Goal: Task Accomplishment & Management: Use online tool/utility

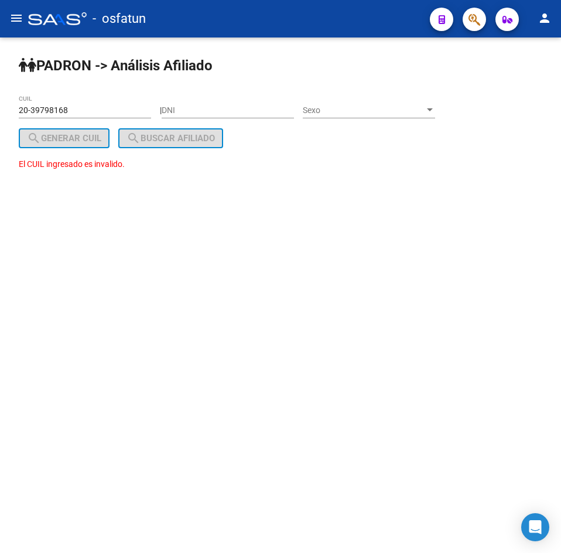
click at [498, 142] on div "PADRON -> Análisis Afiliado 20-39798168 CUIL | DNI Sexo Sexo search Generar CUI…" at bounding box center [280, 124] width 561 height 174
click at [443, 246] on mat-sidenav-content "PADRON -> Análisis Afiliado 20-39798168 CUIL | DNI Sexo Sexo search Generar CUI…" at bounding box center [280, 294] width 561 height 515
click at [249, 116] on div "DNI" at bounding box center [228, 106] width 132 height 23
paste input "93087784"
type input "93087784"
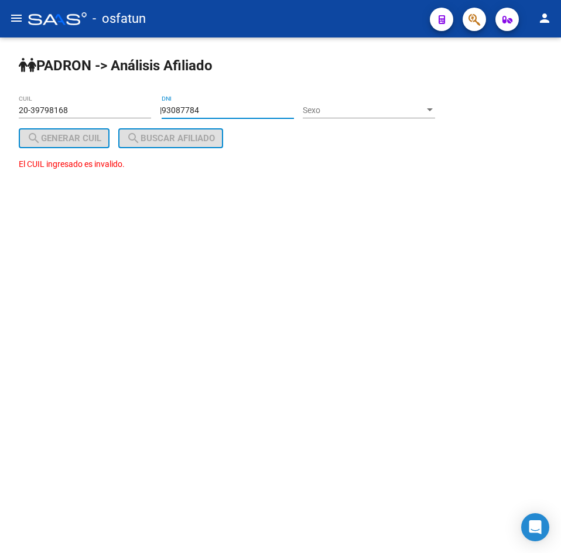
click at [365, 108] on span "Sexo" at bounding box center [364, 110] width 122 height 10
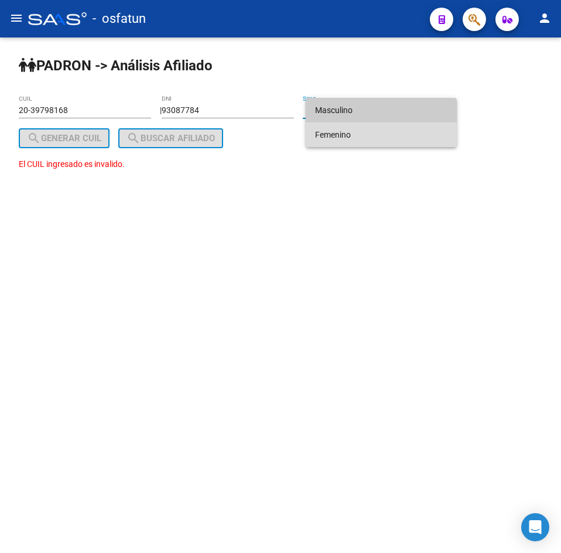
drag, startPoint x: 353, startPoint y: 135, endPoint x: 167, endPoint y: 170, distance: 189.0
click at [352, 135] on span "Femenino" at bounding box center [381, 134] width 132 height 25
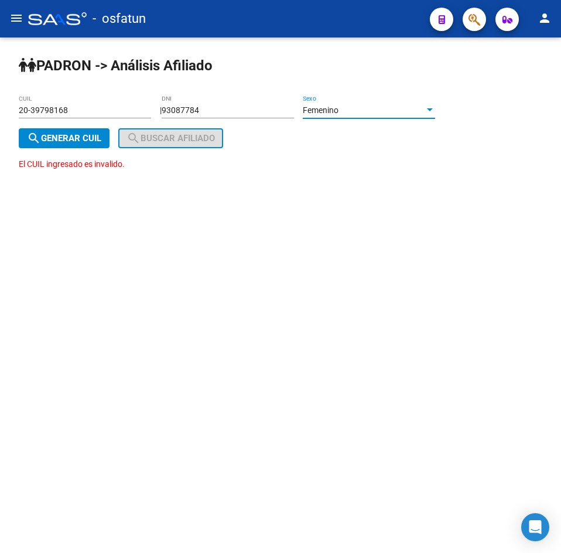
click at [67, 147] on button "search Generar CUIL" at bounding box center [64, 138] width 91 height 20
type input "27-93087784-6"
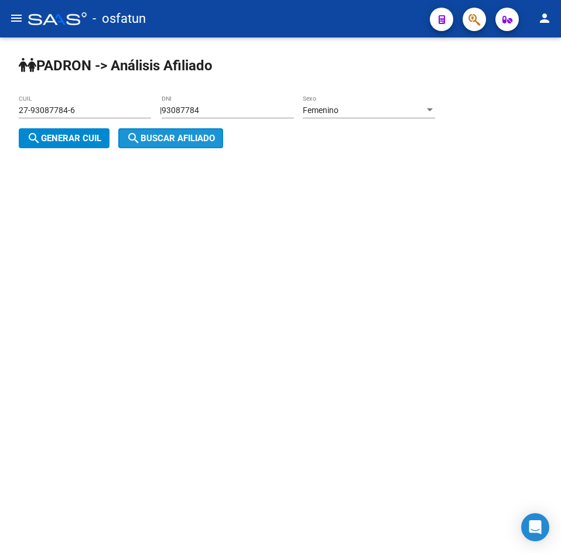
drag, startPoint x: 169, startPoint y: 143, endPoint x: 133, endPoint y: 191, distance: 59.0
click at [170, 143] on span "search Buscar afiliado" at bounding box center [170, 138] width 88 height 11
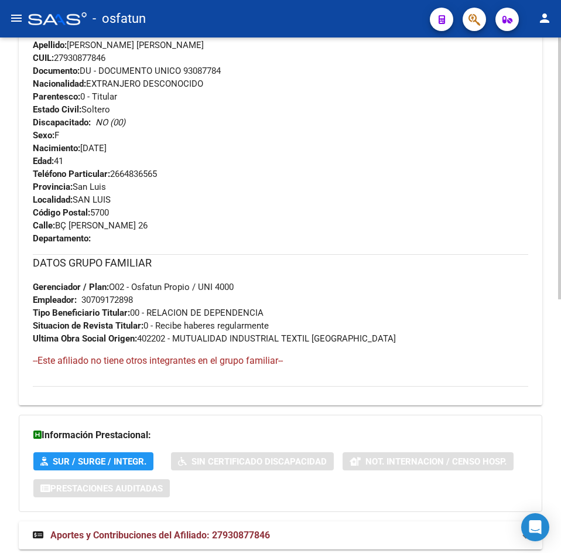
scroll to position [499, 0]
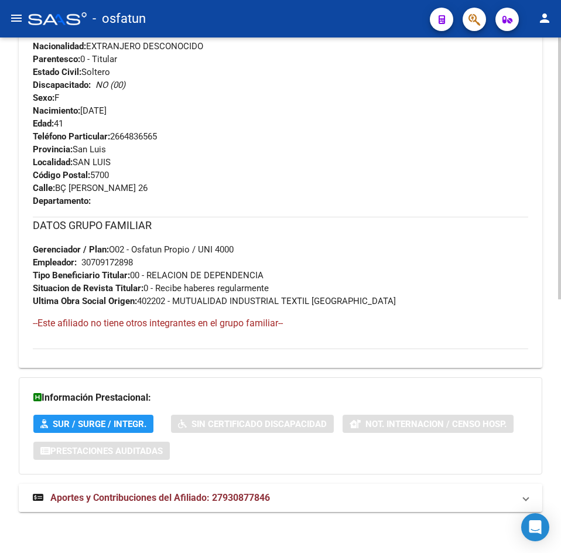
click at [224, 507] on mat-expansion-panel-header "Aportes y Contribuciones del Afiliado: 27930877846" at bounding box center [280, 498] width 523 height 28
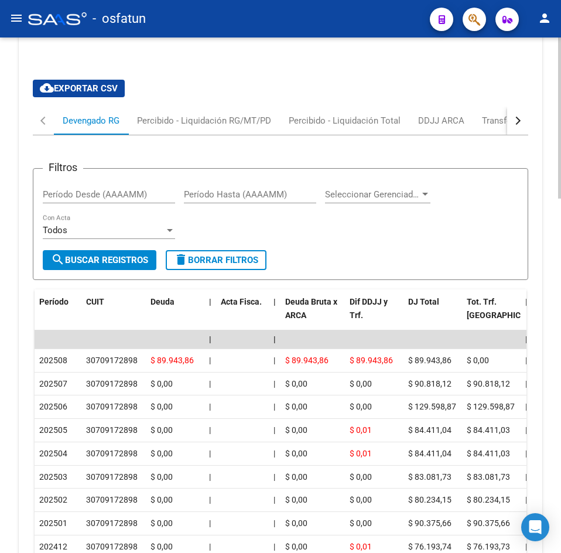
scroll to position [1133, 0]
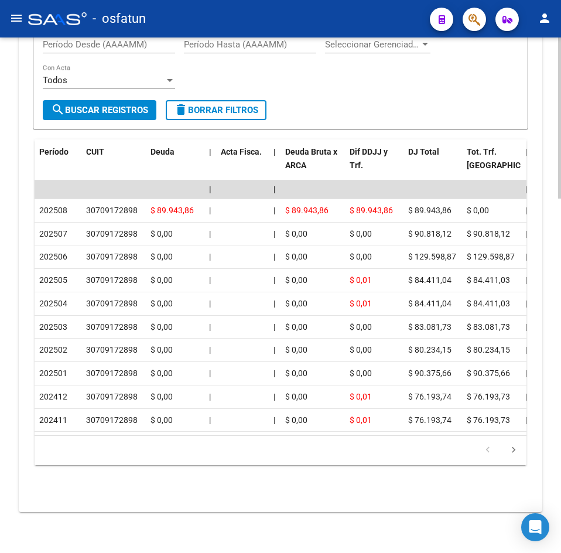
drag, startPoint x: 193, startPoint y: 486, endPoint x: 174, endPoint y: 460, distance: 32.5
click at [193, 486] on div "Filtros Período Desde (AAAAMM) Período Hasta (AAAAMM) Seleccionar Gerenciador S…" at bounding box center [280, 239] width 495 height 508
click at [231, 78] on div "Filtros Período Desde (AAAAMM) Período Hasta (AAAAMM) Seleccionar Gerenciador S…" at bounding box center [280, 64] width 475 height 73
drag, startPoint x: 360, startPoint y: 68, endPoint x: 306, endPoint y: 68, distance: 54.4
click at [360, 68] on div "Filtros Período Desde (AAAAMM) Período Hasta (AAAAMM) Seleccionar Gerenciador S…" at bounding box center [280, 64] width 475 height 73
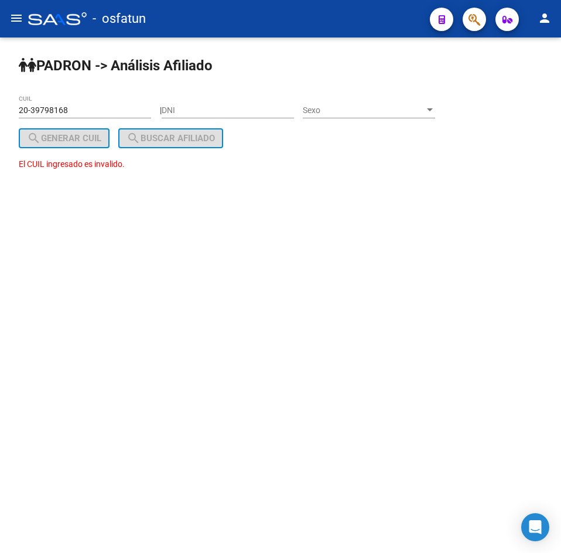
click at [190, 107] on input "DNI" at bounding box center [228, 110] width 132 height 10
paste input "41055235"
type input "41055235"
click at [354, 102] on div "Sexo Sexo" at bounding box center [369, 106] width 132 height 23
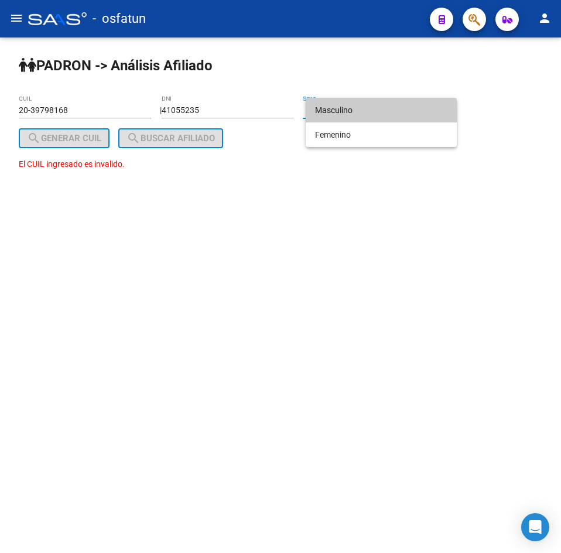
click at [334, 104] on span "Masculino" at bounding box center [381, 110] width 132 height 25
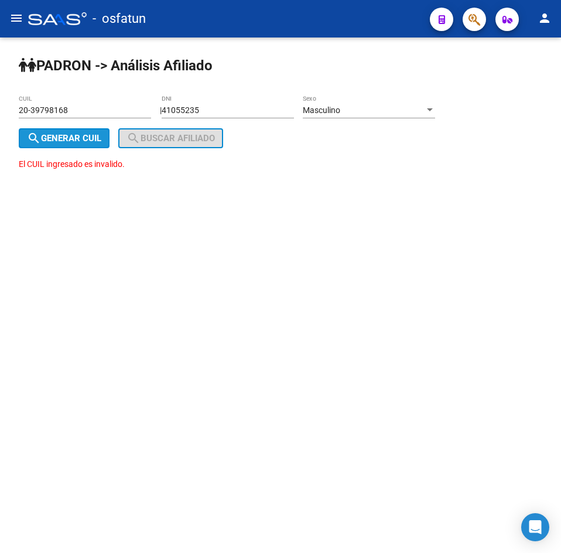
click at [101, 134] on span "search Generar CUIL" at bounding box center [64, 138] width 74 height 11
type input "20-41055235-4"
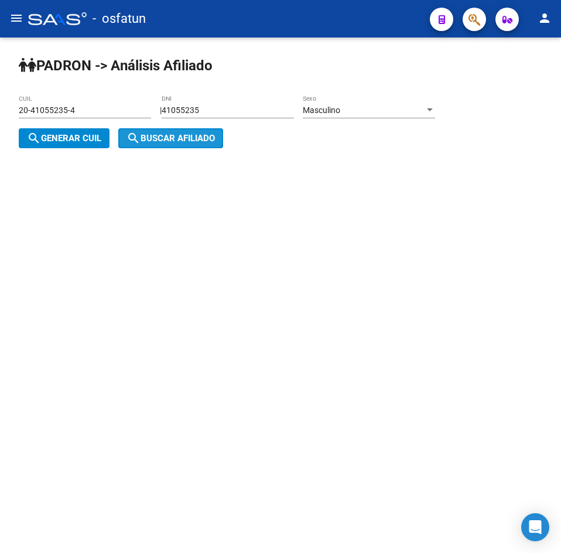
click at [155, 135] on span "search Buscar afiliado" at bounding box center [170, 138] width 88 height 11
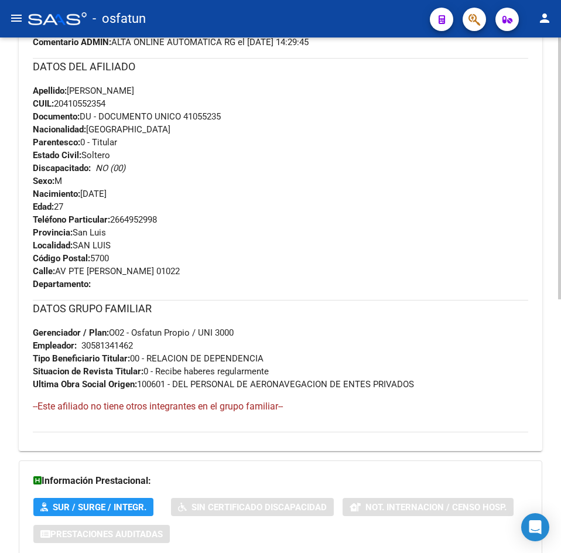
scroll to position [499, 0]
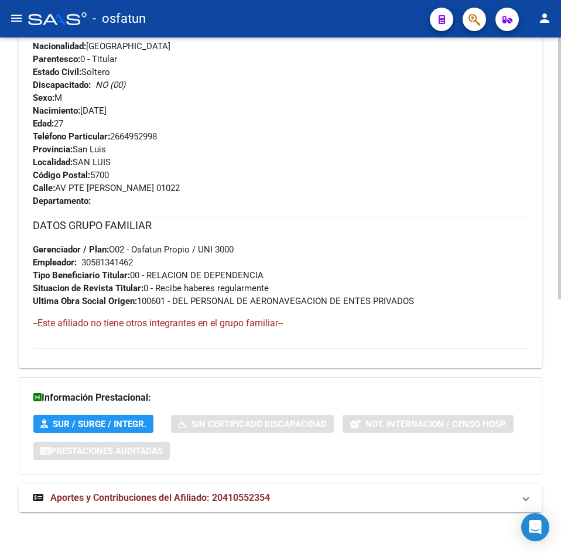
click at [197, 499] on span "Aportes y Contribuciones del Afiliado: 20410552354" at bounding box center [160, 497] width 220 height 11
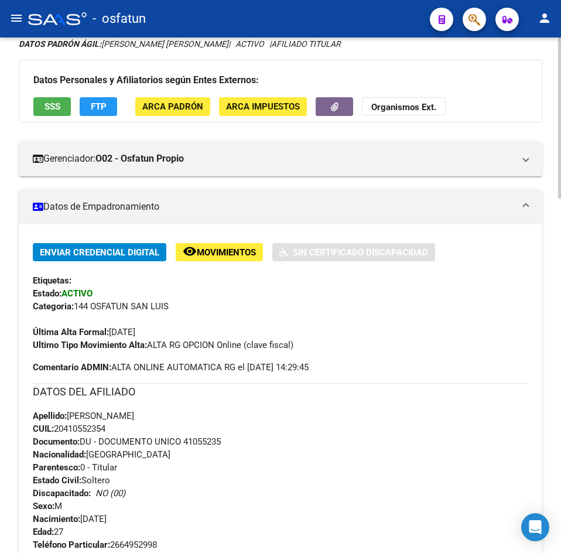
scroll to position [0, 0]
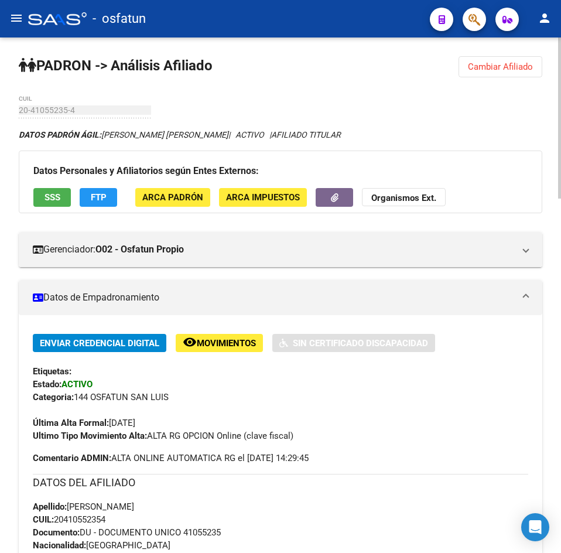
click at [508, 65] on span "Cambiar Afiliado" at bounding box center [500, 66] width 65 height 11
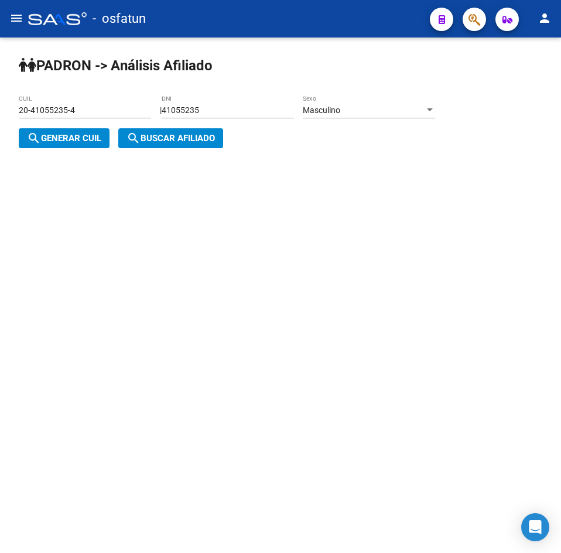
click at [241, 116] on div "41055235 DNI" at bounding box center [228, 106] width 132 height 23
click at [235, 109] on input "41055235" at bounding box center [228, 110] width 132 height 10
drag, startPoint x: 235, startPoint y: 109, endPoint x: 32, endPoint y: 126, distance: 204.4
click at [32, 126] on app-analisis-afiliado "[PERSON_NAME] -> Análisis Afiliado 20-41055235-4 CUIL | 41055235 DNI Masculino …" at bounding box center [231, 124] width 425 height 38
paste input "36227811"
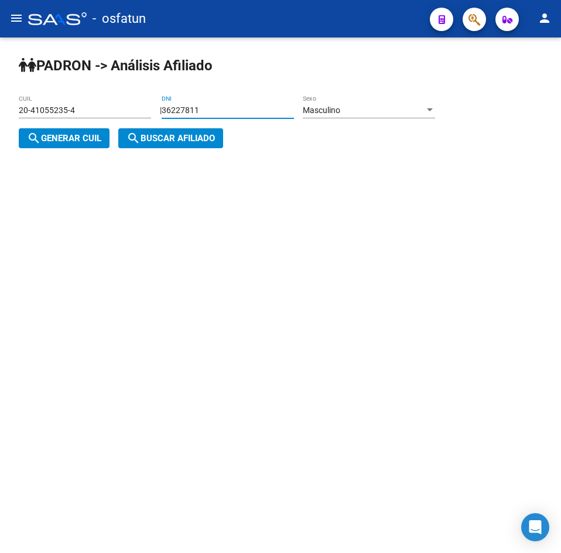
type input "36227811"
click at [94, 135] on span "search Generar CUIL" at bounding box center [64, 138] width 74 height 11
type input "20-36227811-3"
click at [198, 139] on span "search Buscar afiliado" at bounding box center [170, 138] width 88 height 11
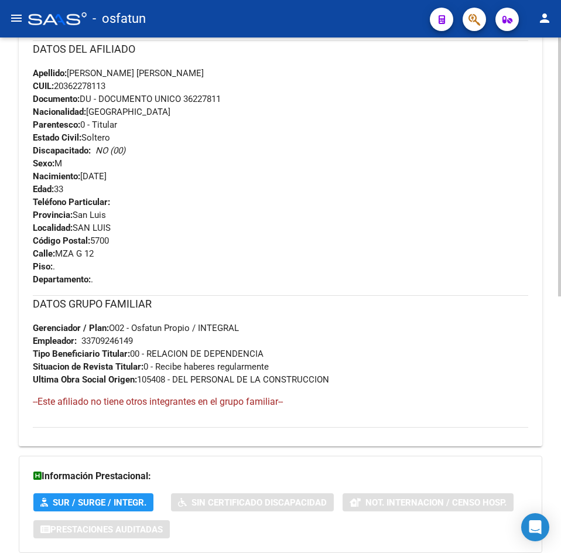
scroll to position [512, 0]
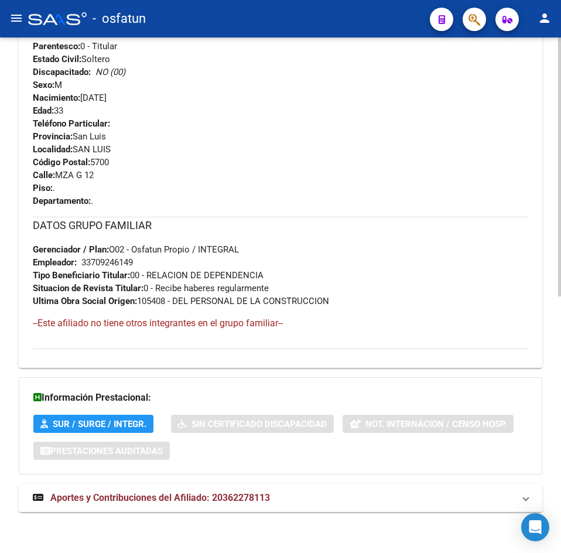
click at [190, 493] on span "Aportes y Contribuciones del Afiliado: 20362278113" at bounding box center [160, 497] width 220 height 11
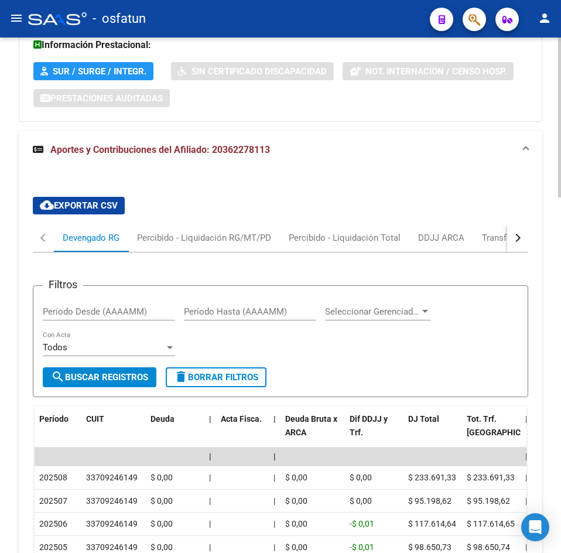
scroll to position [1146, 0]
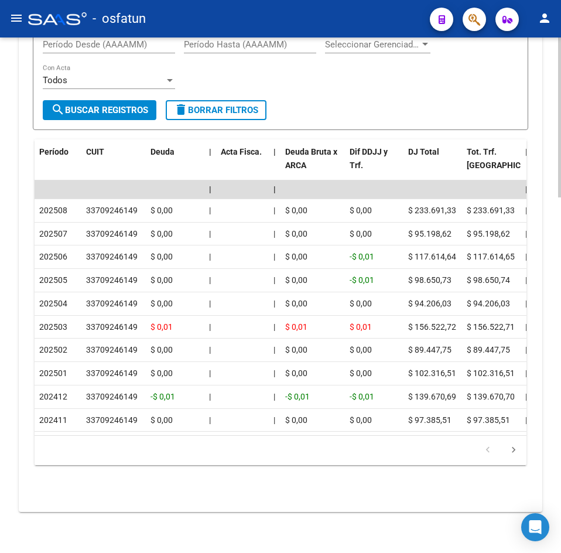
click at [228, 61] on div "Filtros Período Desde (AAAAMM) Período Hasta (AAAAMM) Seleccionar Gerenciador S…" at bounding box center [280, 64] width 475 height 73
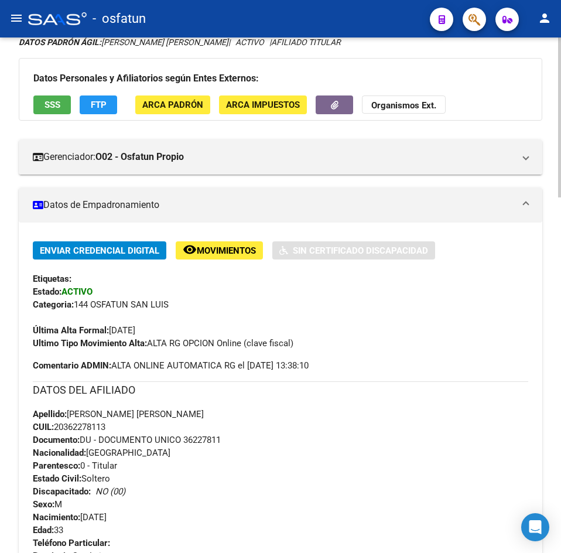
scroll to position [0, 0]
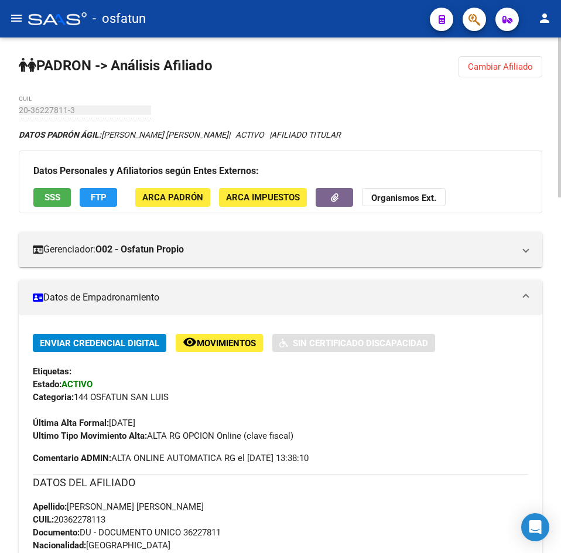
click at [519, 62] on span "Cambiar Afiliado" at bounding box center [500, 66] width 65 height 11
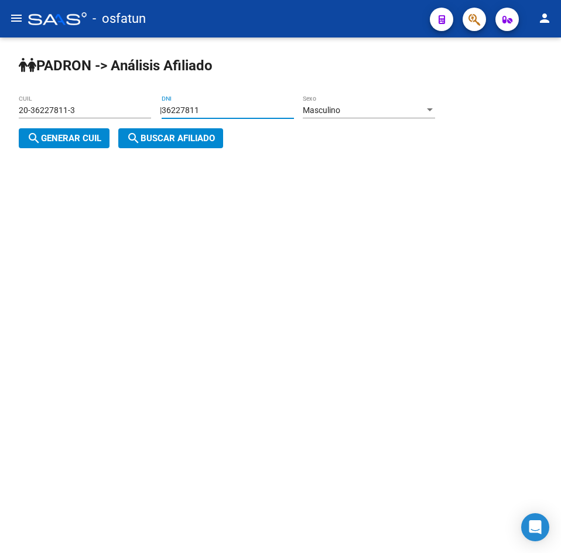
drag, startPoint x: 234, startPoint y: 114, endPoint x: 37, endPoint y: 122, distance: 196.3
click at [37, 122] on app-analisis-afiliado "[PERSON_NAME] -> Análisis Afiliado 20-36227811-3 CUIL | 36227811 DNI Masculino …" at bounding box center [231, 124] width 425 height 38
paste input "1047192"
type input "31047192"
drag, startPoint x: 63, startPoint y: 133, endPoint x: 142, endPoint y: 134, distance: 78.4
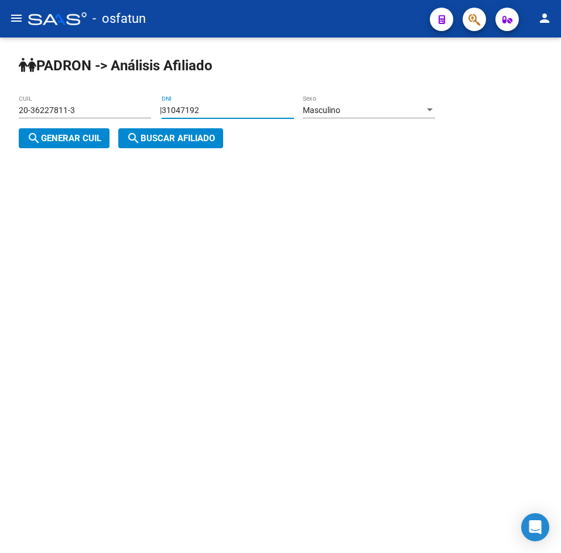
click at [64, 134] on span "search Generar CUIL" at bounding box center [64, 138] width 74 height 11
click at [163, 133] on span "search Buscar afiliado" at bounding box center [170, 138] width 88 height 11
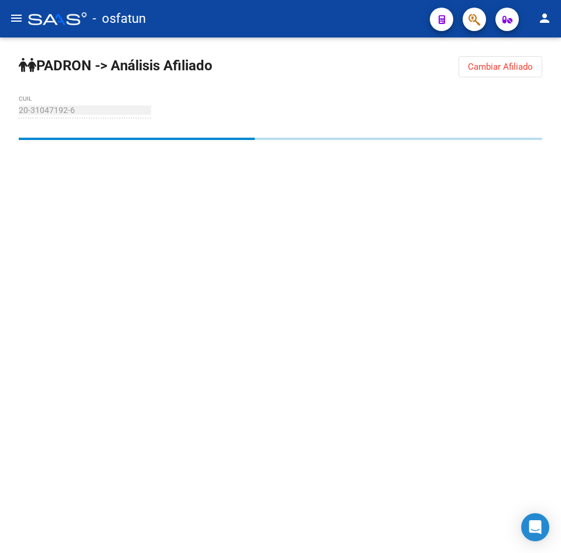
click at [482, 71] on span "Cambiar Afiliado" at bounding box center [500, 66] width 65 height 11
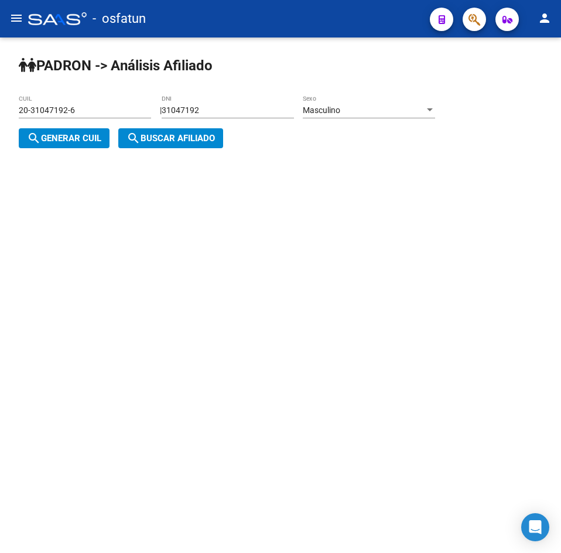
click at [328, 107] on span "Masculino" at bounding box center [321, 109] width 37 height 9
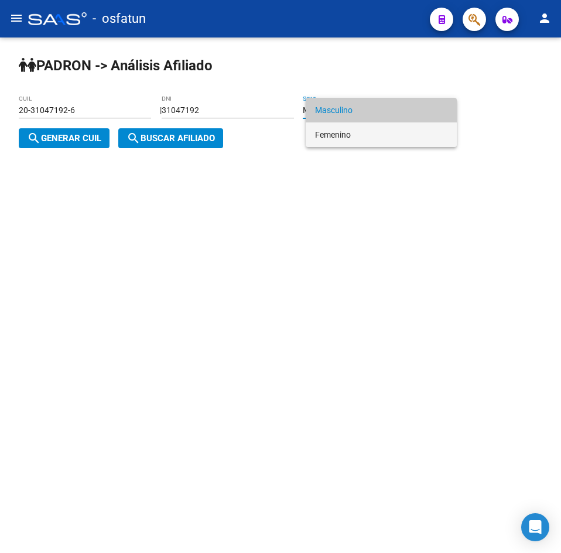
drag, startPoint x: 333, startPoint y: 132, endPoint x: 76, endPoint y: 174, distance: 260.4
click at [330, 133] on span "Femenino" at bounding box center [381, 134] width 132 height 25
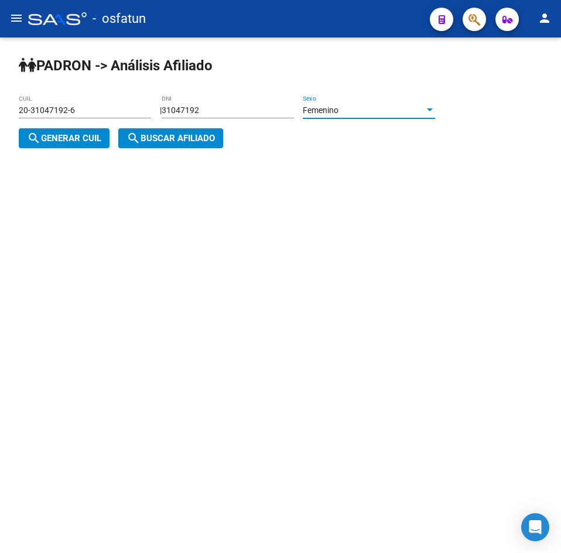
drag, startPoint x: 36, startPoint y: 149, endPoint x: 134, endPoint y: 147, distance: 98.4
click at [36, 149] on div "[PERSON_NAME] -> Análisis Afiliado 20-31047192-6 CUIL | 31047192 DNI Femenino S…" at bounding box center [280, 111] width 561 height 148
click at [74, 139] on span "search Generar CUIL" at bounding box center [64, 138] width 74 height 11
type input "27-31047192-0"
click at [186, 139] on span "search Buscar afiliado" at bounding box center [170, 138] width 88 height 11
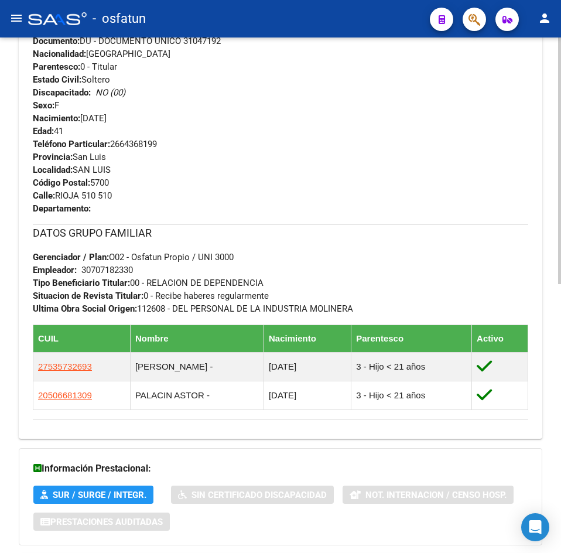
scroll to position [562, 0]
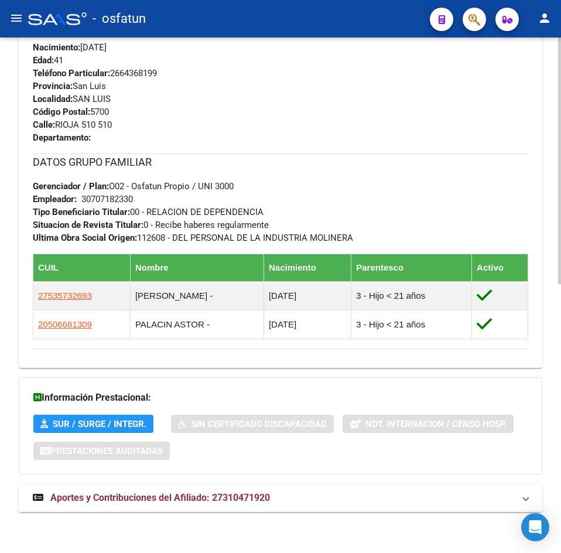
click at [188, 498] on span "Aportes y Contribuciones del Afiliado: 27310471920" at bounding box center [160, 497] width 220 height 11
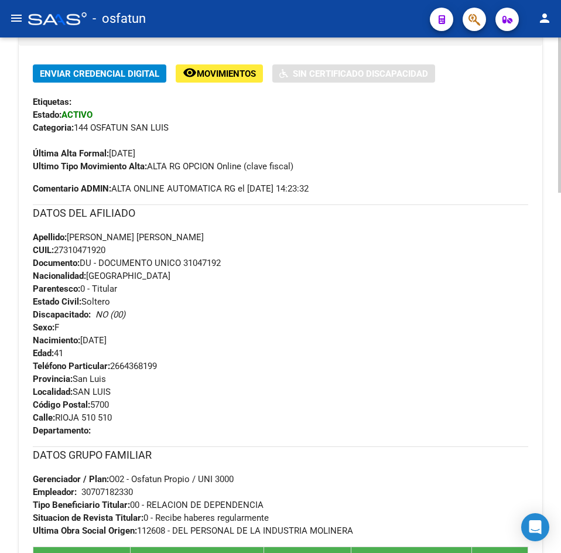
scroll to position [0, 0]
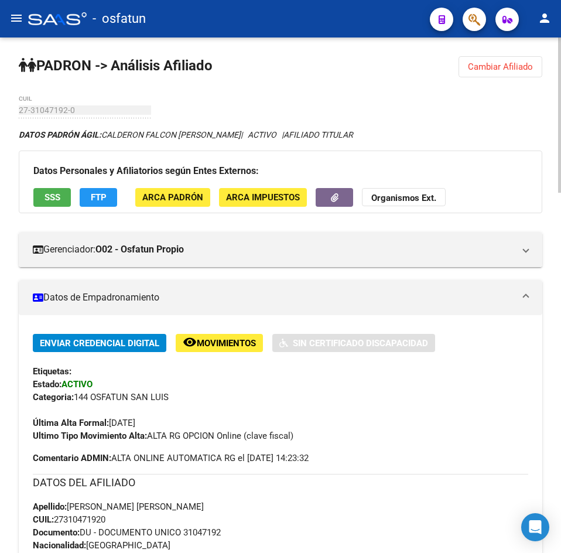
click at [525, 70] on span "Cambiar Afiliado" at bounding box center [500, 66] width 65 height 11
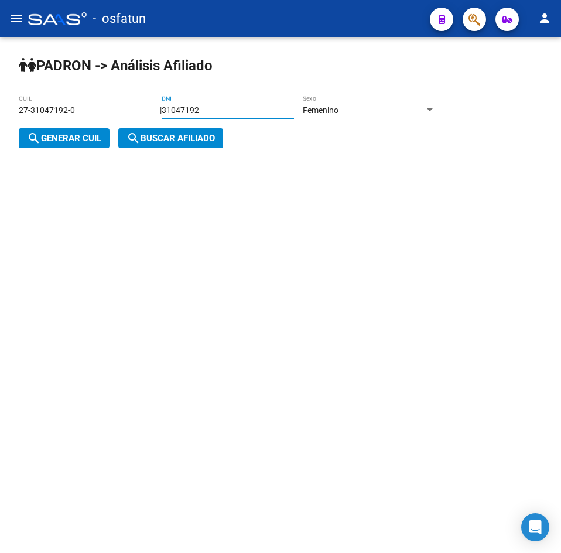
drag, startPoint x: 231, startPoint y: 114, endPoint x: 107, endPoint y: 120, distance: 124.3
click at [107, 120] on app-analisis-afiliado "[PERSON_NAME] -> Análisis Afiliado 27-31047192-0 CUIL | 31047192 DNI Femenino S…" at bounding box center [231, 124] width 425 height 38
paste input "4785224"
type input "34785224"
click at [389, 109] on div "Femenino" at bounding box center [364, 110] width 122 height 10
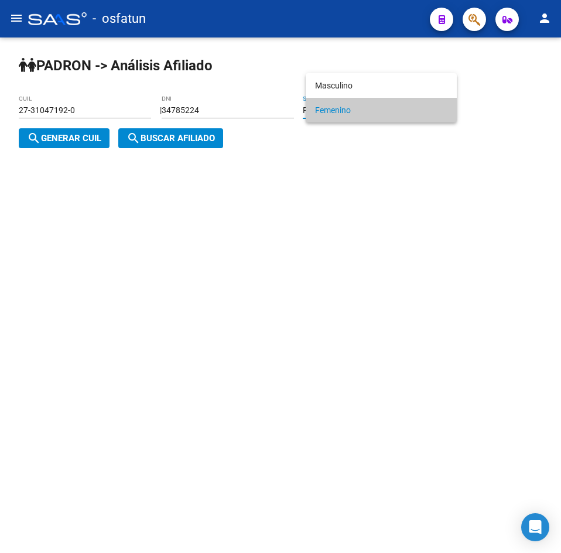
click at [50, 146] on div at bounding box center [280, 276] width 561 height 553
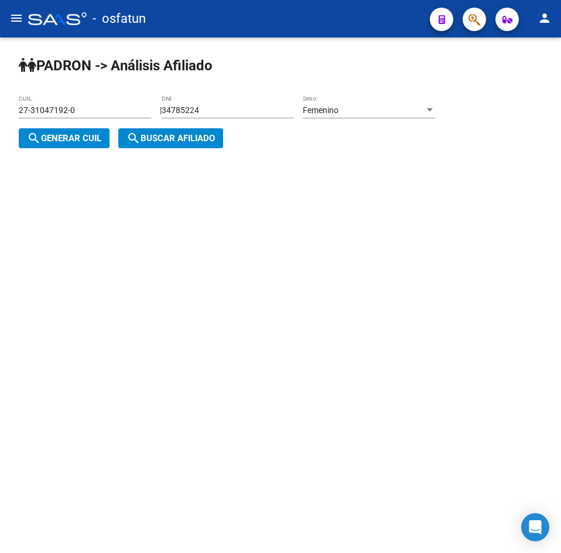
drag, startPoint x: 53, startPoint y: 142, endPoint x: 222, endPoint y: 140, distance: 169.2
click at [54, 142] on span "search Generar CUIL" at bounding box center [64, 138] width 74 height 11
type input "23-34785224-4"
click at [228, 140] on app-analisis-afiliado "[PERSON_NAME] -> Análisis Afiliado 23-34785224-4 CUIL | 34785224 DNI Femenino S…" at bounding box center [231, 124] width 425 height 38
click at [186, 140] on span "search Buscar afiliado" at bounding box center [170, 138] width 88 height 11
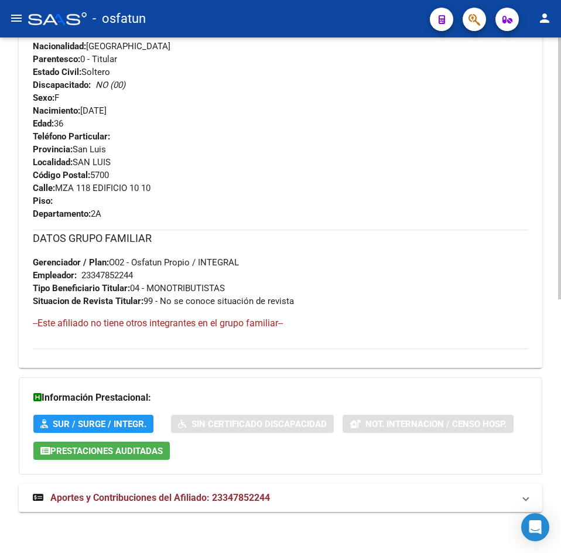
click at [183, 487] on mat-expansion-panel-header "Aportes y Contribuciones del Afiliado: 23347852244" at bounding box center [280, 498] width 523 height 28
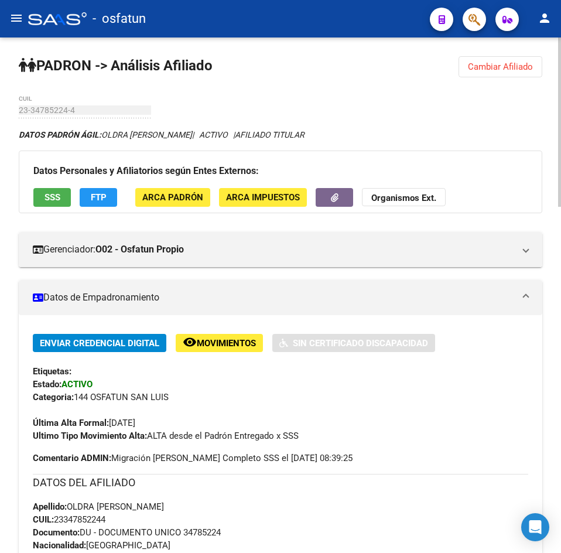
click at [509, 71] on span "Cambiar Afiliado" at bounding box center [500, 66] width 65 height 11
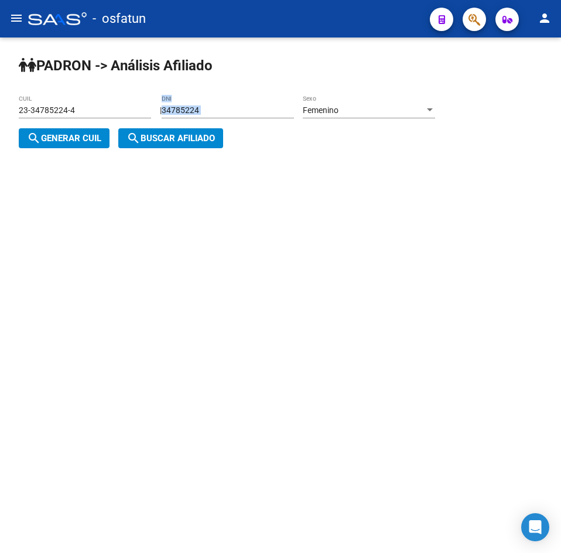
click at [205, 109] on div "34785224 DNI" at bounding box center [228, 111] width 132 height 33
drag, startPoint x: 208, startPoint y: 108, endPoint x: 71, endPoint y: 122, distance: 137.7
click at [71, 122] on app-analisis-afiliado "[PERSON_NAME] -> Análisis Afiliado 23-34785224-4 CUIL | 34785224 DNI Femenino S…" at bounding box center [231, 124] width 425 height 38
type input "4"
paste input "36414618"
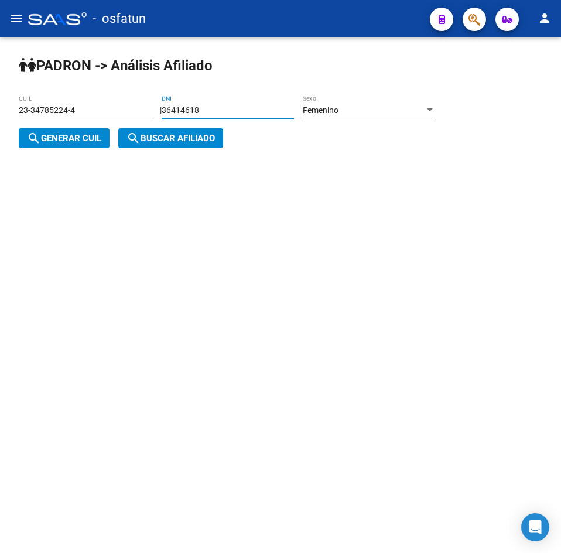
type input "36414618"
click at [117, 129] on div "[PERSON_NAME] -> Análisis Afiliado 23-34785224-4 CUIL | 36414618 DNI Femenino S…" at bounding box center [280, 111] width 561 height 148
click at [106, 134] on button "search Generar CUIL" at bounding box center [64, 138] width 91 height 20
type input "27-36414618-9"
click at [165, 135] on span "search Buscar afiliado" at bounding box center [170, 138] width 88 height 11
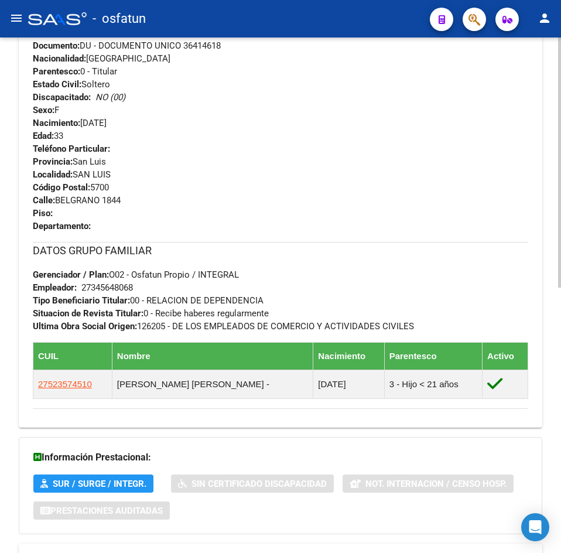
scroll to position [546, 0]
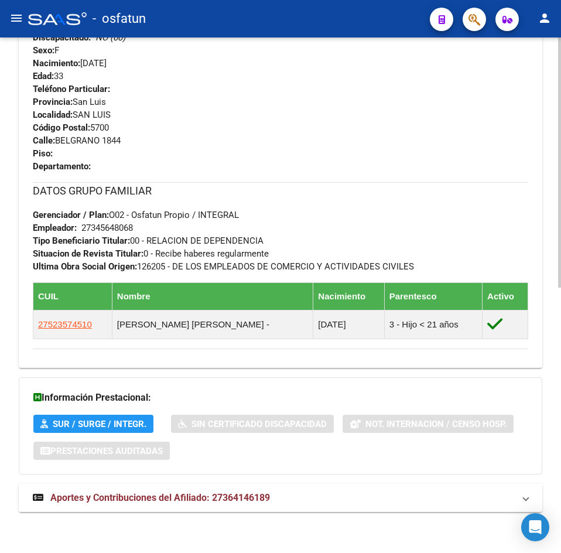
click at [209, 484] on mat-expansion-panel-header "Aportes y Contribuciones del Afiliado: 27364146189" at bounding box center [280, 498] width 523 height 28
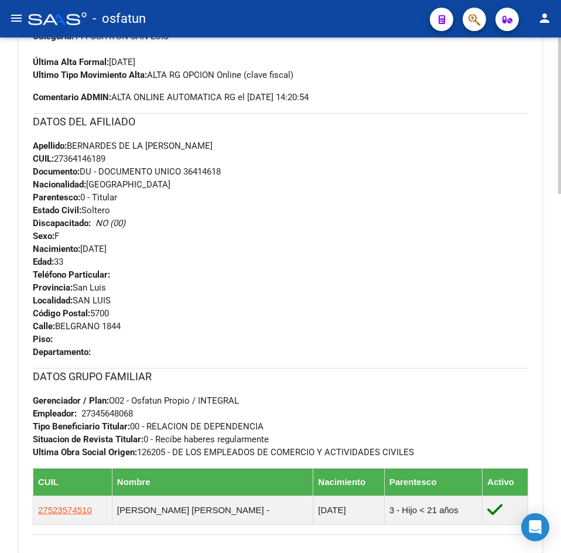
scroll to position [0, 0]
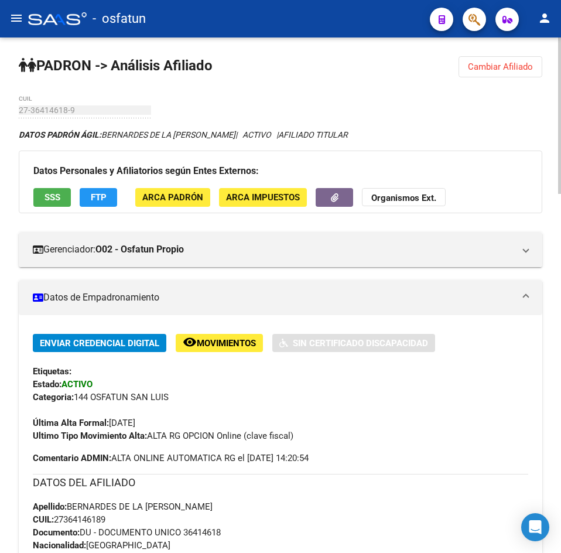
click at [517, 70] on span "Cambiar Afiliado" at bounding box center [500, 66] width 65 height 11
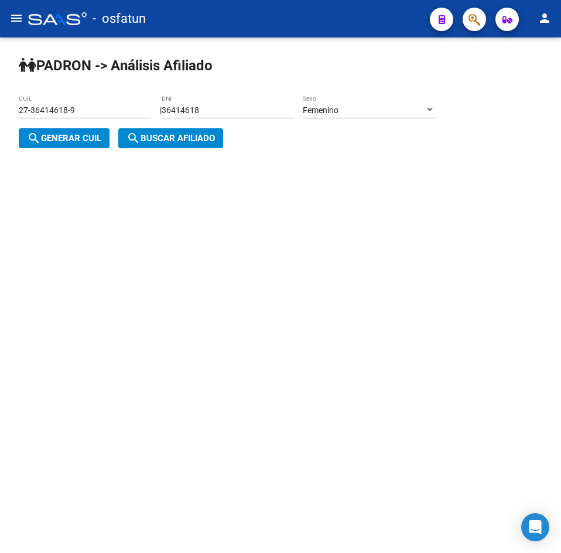
drag, startPoint x: 228, startPoint y: 108, endPoint x: -22, endPoint y: 123, distance: 251.0
click at [0, 123] on html "menu - osfatun person Firma Express Inicio Calendario SSS Instructivos Contacto…" at bounding box center [280, 276] width 561 height 553
paste input "467609"
type input "34676098"
click at [88, 139] on span "search Generar CUIL" at bounding box center [64, 138] width 74 height 11
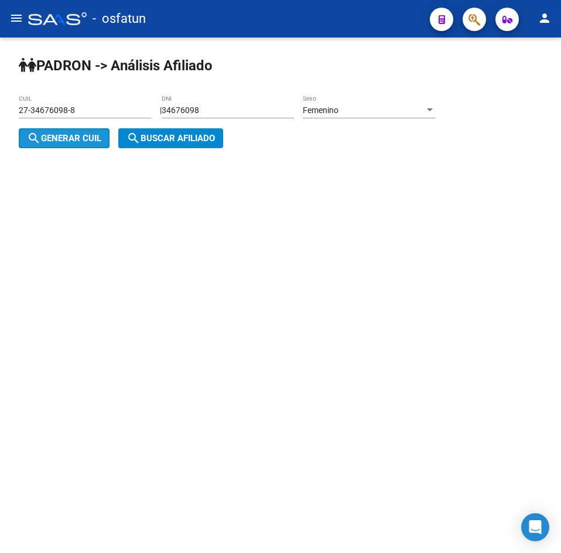
click at [121, 137] on button "search Buscar afiliado" at bounding box center [170, 138] width 105 height 20
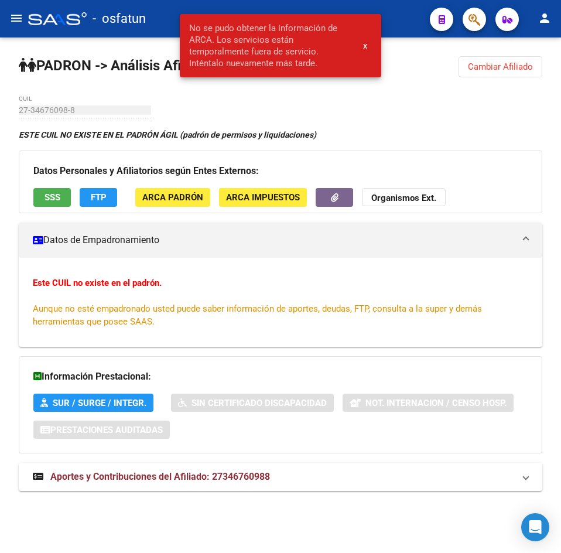
click at [484, 70] on span "Cambiar Afiliado" at bounding box center [500, 66] width 65 height 11
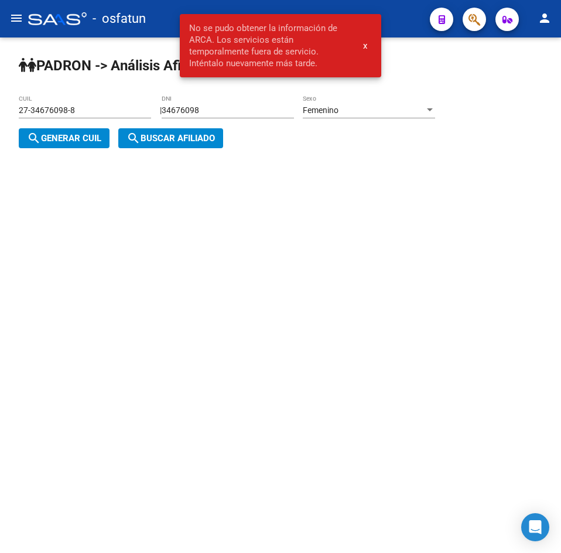
click at [365, 105] on div "Femenino" at bounding box center [364, 110] width 122 height 10
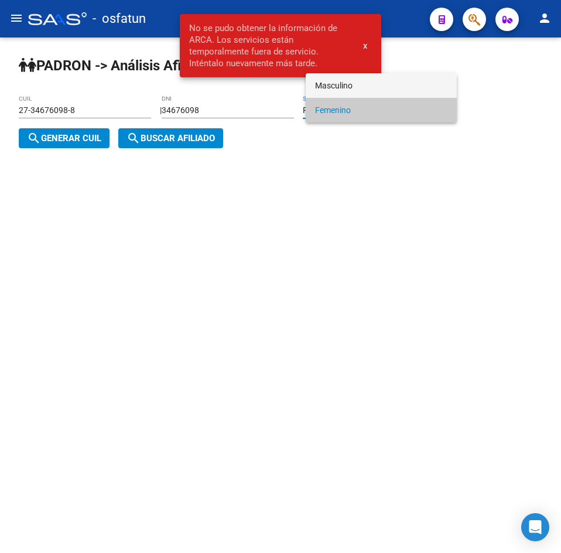
click at [340, 83] on span "Masculino" at bounding box center [381, 85] width 132 height 25
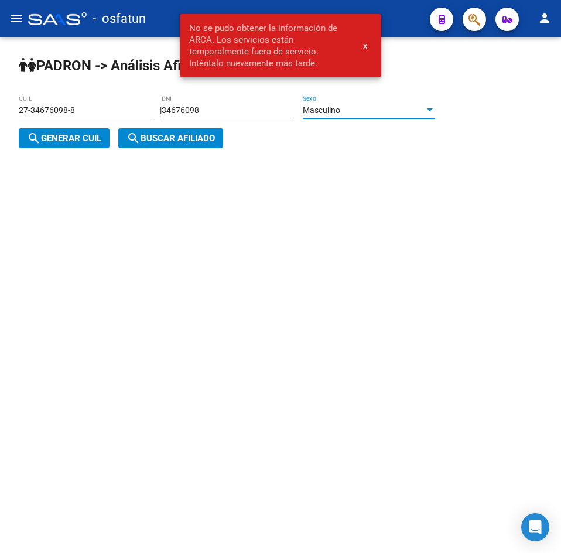
drag, startPoint x: 68, startPoint y: 141, endPoint x: 77, endPoint y: 141, distance: 9.4
click at [73, 141] on span "search Generar CUIL" at bounding box center [64, 138] width 74 height 11
type input "20-34676098-3"
click at [176, 138] on span "search Buscar afiliado" at bounding box center [170, 138] width 88 height 11
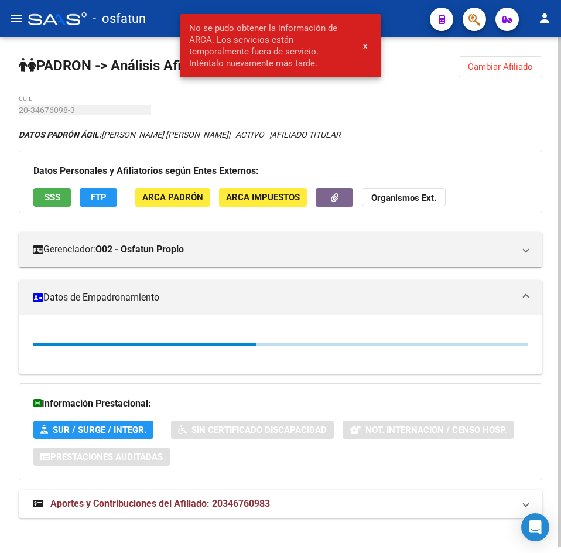
click at [365, 46] on span "x" at bounding box center [365, 45] width 4 height 11
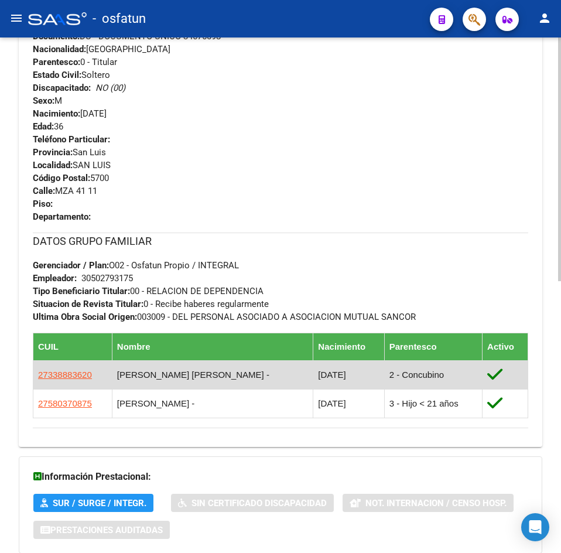
scroll to position [575, 0]
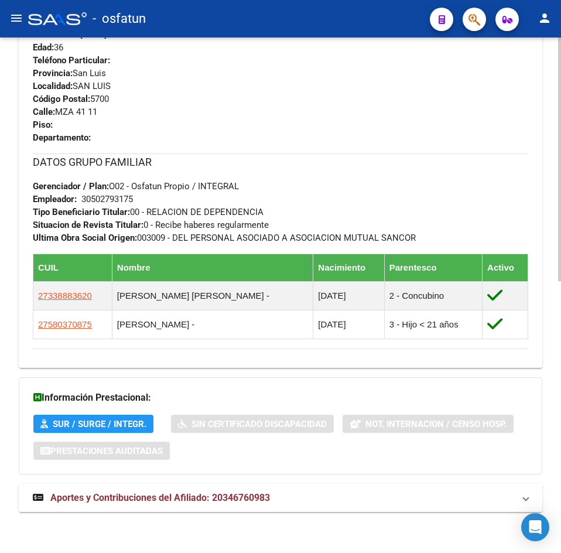
click at [162, 492] on span "Aportes y Contribuciones del Afiliado: 20346760983" at bounding box center [160, 497] width 220 height 11
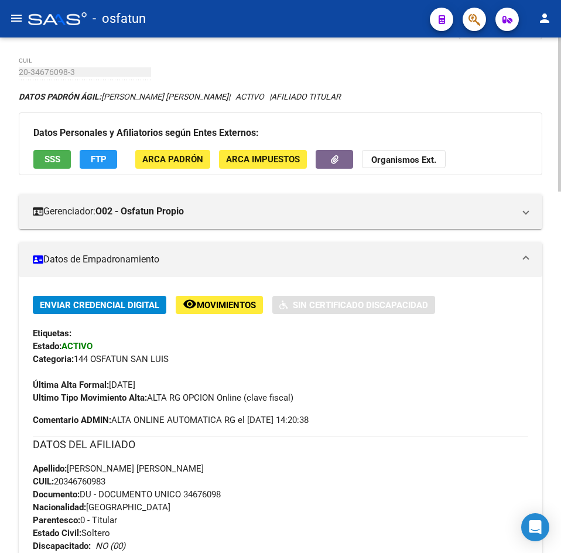
scroll to position [0, 0]
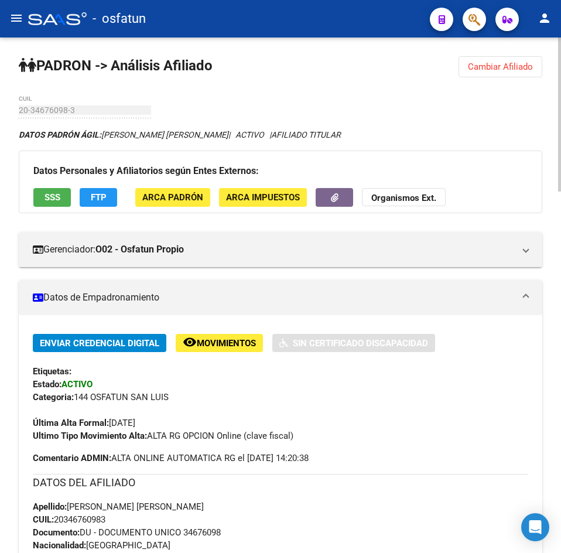
click at [510, 63] on span "Cambiar Afiliado" at bounding box center [500, 66] width 65 height 11
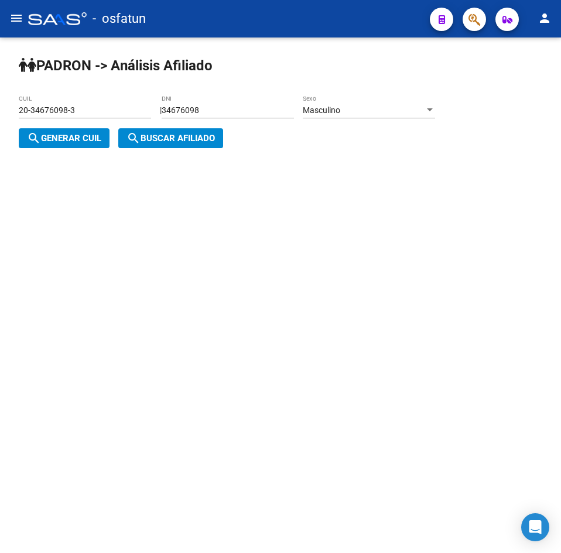
click at [222, 109] on input "34676098" at bounding box center [228, 110] width 132 height 10
drag, startPoint x: 222, startPoint y: 109, endPoint x: 124, endPoint y: 114, distance: 97.8
click at [124, 114] on app-analisis-afiliado "[PERSON_NAME] -> Análisis Afiliado 20-34676098-3 CUIL | 34676098 DNI Masculino …" at bounding box center [231, 124] width 425 height 38
paste input "1518265"
type input "31518265"
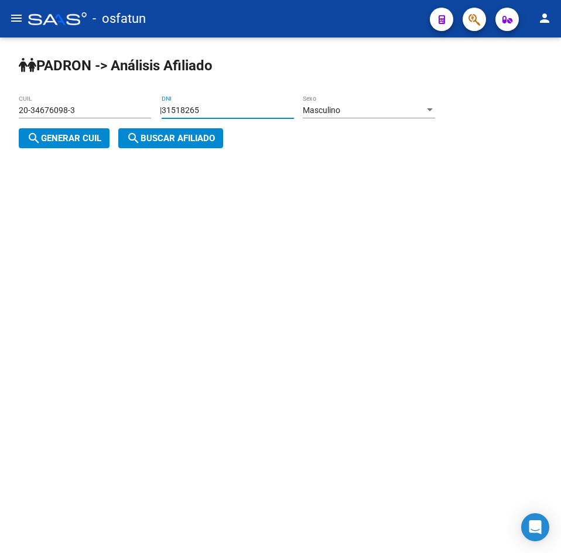
click at [340, 112] on span "Masculino" at bounding box center [321, 109] width 37 height 9
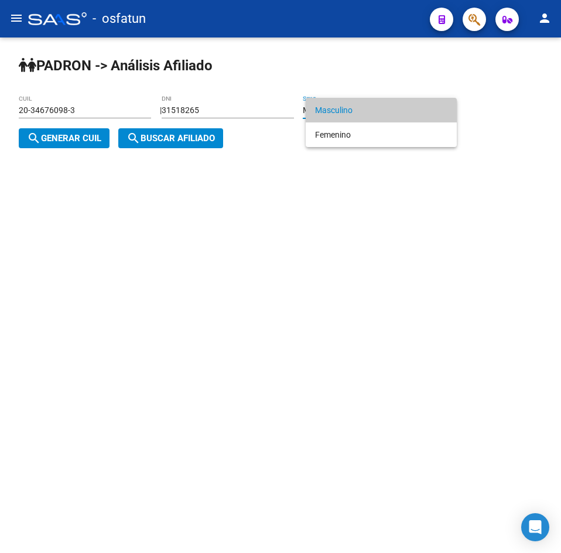
click at [72, 145] on div at bounding box center [280, 276] width 561 height 553
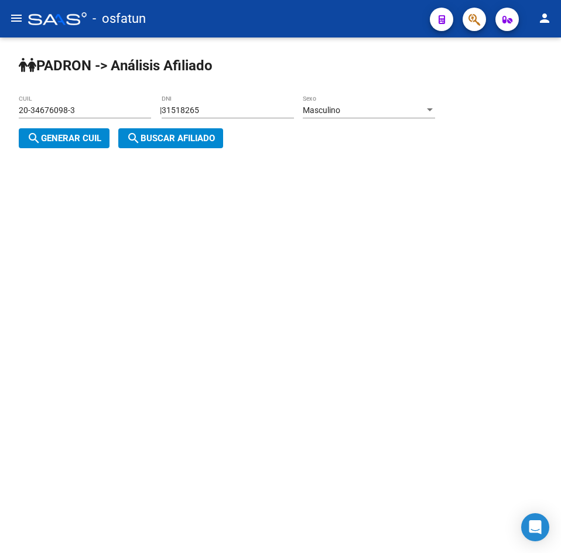
click at [72, 142] on span "search Generar CUIL" at bounding box center [64, 138] width 74 height 11
type input "20-31518265-5"
click at [159, 142] on span "search Buscar afiliado" at bounding box center [170, 138] width 88 height 11
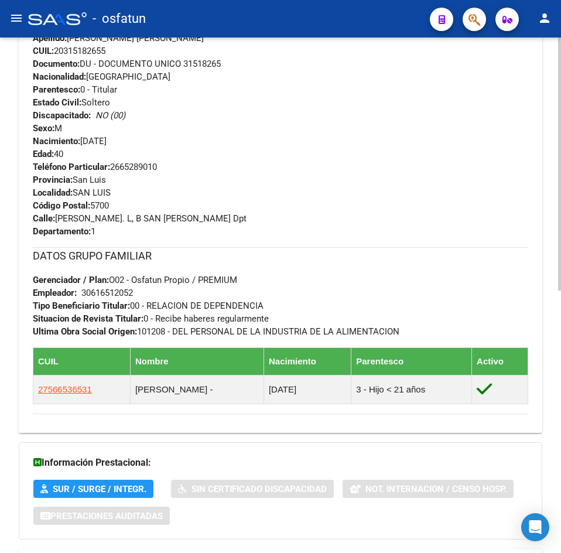
scroll to position [533, 0]
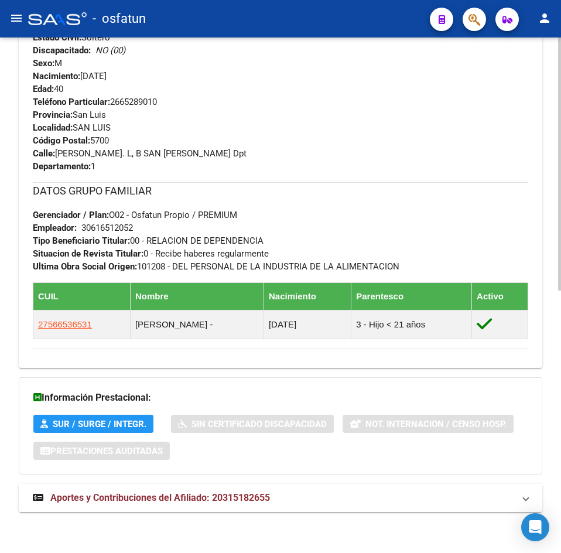
click at [208, 493] on span "Aportes y Contribuciones del Afiliado: 20315182655" at bounding box center [160, 497] width 220 height 11
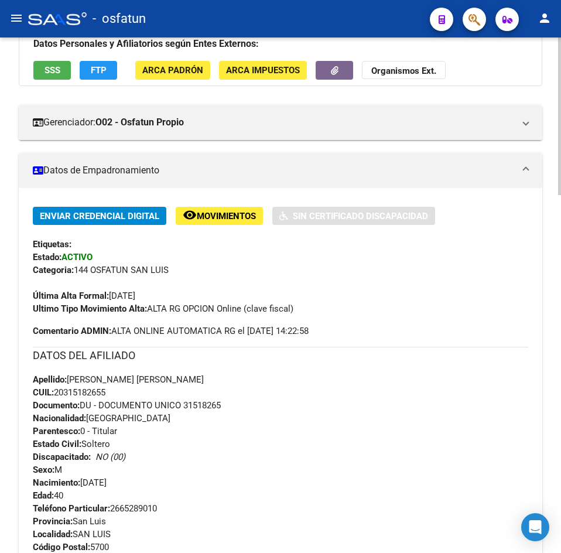
scroll to position [0, 0]
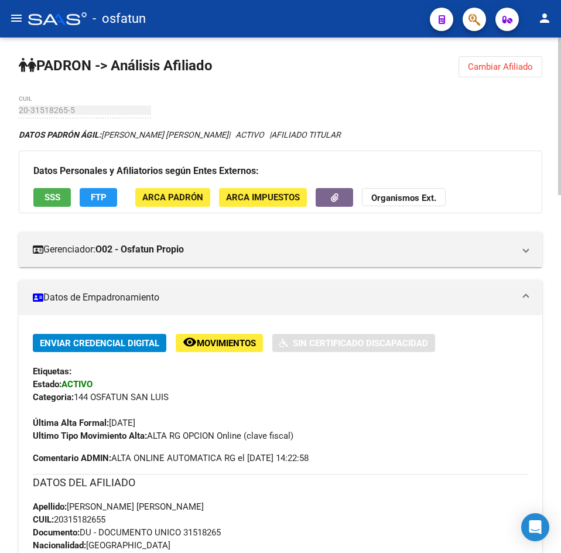
click at [468, 67] on span "Cambiar Afiliado" at bounding box center [500, 66] width 65 height 11
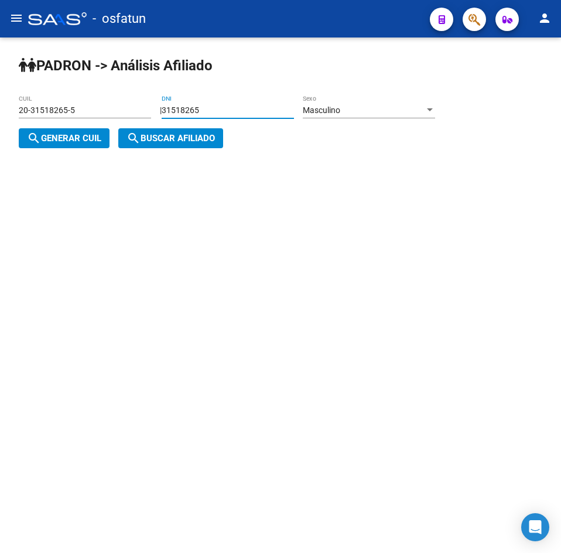
drag, startPoint x: 243, startPoint y: 110, endPoint x: 81, endPoint y: 125, distance: 162.3
click at [81, 125] on app-analisis-afiliado "[PERSON_NAME] -> Análisis Afiliado 20-31518265-5 CUIL | 31518265 DNI Masculino …" at bounding box center [231, 124] width 425 height 38
paste input "9990890"
type input "39990890"
click at [340, 107] on span "Masculino" at bounding box center [321, 109] width 37 height 9
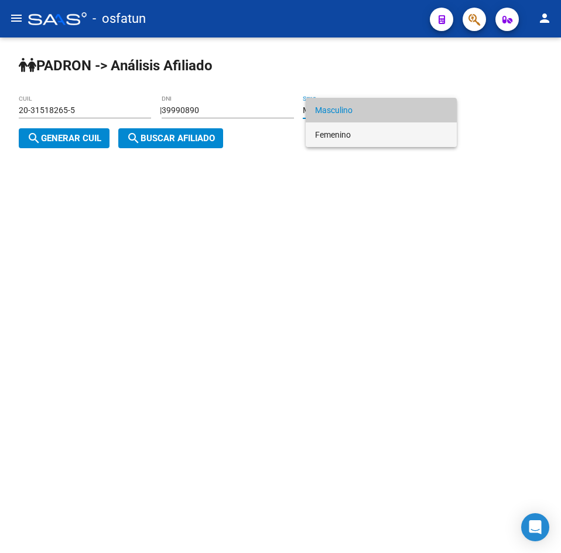
click at [352, 133] on span "Femenino" at bounding box center [381, 134] width 132 height 25
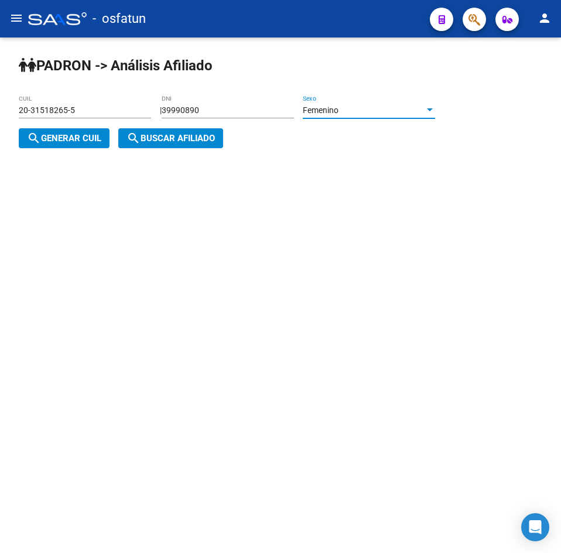
drag, startPoint x: 69, startPoint y: 135, endPoint x: 77, endPoint y: 135, distance: 8.2
click at [73, 135] on span "search Generar CUIL" at bounding box center [64, 138] width 74 height 11
type input "27-39990890-1"
click at [158, 138] on span "search Buscar afiliado" at bounding box center [170, 138] width 88 height 11
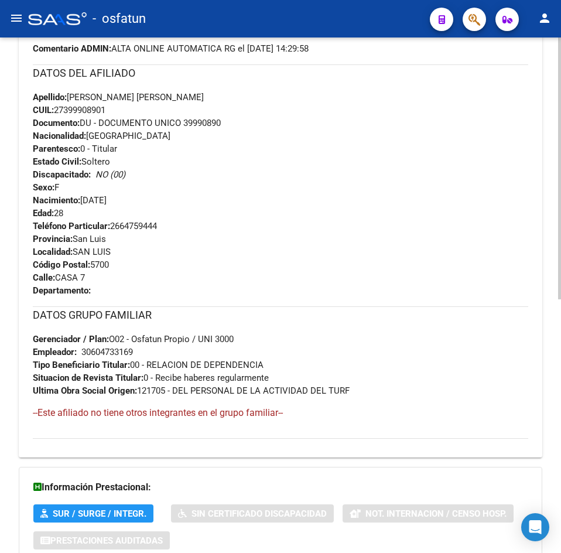
scroll to position [499, 0]
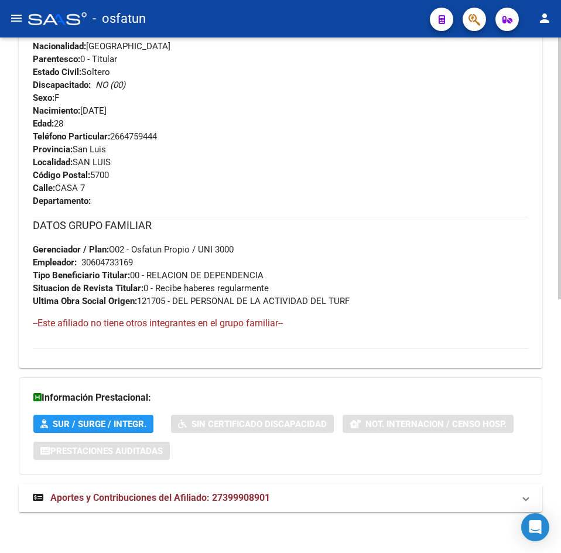
click at [194, 495] on span "Aportes y Contribuciones del Afiliado: 27399908901" at bounding box center [160, 497] width 220 height 11
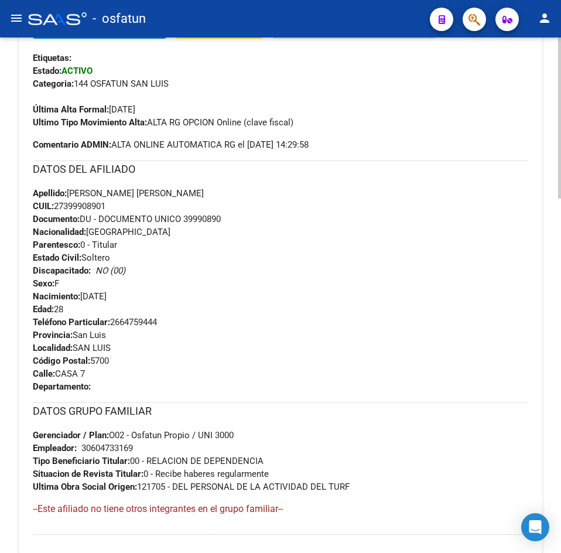
scroll to position [0, 0]
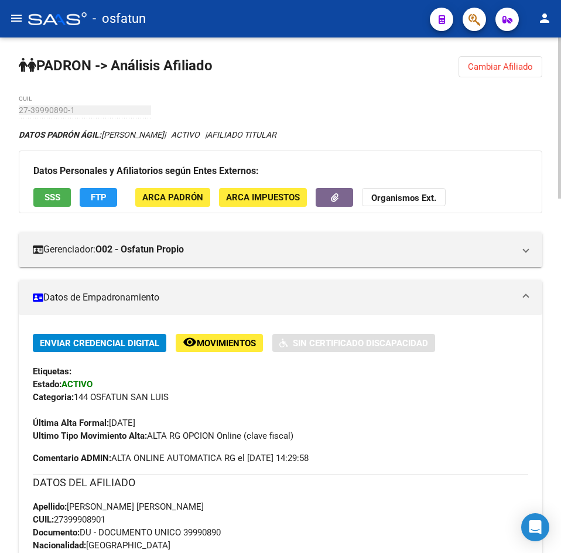
click at [506, 64] on span "Cambiar Afiliado" at bounding box center [500, 66] width 65 height 11
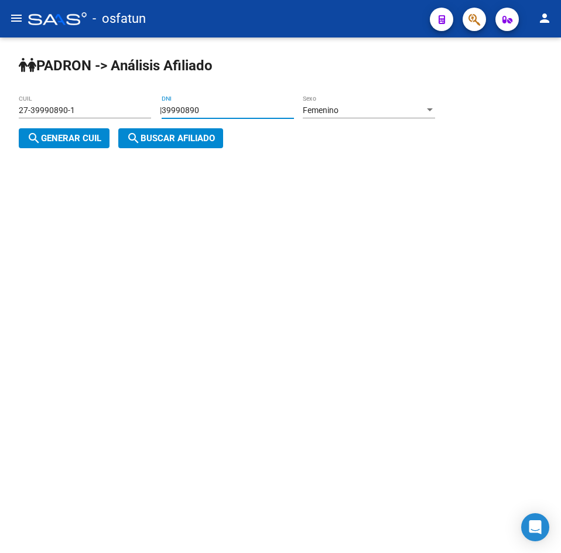
drag, startPoint x: 225, startPoint y: 109, endPoint x: 131, endPoint y: 116, distance: 95.1
click at [131, 116] on app-analisis-afiliado "[PERSON_NAME] -> Análisis Afiliado 27-39990890-1 CUIL | 39990890 DNI Femenino S…" at bounding box center [231, 124] width 425 height 38
paste input "8438261"
type input "38438261"
drag, startPoint x: 65, startPoint y: 141, endPoint x: 187, endPoint y: 132, distance: 122.1
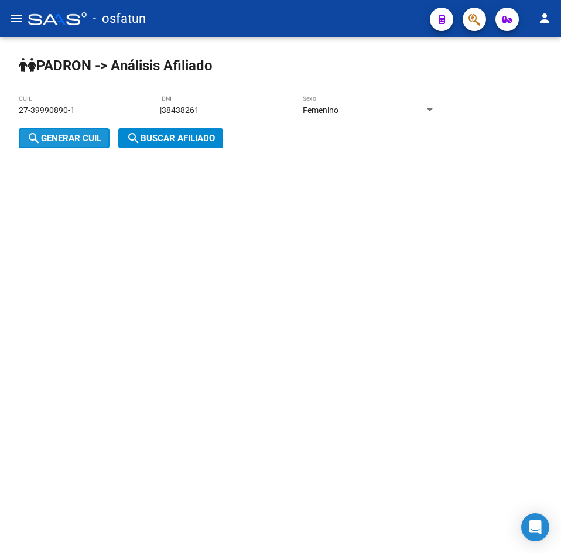
click at [71, 143] on span "search Generar CUIL" at bounding box center [64, 138] width 74 height 11
click at [354, 107] on div "Femenino" at bounding box center [364, 110] width 122 height 10
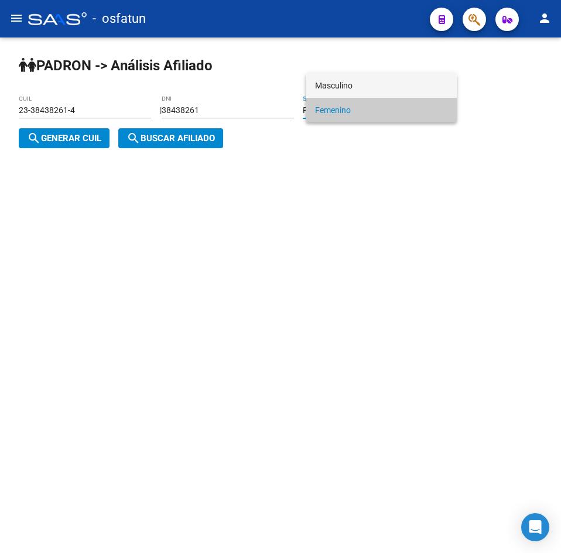
click at [329, 79] on span "Masculino" at bounding box center [381, 85] width 132 height 25
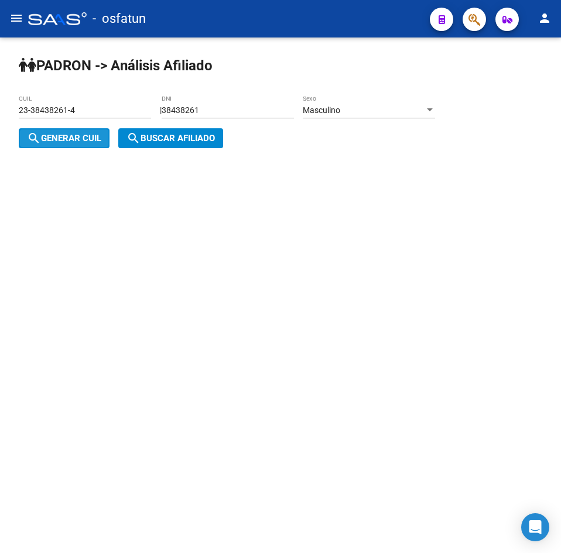
drag, startPoint x: 76, startPoint y: 138, endPoint x: 173, endPoint y: 139, distance: 97.2
click at [78, 138] on span "search Generar CUIL" at bounding box center [64, 138] width 74 height 11
type input "20-38438261-5"
click at [173, 139] on span "search Buscar afiliado" at bounding box center [170, 138] width 88 height 11
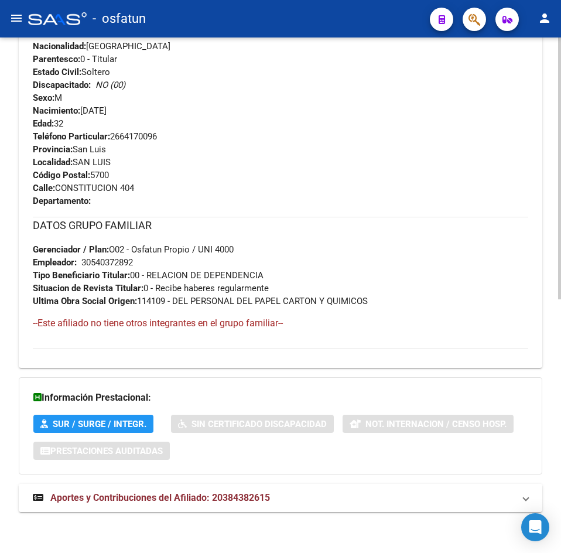
click at [246, 490] on mat-expansion-panel-header "Aportes y Contribuciones del Afiliado: 20384382615" at bounding box center [280, 498] width 523 height 28
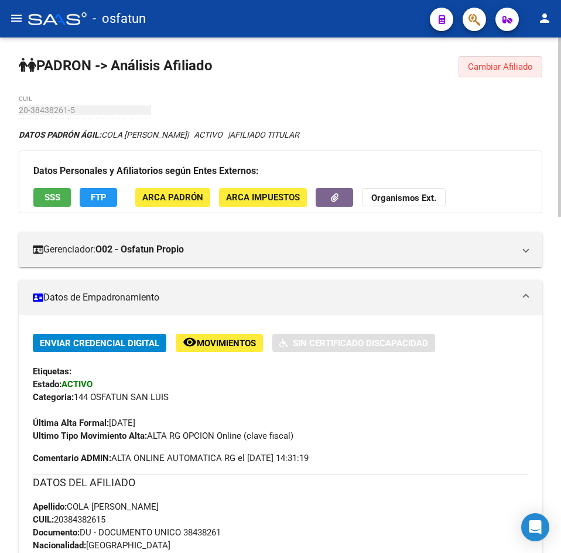
click at [509, 66] on span "Cambiar Afiliado" at bounding box center [500, 66] width 65 height 11
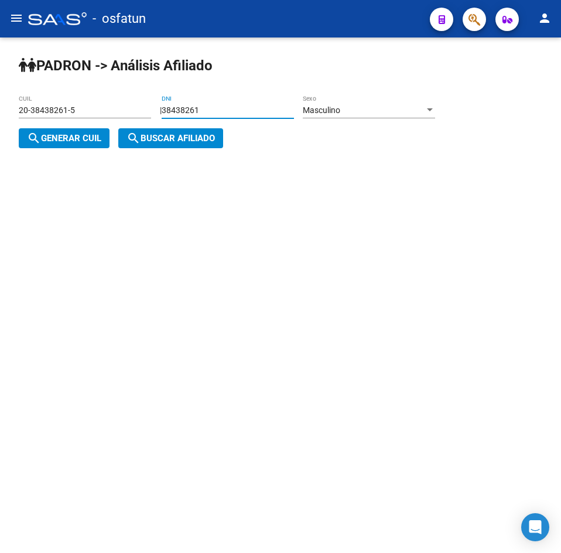
drag, startPoint x: 294, startPoint y: 107, endPoint x: -50, endPoint y: 121, distance: 345.1
click at [0, 121] on html "menu - osfatun person Firma Express Inicio Calendario SSS Instructivos Contacto…" at bounding box center [280, 276] width 561 height 553
paste input "7808209"
type input "37808209"
click at [369, 115] on div "Masculino" at bounding box center [364, 110] width 122 height 10
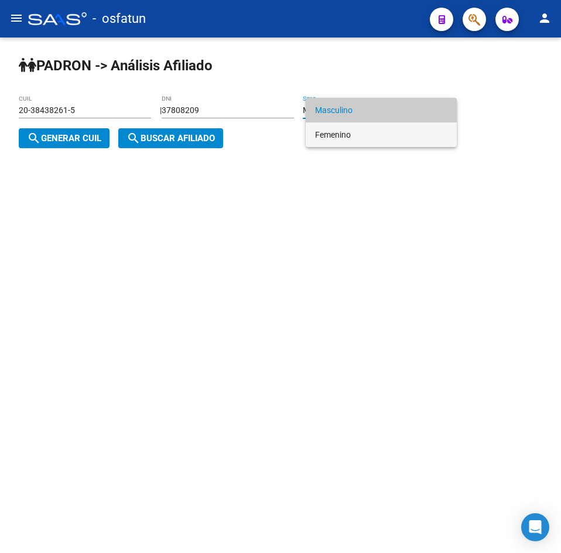
click at [356, 144] on span "Femenino" at bounding box center [381, 134] width 132 height 25
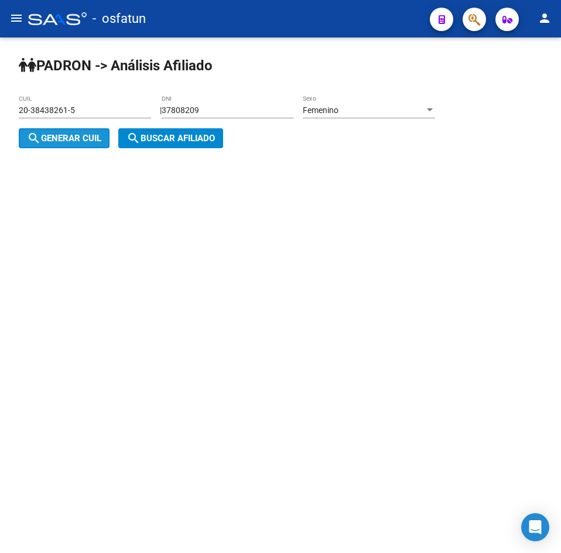
drag, startPoint x: 77, startPoint y: 139, endPoint x: 170, endPoint y: 135, distance: 93.2
click at [82, 139] on span "search Generar CUIL" at bounding box center [64, 138] width 74 height 11
type input "27-37808209-4"
click at [170, 135] on span "search Buscar afiliado" at bounding box center [170, 138] width 88 height 11
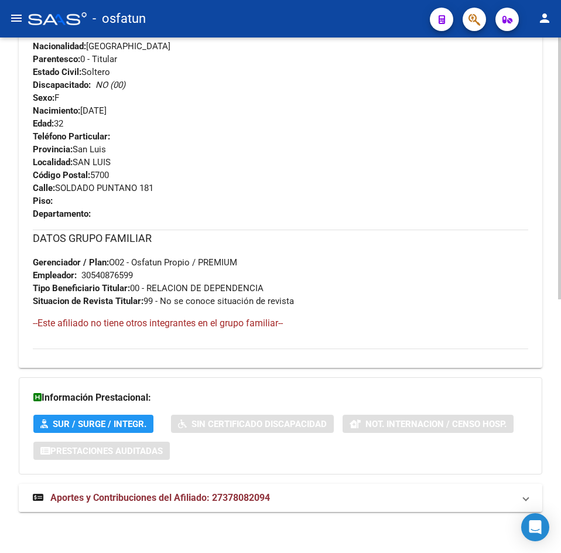
click at [231, 508] on mat-expansion-panel-header "Aportes y Contribuciones del Afiliado: 27378082094" at bounding box center [280, 498] width 523 height 28
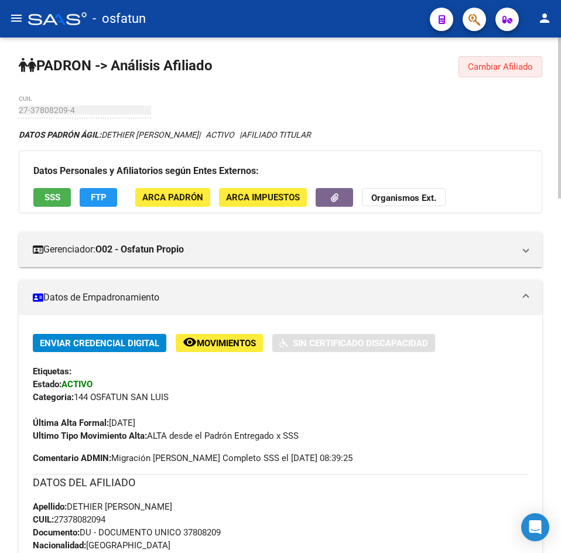
drag, startPoint x: 485, startPoint y: 57, endPoint x: 476, endPoint y: 76, distance: 21.5
click at [486, 57] on button "Cambiar Afiliado" at bounding box center [500, 66] width 84 height 21
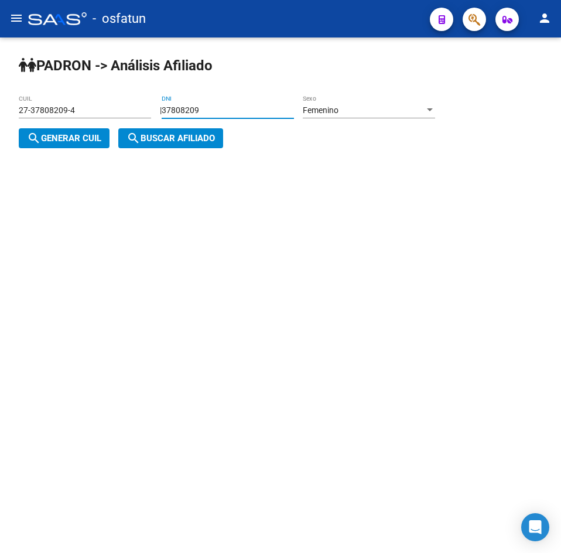
drag, startPoint x: 258, startPoint y: 105, endPoint x: 109, endPoint y: 108, distance: 148.7
click at [109, 108] on app-analisis-afiliado "[PERSON_NAME] -> Análisis Afiliado 27-37808209-4 CUIL | 37808209 DNI Femenino S…" at bounding box center [231, 124] width 425 height 38
paste input "5983825"
type input "35983825"
click at [76, 140] on span "search Generar CUIL" at bounding box center [64, 138] width 74 height 11
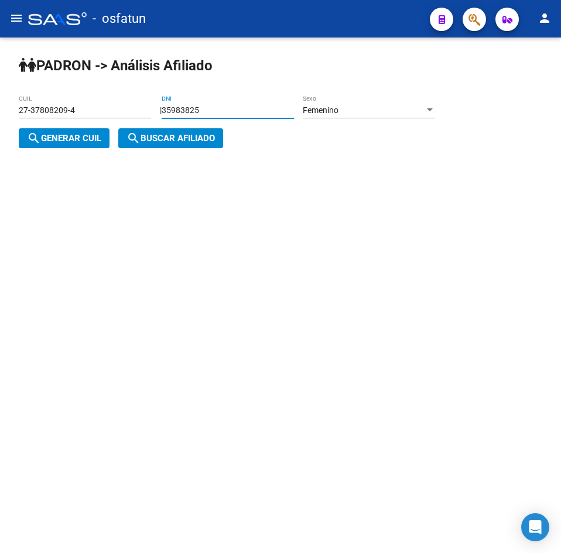
type input "27-35983825-0"
click at [152, 140] on span "search Buscar afiliado" at bounding box center [170, 138] width 88 height 11
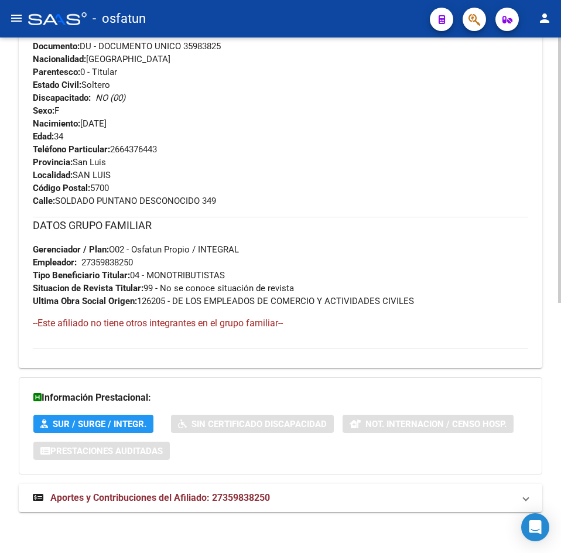
click at [212, 493] on span "Aportes y Contribuciones del Afiliado: 27359838250" at bounding box center [160, 497] width 220 height 11
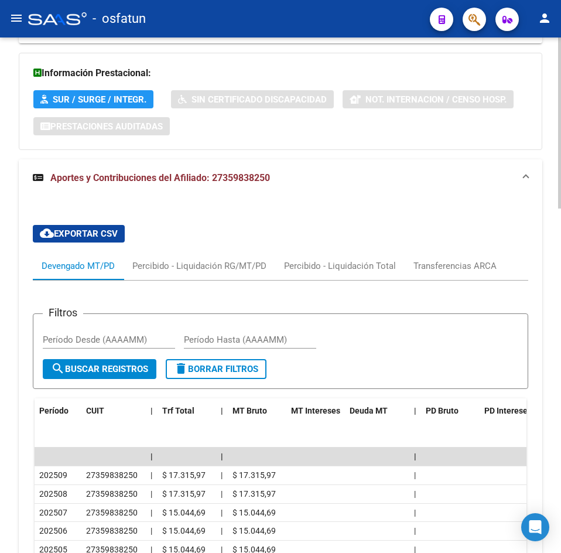
scroll to position [1040, 0]
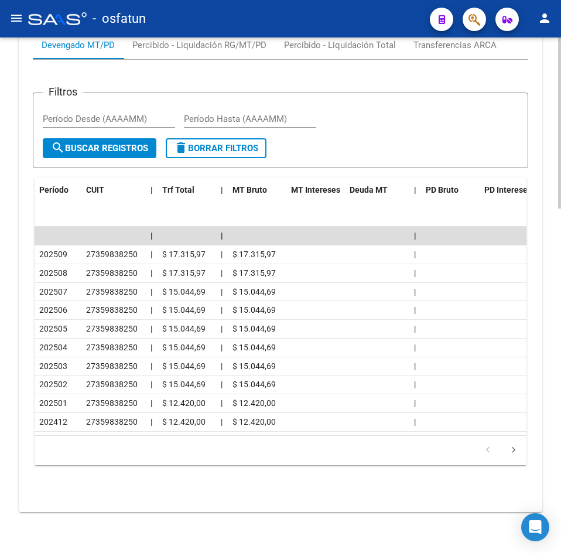
click at [364, 205] on datatable-header "Período CUIT | Trf Total | MT Bruto MT Intereses Deuda MT | PD Bruto PD Interes…" at bounding box center [281, 201] width 492 height 49
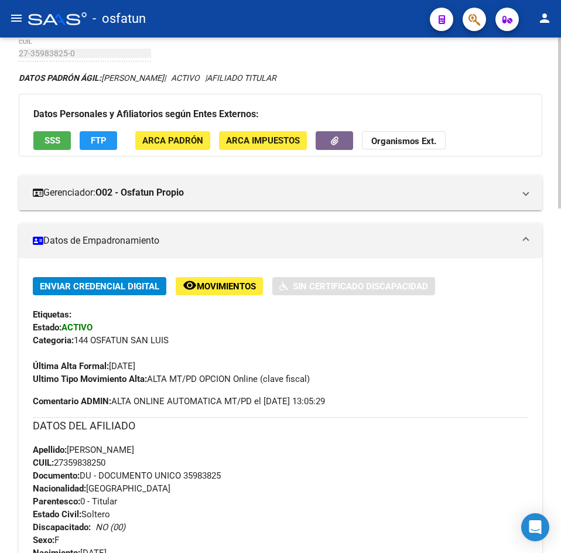
scroll to position [0, 0]
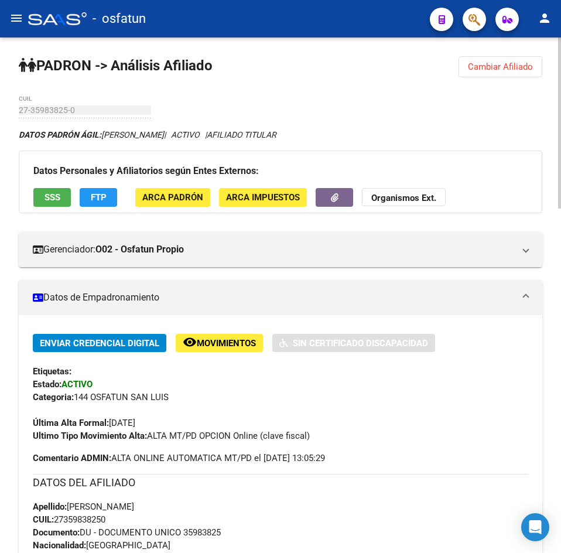
click at [525, 63] on span "Cambiar Afiliado" at bounding box center [500, 66] width 65 height 11
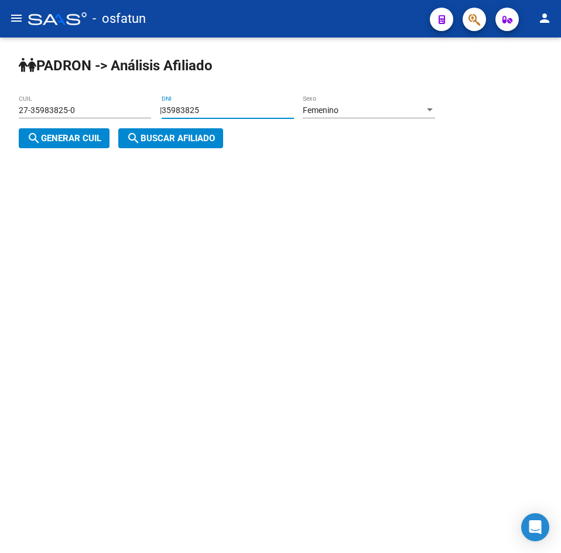
drag, startPoint x: 220, startPoint y: 114, endPoint x: 152, endPoint y: 114, distance: 67.3
click at [152, 114] on app-analisis-afiliado "[PERSON_NAME] -> Análisis Afiliado 27-35983825-0 CUIL | 35983825 DNI Femenino S…" at bounding box center [231, 124] width 425 height 38
paste input "7639171"
type input "37639171"
click at [74, 132] on button "search Generar CUIL" at bounding box center [64, 138] width 91 height 20
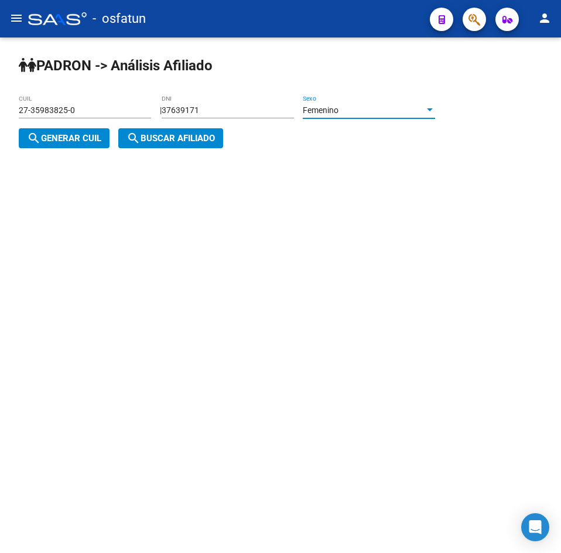
type input "27-37639171-5"
click at [153, 142] on span "search Buscar afiliado" at bounding box center [170, 138] width 88 height 11
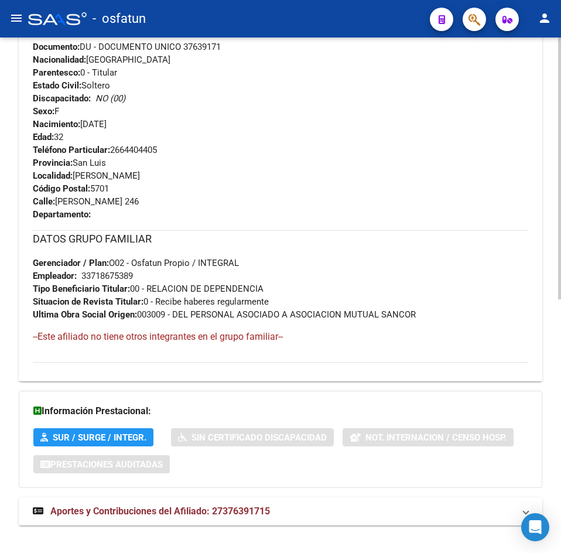
scroll to position [499, 0]
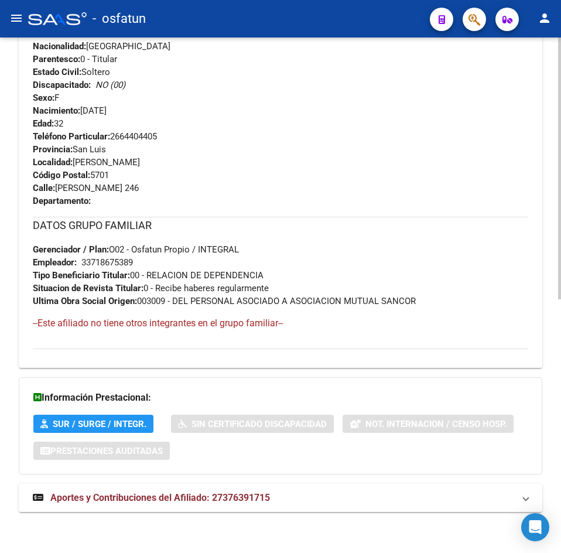
click at [183, 513] on div "DATOS [PERSON_NAME] ÁGIL: [PERSON_NAME] [PERSON_NAME] [PERSON_NAME] | ACTIVO | …" at bounding box center [280, 76] width 523 height 894
click at [183, 502] on span "Aportes y Contribuciones del Afiliado: 27376391715" at bounding box center [160, 497] width 220 height 11
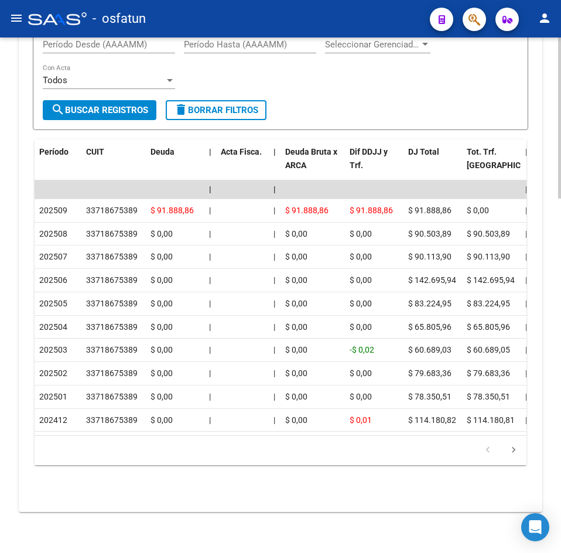
scroll to position [1133, 0]
drag, startPoint x: 251, startPoint y: 64, endPoint x: 211, endPoint y: 77, distance: 41.1
click at [251, 64] on div "Filtros Período Desde (AAAAMM) Período Hasta (AAAAMM) Seleccionar Gerenciador S…" at bounding box center [280, 64] width 475 height 73
click at [414, 64] on div "Filtros Período Desde (AAAAMM) Período Hasta (AAAAMM) Seleccionar Gerenciador S…" at bounding box center [280, 64] width 475 height 73
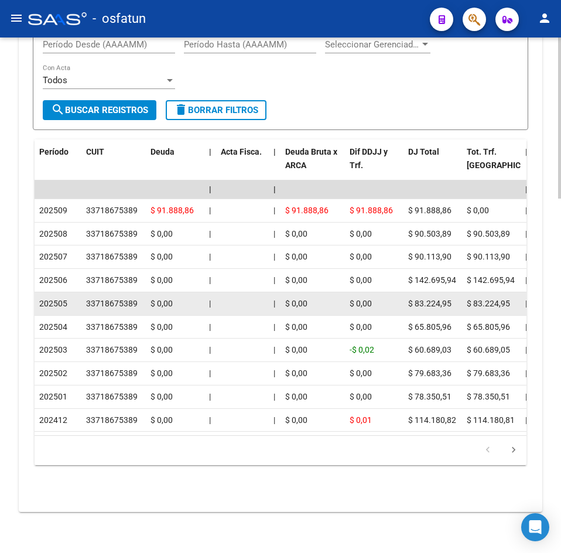
click at [265, 292] on datatable-body-cell at bounding box center [242, 303] width 53 height 23
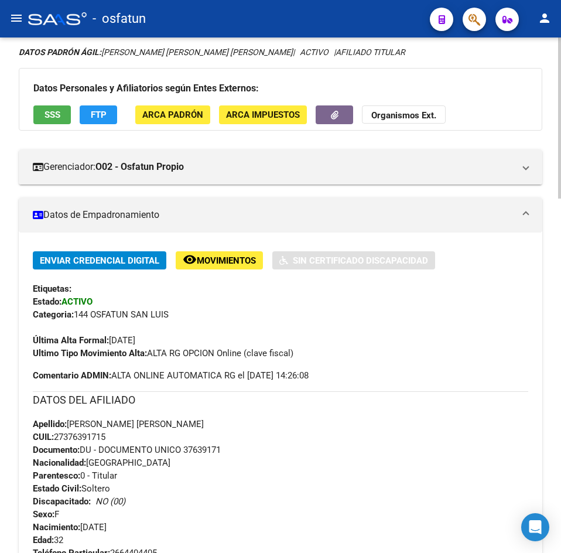
scroll to position [0, 0]
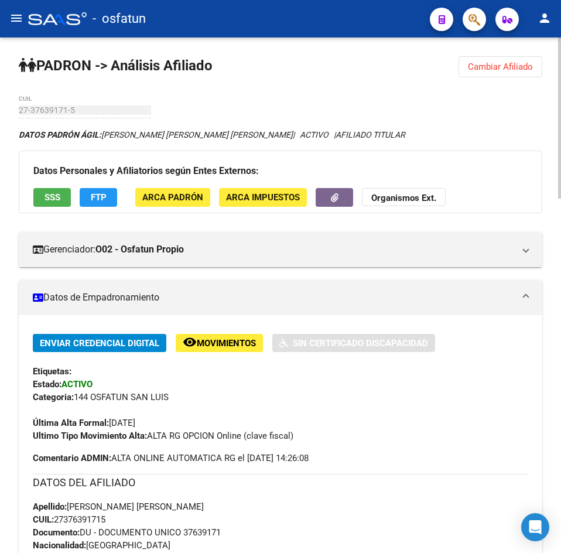
click at [509, 71] on span "Cambiar Afiliado" at bounding box center [500, 66] width 65 height 11
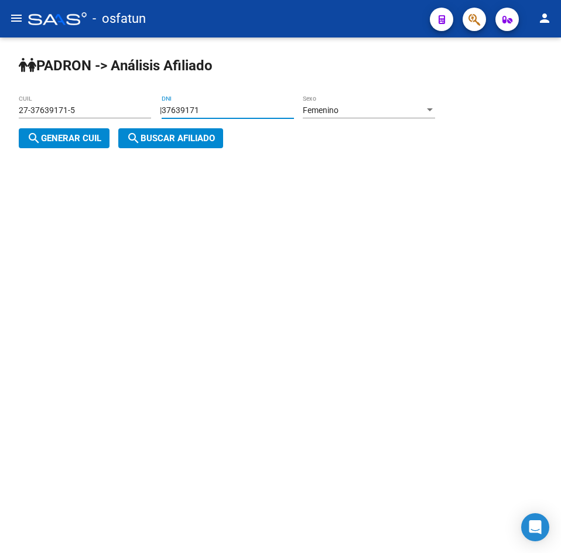
drag, startPoint x: 240, startPoint y: 107, endPoint x: 54, endPoint y: 112, distance: 186.2
click at [54, 112] on app-analisis-afiliado "[PERSON_NAME] -> Análisis Afiliado 27-37639171-5 CUIL | 37639171 DNI Femenino S…" at bounding box center [231, 124] width 425 height 38
paste input "40938277"
type input "40938277"
click at [78, 145] on button "search Generar CUIL" at bounding box center [64, 138] width 91 height 20
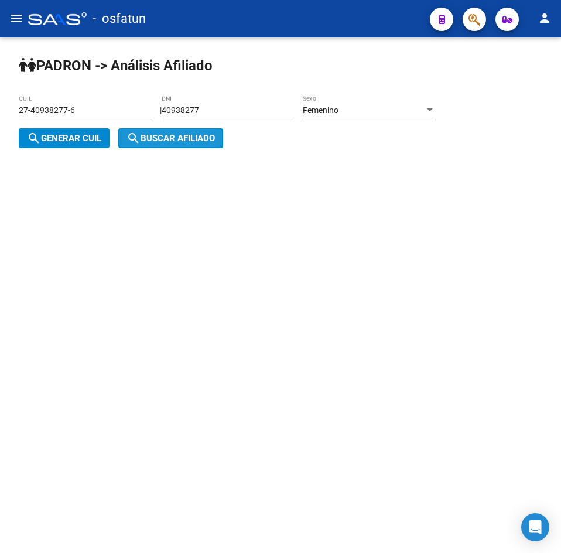
click at [201, 143] on span "search Buscar afiliado" at bounding box center [170, 138] width 88 height 11
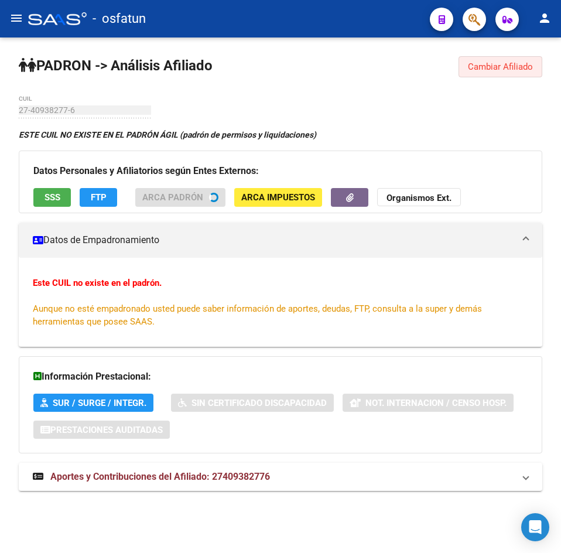
click at [522, 71] on span "Cambiar Afiliado" at bounding box center [500, 66] width 65 height 11
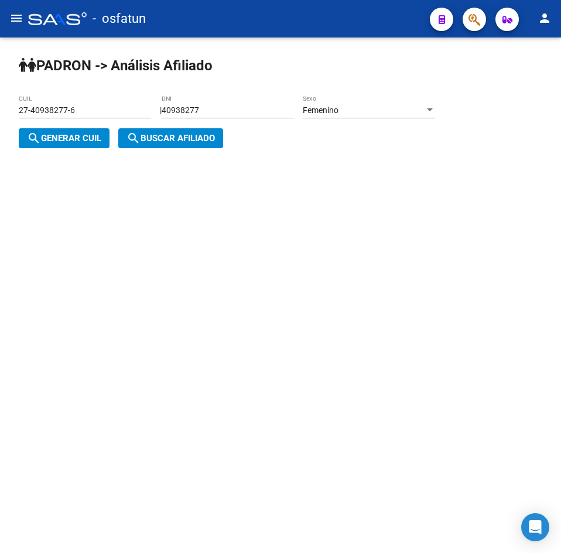
click at [424, 107] on div "Femenino" at bounding box center [364, 110] width 122 height 10
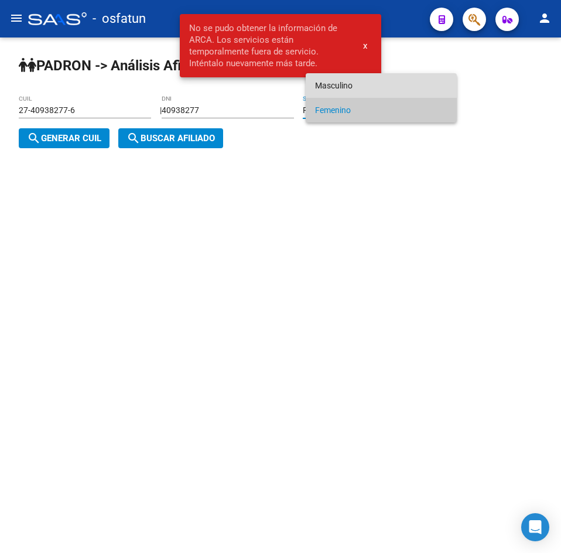
click at [346, 89] on span "Masculino" at bounding box center [381, 85] width 132 height 25
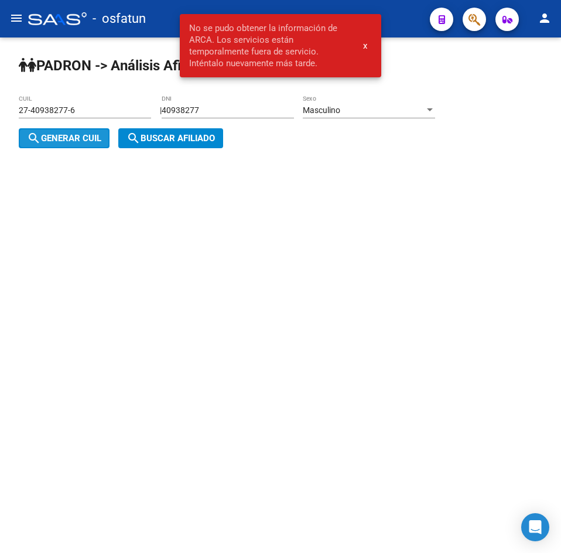
click at [63, 145] on button "search Generar CUIL" at bounding box center [64, 138] width 91 height 20
type input "20-40938277-1"
click at [130, 138] on mat-icon "search" at bounding box center [133, 138] width 14 height 14
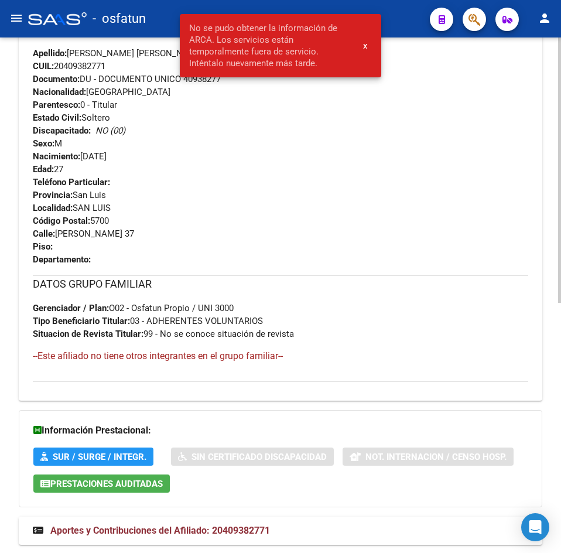
scroll to position [486, 0]
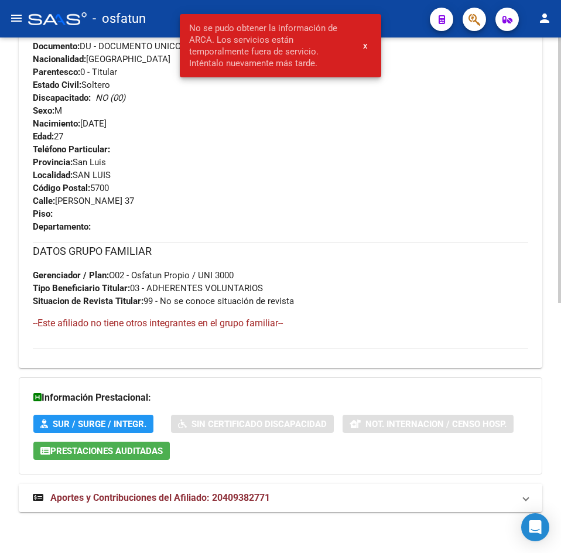
click at [188, 499] on span "Aportes y Contribuciones del Afiliado: 20409382771" at bounding box center [160, 497] width 220 height 11
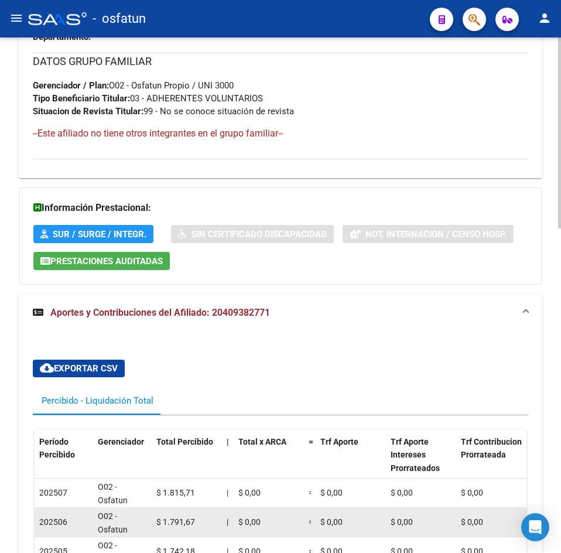
scroll to position [643, 0]
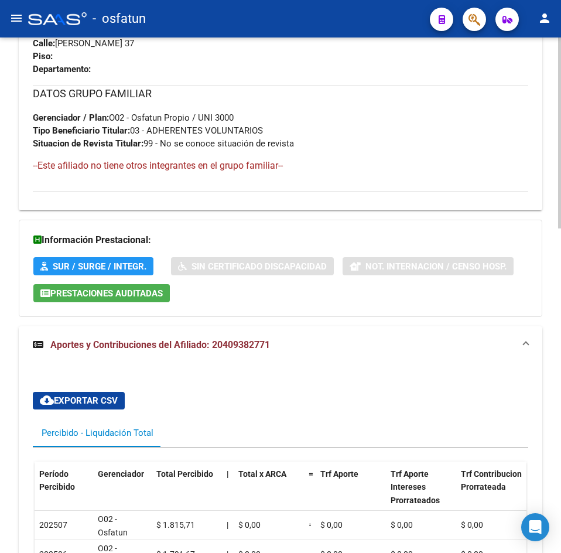
click at [486, 107] on div "DATOS GRUPO FAMILIAR Gerenciador / Plan: O02 - Osfatun Propio / UNI 3000 Tipo B…" at bounding box center [280, 117] width 495 height 65
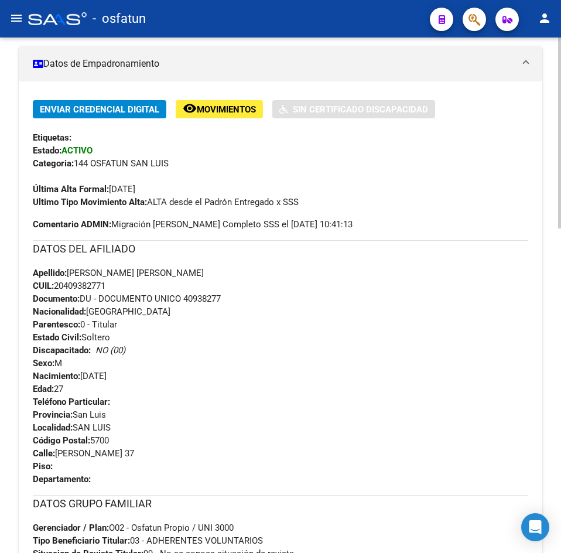
scroll to position [0, 0]
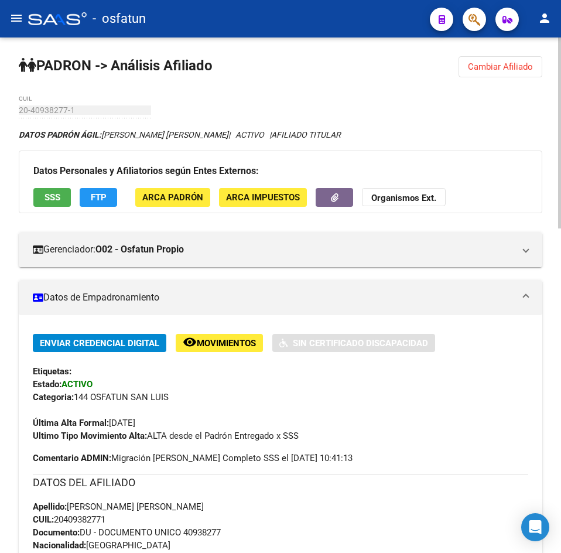
click at [478, 72] on button "Cambiar Afiliado" at bounding box center [500, 66] width 84 height 21
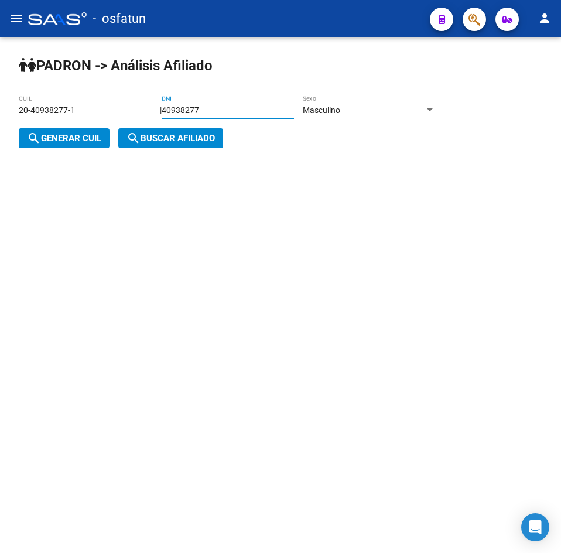
drag, startPoint x: 225, startPoint y: 107, endPoint x: 140, endPoint y: 119, distance: 86.3
click at [140, 119] on app-analisis-afiliado "[PERSON_NAME] -> Análisis Afiliado 20-40938277-1 CUIL | 40938277 DNI Masculino …" at bounding box center [231, 124] width 425 height 38
paste input "24566011"
drag, startPoint x: 282, startPoint y: 108, endPoint x: 334, endPoint y: 111, distance: 52.8
click at [294, 109] on input "24566011" at bounding box center [228, 110] width 132 height 10
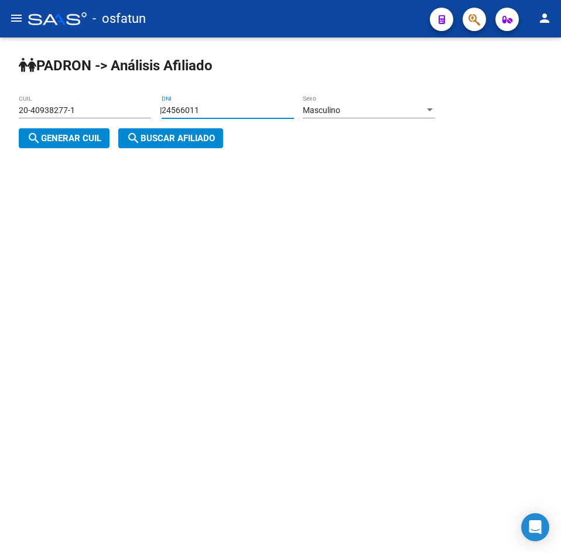
type input "24566011"
click at [337, 109] on span "Masculino" at bounding box center [321, 109] width 37 height 9
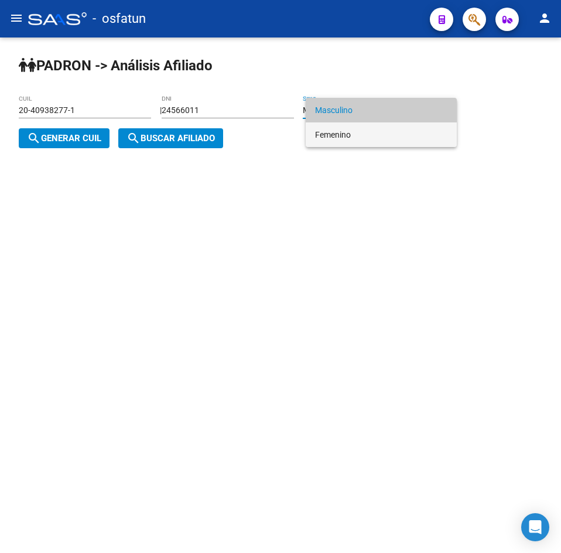
click at [315, 138] on span "Femenino" at bounding box center [381, 134] width 132 height 25
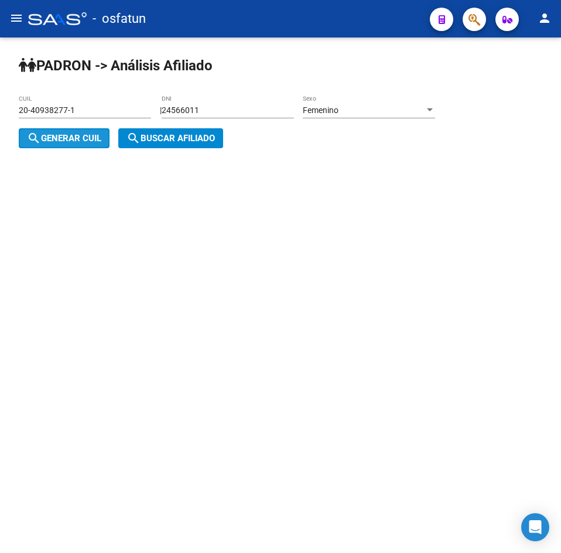
drag, startPoint x: 76, startPoint y: 145, endPoint x: 136, endPoint y: 140, distance: 59.9
click at [83, 144] on button "search Generar CUIL" at bounding box center [64, 138] width 91 height 20
type input "27-24566011-7"
click at [153, 139] on span "search Buscar afiliado" at bounding box center [170, 138] width 88 height 11
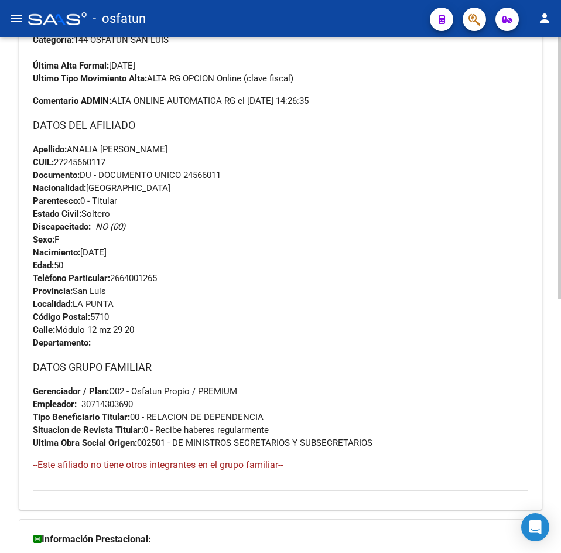
scroll to position [499, 0]
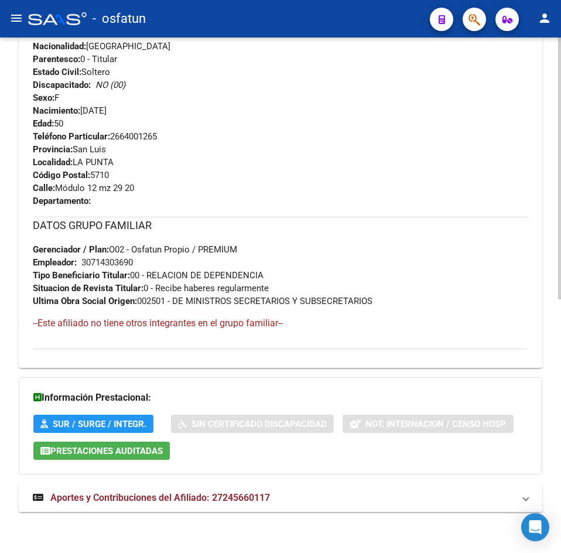
click at [236, 511] on mat-expansion-panel-header "Aportes y Contribuciones del Afiliado: 27245660117" at bounding box center [280, 498] width 523 height 28
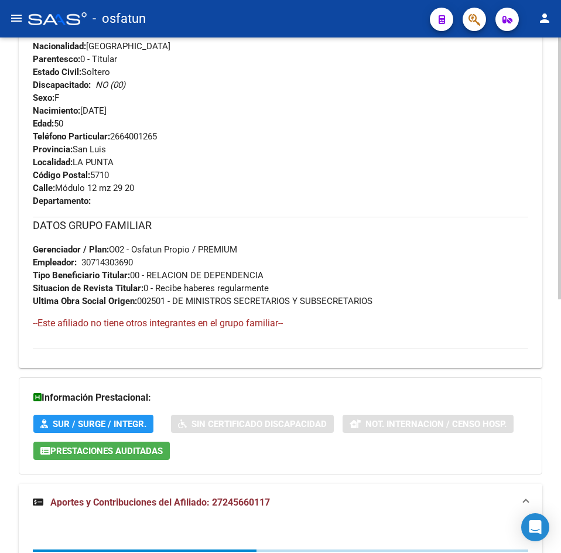
click at [231, 497] on span "Aportes y Contribuciones del Afiliado: 27245660117" at bounding box center [160, 501] width 220 height 11
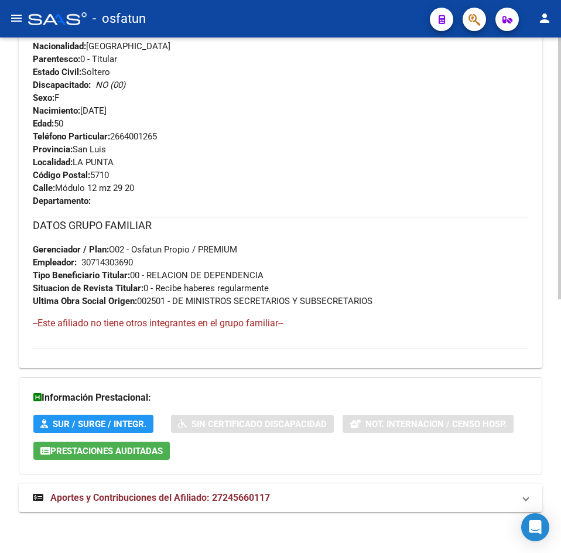
click at [238, 485] on mat-expansion-panel-header "Aportes y Contribuciones del Afiliado: 27245660117" at bounding box center [280, 498] width 523 height 28
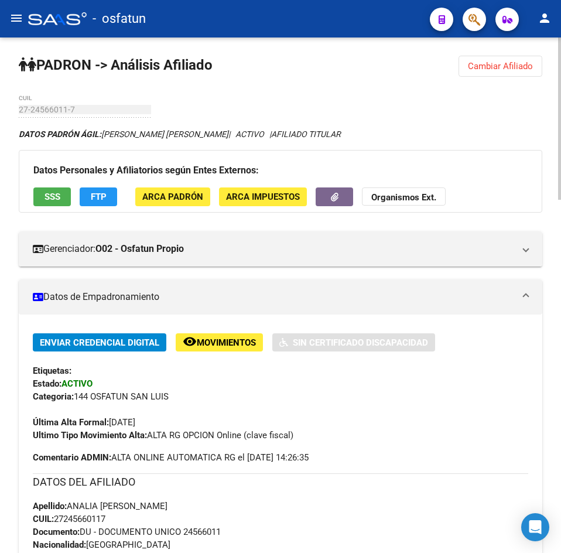
scroll to position [0, 0]
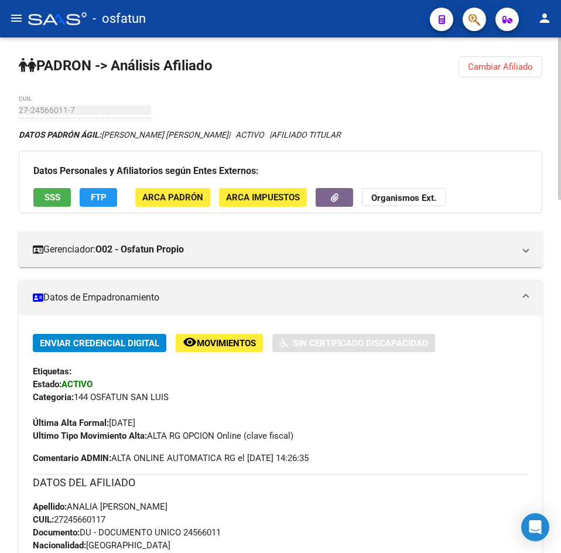
click at [501, 67] on span "Cambiar Afiliado" at bounding box center [500, 66] width 65 height 11
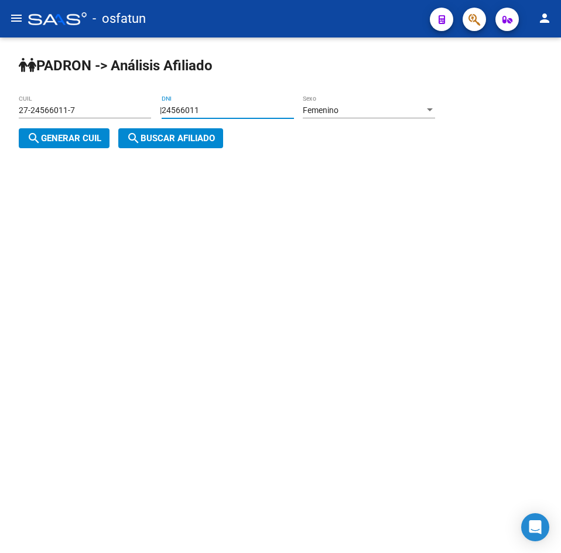
drag, startPoint x: 218, startPoint y: 115, endPoint x: 136, endPoint y: 115, distance: 81.4
click at [136, 115] on app-analisis-afiliado "[PERSON_NAME] -> Análisis Afiliado 27-24566011-7 CUIL | 24566011 DNI Femenino S…" at bounding box center [231, 124] width 425 height 38
paste input "3170782"
type input "23170782"
click at [365, 108] on div "Femenino" at bounding box center [364, 110] width 122 height 10
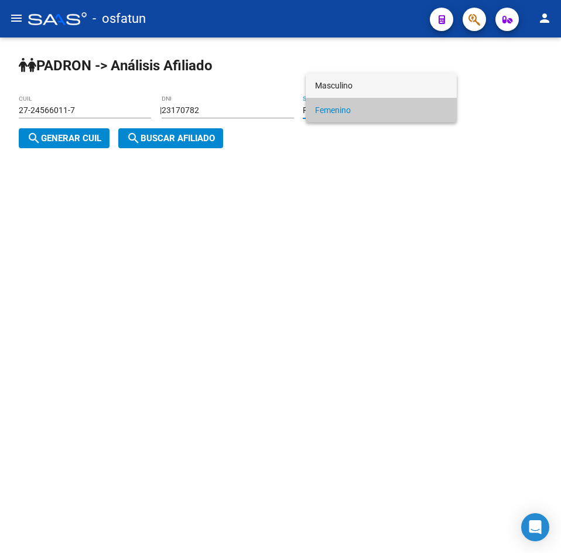
click at [372, 83] on span "Masculino" at bounding box center [381, 85] width 132 height 25
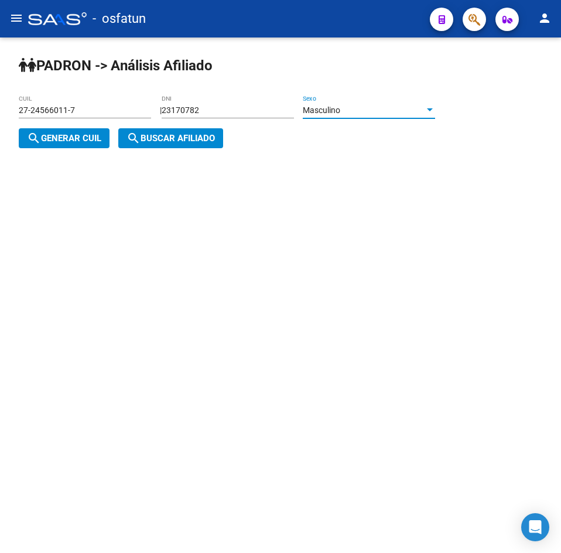
drag, startPoint x: 61, startPoint y: 135, endPoint x: 289, endPoint y: 133, distance: 227.1
click at [65, 136] on span "search Generar CUIL" at bounding box center [64, 138] width 74 height 11
type input "20-23170782-5"
click at [293, 133] on div "[PERSON_NAME] -> Análisis Afiliado 20-23170782-5 CUIL | 23170782 DNI Masculino …" at bounding box center [280, 111] width 561 height 148
click at [165, 146] on button "search Buscar afiliado" at bounding box center [170, 138] width 105 height 20
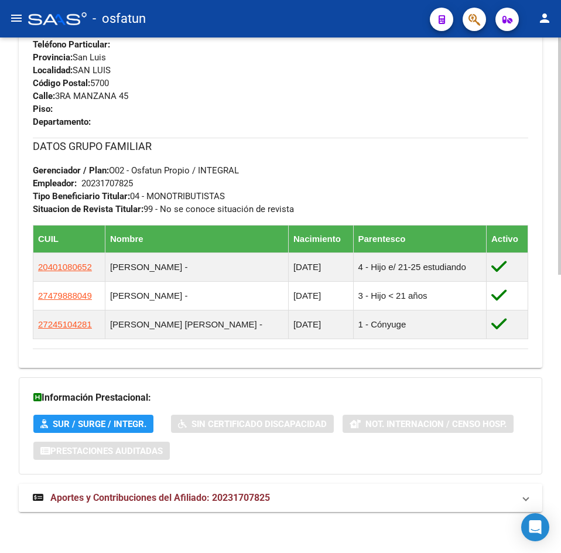
click at [199, 503] on strong "Aportes y Contribuciones del Afiliado: 20231707825" at bounding box center [151, 497] width 237 height 13
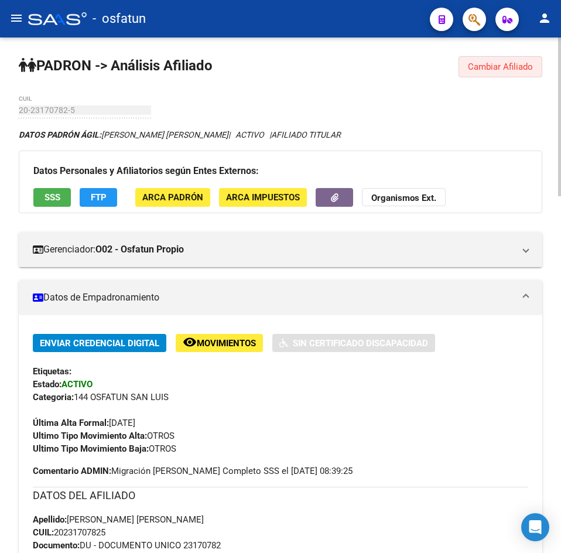
click at [496, 76] on button "Cambiar Afiliado" at bounding box center [500, 66] width 84 height 21
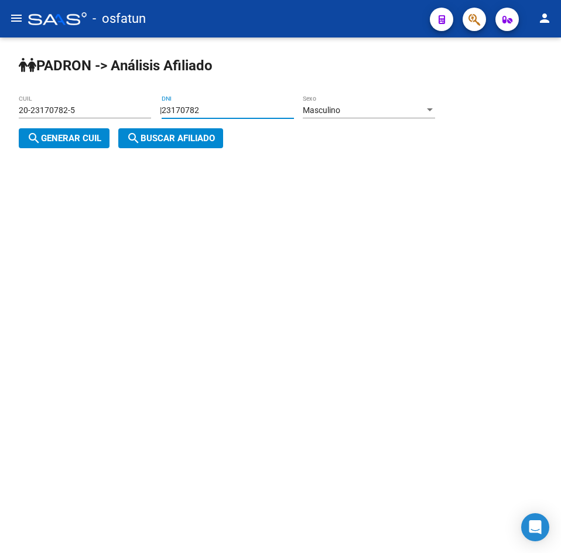
drag, startPoint x: 131, startPoint y: 111, endPoint x: 108, endPoint y: 113, distance: 23.5
click at [107, 112] on app-analisis-afiliado "[PERSON_NAME] -> Análisis Afiliado 20-23170782-5 CUIL | 23170782 DNI Masculino …" at bounding box center [231, 124] width 425 height 38
paste input "34921605"
type input "34921605"
drag, startPoint x: 70, startPoint y: 136, endPoint x: 171, endPoint y: 138, distance: 100.7
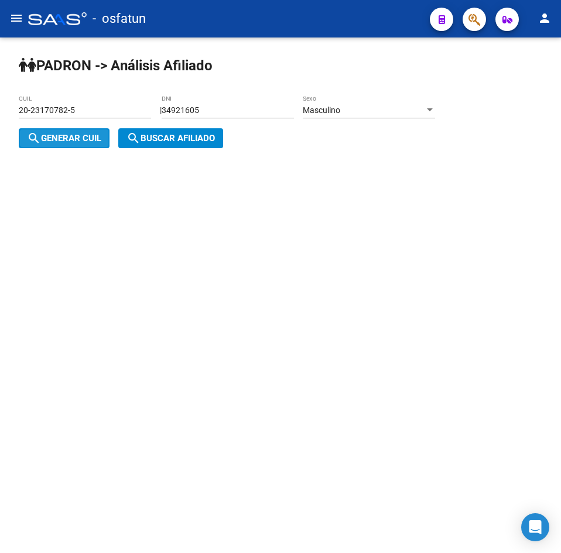
click at [74, 136] on span "search Generar CUIL" at bounding box center [64, 138] width 74 height 11
type input "20-34921605-2"
click at [171, 138] on span "search Buscar afiliado" at bounding box center [170, 138] width 88 height 11
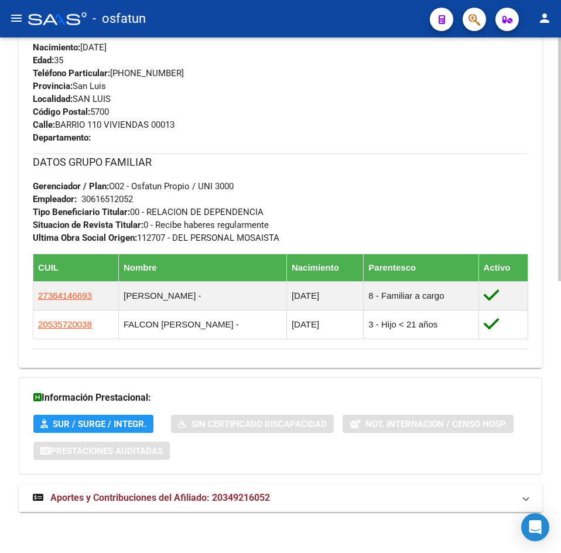
click at [187, 495] on mat-expansion-panel-header "Aportes y Contribuciones del Afiliado: 20349216052" at bounding box center [280, 498] width 523 height 28
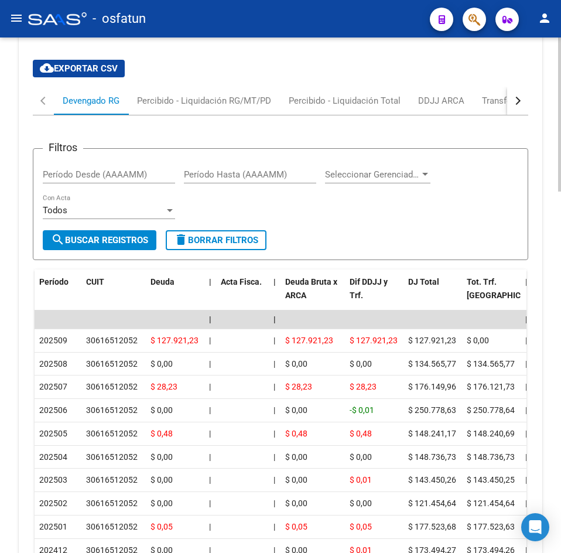
scroll to position [1209, 0]
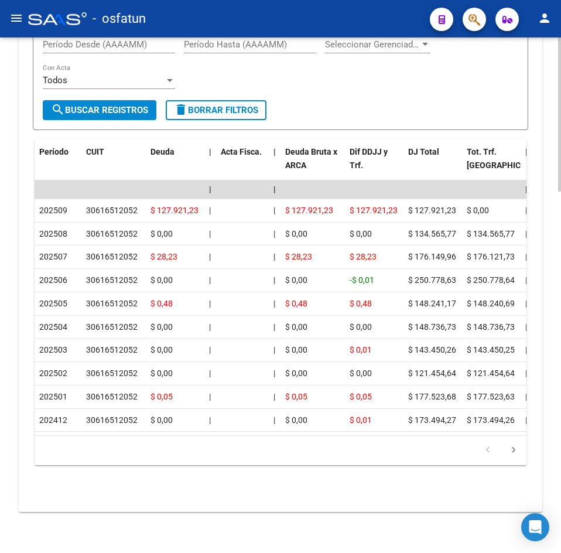
click at [226, 54] on div "Filtros Período Desde (AAAAMM) Período Hasta (AAAAMM) Seleccionar Gerenciador S…" at bounding box center [280, 64] width 475 height 73
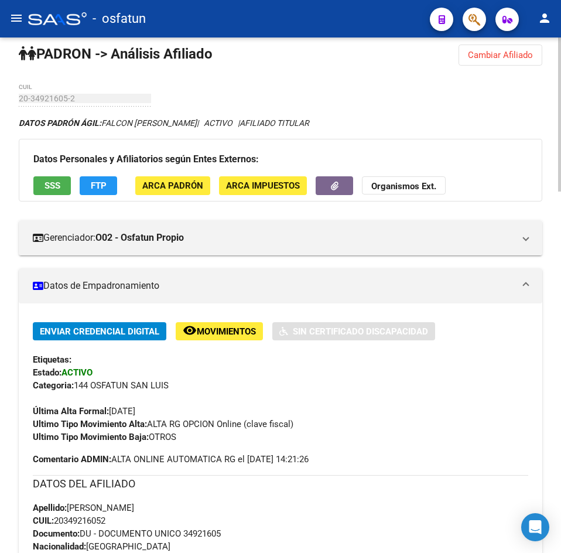
scroll to position [0, 0]
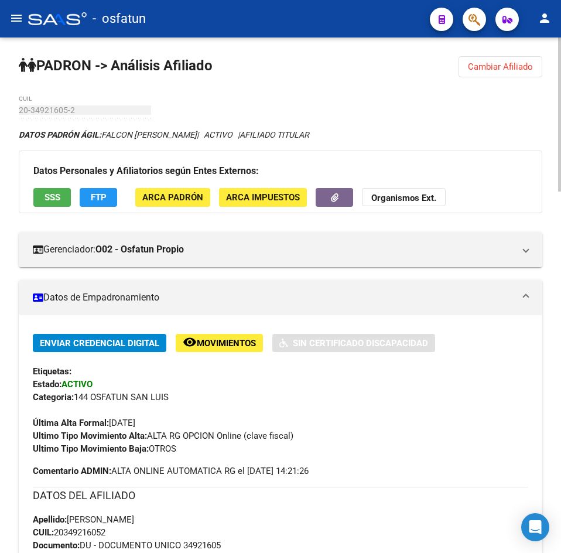
click at [519, 64] on span "Cambiar Afiliado" at bounding box center [500, 66] width 65 height 11
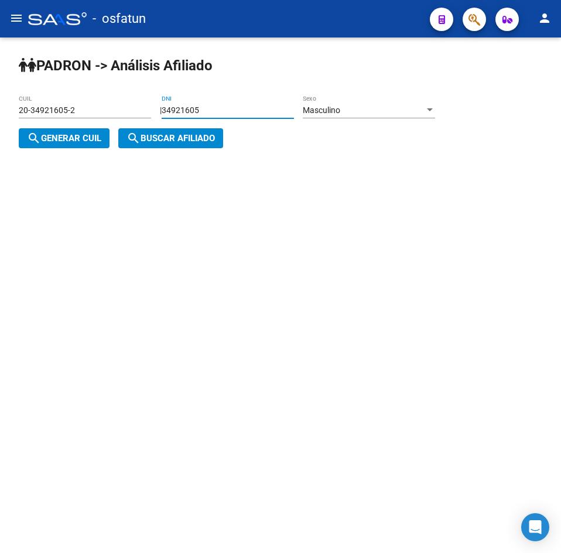
drag, startPoint x: 222, startPoint y: 113, endPoint x: 60, endPoint y: 116, distance: 161.6
click at [60, 116] on app-analisis-afiliado "[PERSON_NAME] -> Análisis Afiliado 20-34921605-2 CUIL | 34921605 DNI Masculino …" at bounding box center [231, 124] width 425 height 38
paste input "29783720"
type input "29783720"
click at [338, 109] on span "Masculino" at bounding box center [321, 109] width 37 height 9
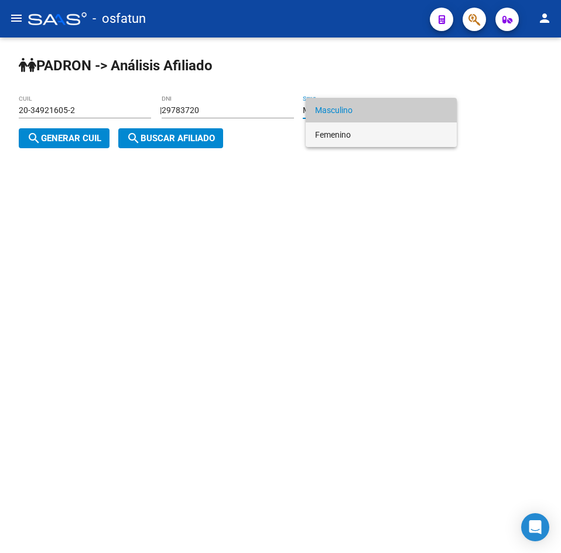
click at [327, 139] on span "Femenino" at bounding box center [381, 134] width 132 height 25
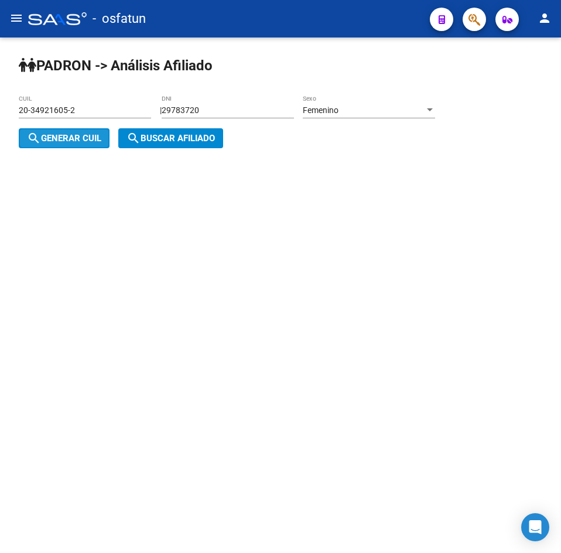
drag, startPoint x: 78, startPoint y: 138, endPoint x: 174, endPoint y: 138, distance: 95.4
click at [81, 138] on span "search Generar CUIL" at bounding box center [64, 138] width 74 height 11
type input "27-29783720-1"
click at [198, 136] on span "search Buscar afiliado" at bounding box center [170, 138] width 88 height 11
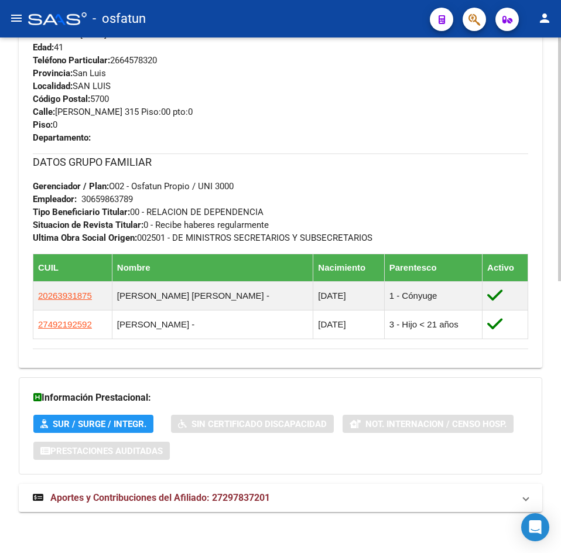
drag, startPoint x: 247, startPoint y: 488, endPoint x: 172, endPoint y: 339, distance: 167.0
click at [247, 488] on mat-expansion-panel-header "Aportes y Contribuciones del Afiliado: 27297837201" at bounding box center [280, 498] width 523 height 28
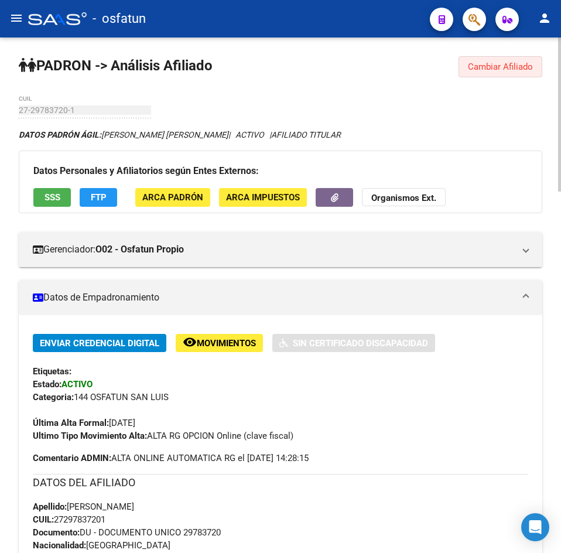
click at [520, 61] on button "Cambiar Afiliado" at bounding box center [500, 66] width 84 height 21
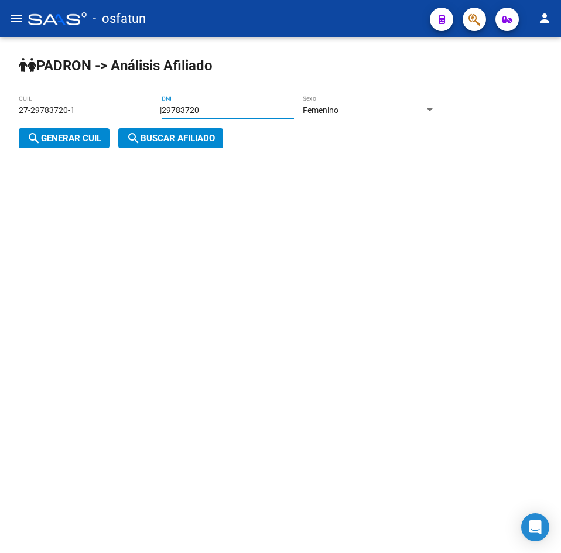
drag, startPoint x: 246, startPoint y: 106, endPoint x: 135, endPoint y: 122, distance: 112.4
click at [135, 122] on app-analisis-afiliado "[PERSON_NAME] -> Análisis Afiliado 27-29783720-1 CUIL | 29783720 DNI Femenino S…" at bounding box center [231, 124] width 425 height 38
paste input "33089817"
type input "33089817"
drag, startPoint x: 67, startPoint y: 146, endPoint x: 113, endPoint y: 145, distance: 46.3
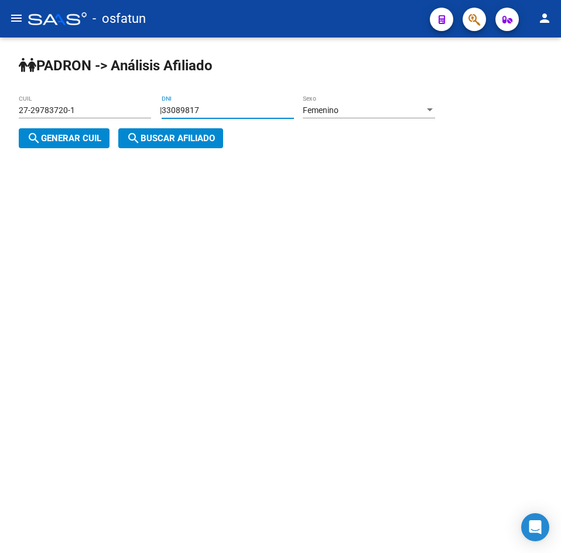
click at [70, 147] on button "search Generar CUIL" at bounding box center [64, 138] width 91 height 20
type input "27-33089817-3"
click at [162, 145] on button "search Buscar afiliado" at bounding box center [170, 138] width 105 height 20
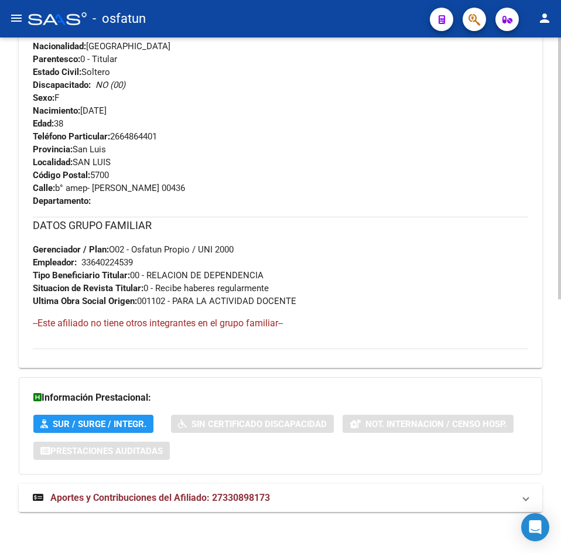
click at [184, 487] on mat-expansion-panel-header "Aportes y Contribuciones del Afiliado: 27330898173" at bounding box center [280, 498] width 523 height 28
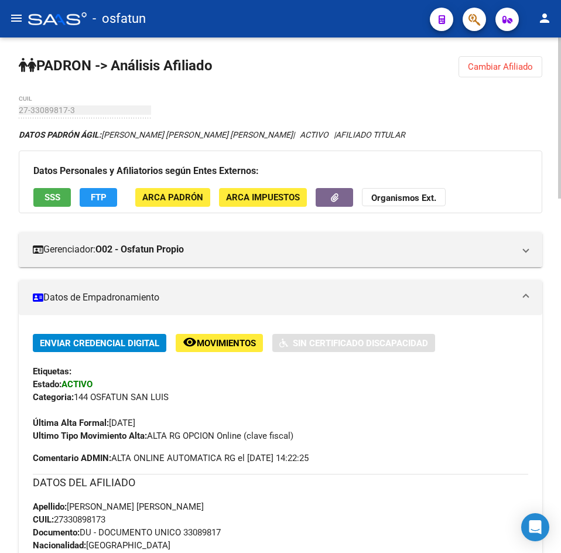
click at [516, 70] on span "Cambiar Afiliado" at bounding box center [500, 66] width 65 height 11
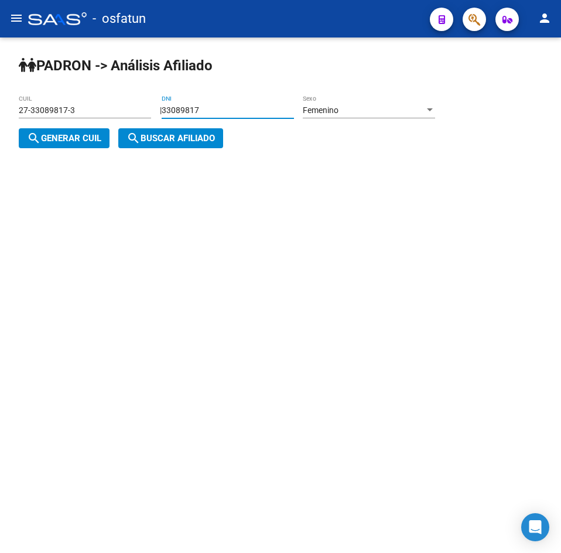
drag, startPoint x: 238, startPoint y: 112, endPoint x: 205, endPoint y: 116, distance: 33.6
click at [205, 116] on div "33089817 DNI" at bounding box center [228, 106] width 132 height 23
paste input "36227811"
drag, startPoint x: 285, startPoint y: 108, endPoint x: 308, endPoint y: 108, distance: 23.4
click at [286, 108] on input "330898136227811" at bounding box center [228, 110] width 132 height 10
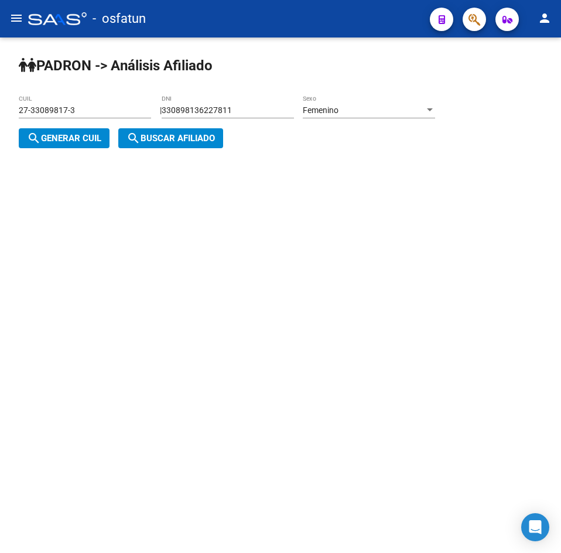
drag, startPoint x: 308, startPoint y: 108, endPoint x: 167, endPoint y: 111, distance: 141.7
click at [167, 111] on div "| 330898136227811 DNI Femenino Sexo search Generar CUIL" at bounding box center [231, 124] width 425 height 38
click at [259, 108] on input "330898136227811" at bounding box center [228, 110] width 132 height 10
drag, startPoint x: 259, startPoint y: 109, endPoint x: 56, endPoint y: 115, distance: 203.2
click at [56, 115] on app-analisis-afiliado "[PERSON_NAME] -> Análisis Afiliado 27-33089817-3 CUIL | 330898136227811 DNI Fem…" at bounding box center [231, 124] width 425 height 38
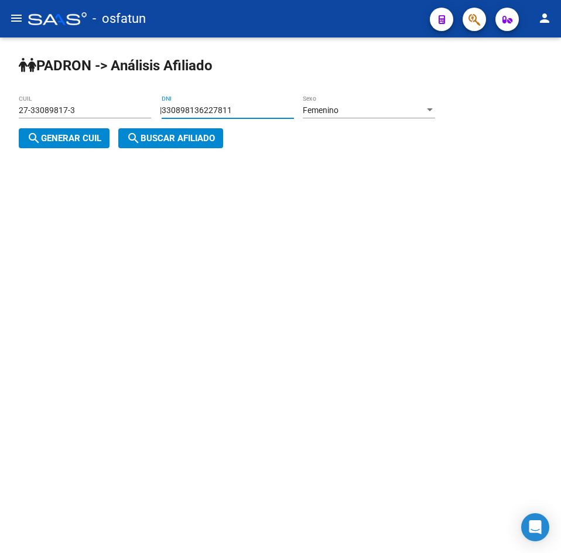
paste input "number"
type input "36227811"
drag, startPoint x: 77, startPoint y: 131, endPoint x: 95, endPoint y: 136, distance: 18.5
click at [95, 136] on button "search Generar CUIL" at bounding box center [64, 138] width 91 height 20
click at [215, 142] on span "search Buscar afiliado" at bounding box center [170, 138] width 88 height 11
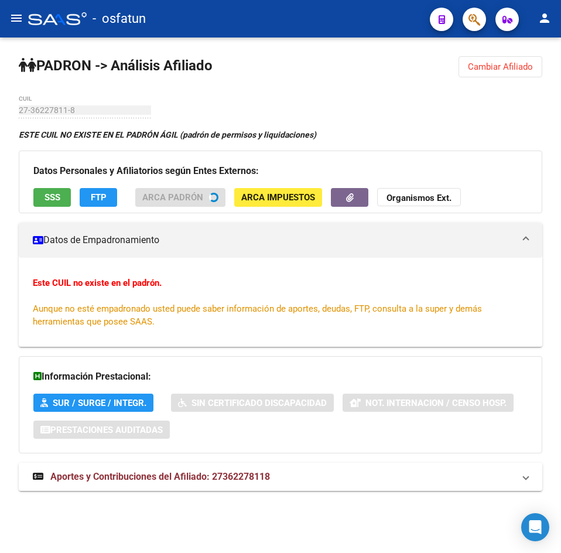
click at [509, 62] on span "Cambiar Afiliado" at bounding box center [500, 66] width 65 height 11
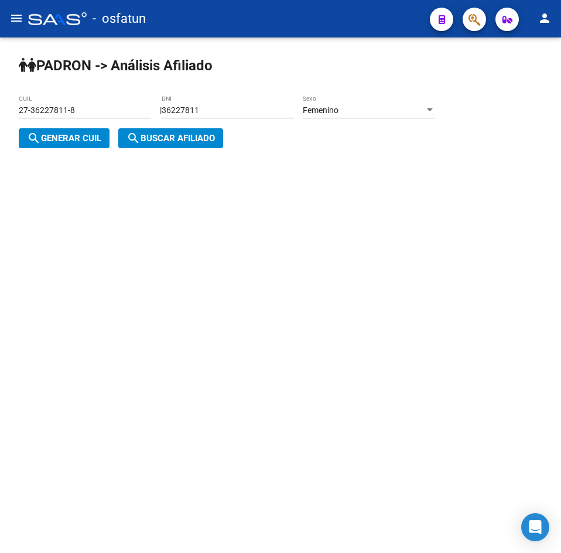
click at [340, 102] on div "Femenino Sexo" at bounding box center [369, 106] width 132 height 23
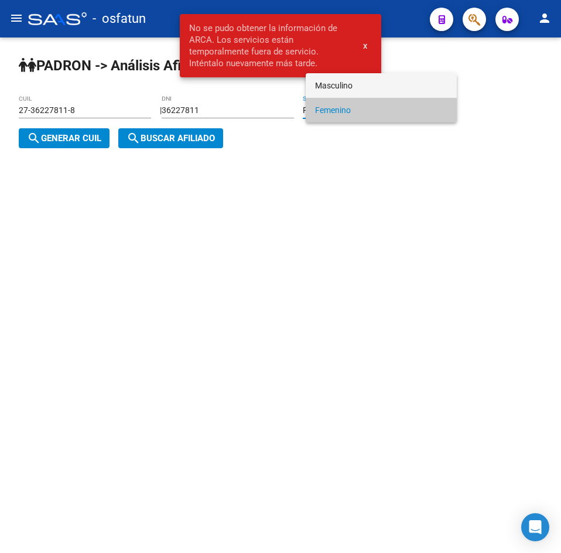
click at [337, 88] on span "Masculino" at bounding box center [381, 85] width 132 height 25
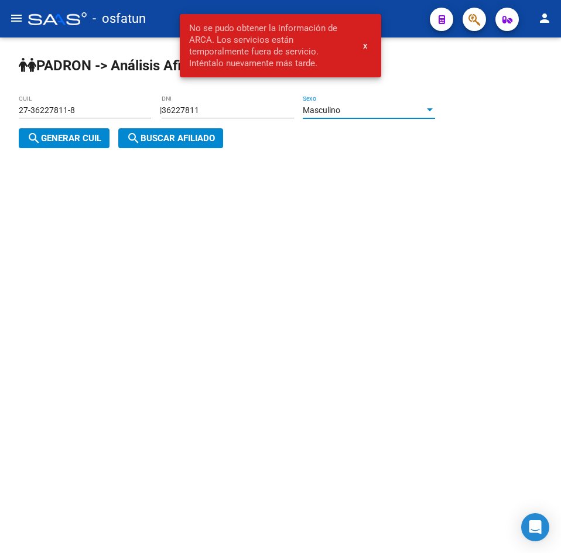
click at [84, 140] on span "search Generar CUIL" at bounding box center [64, 138] width 74 height 11
type input "20-36227811-3"
click at [169, 138] on span "search Buscar afiliado" at bounding box center [170, 138] width 88 height 11
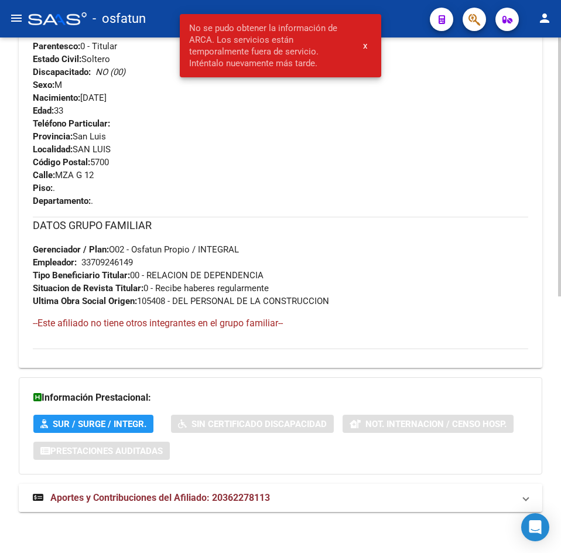
click at [197, 498] on span "Aportes y Contribuciones del Afiliado: 20362278113" at bounding box center [160, 497] width 220 height 11
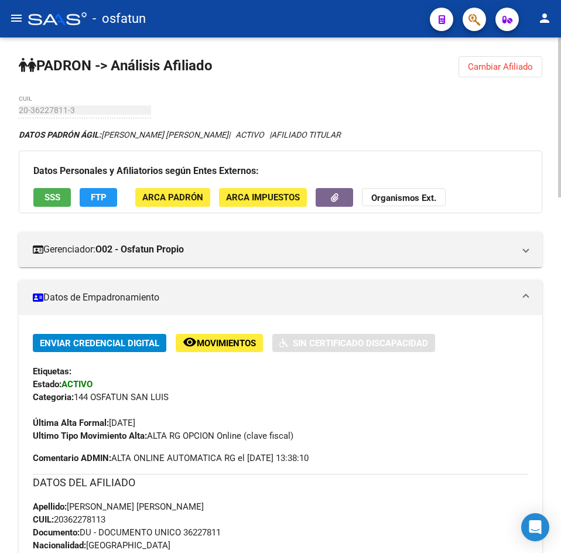
click at [510, 70] on span "Cambiar Afiliado" at bounding box center [500, 66] width 65 height 11
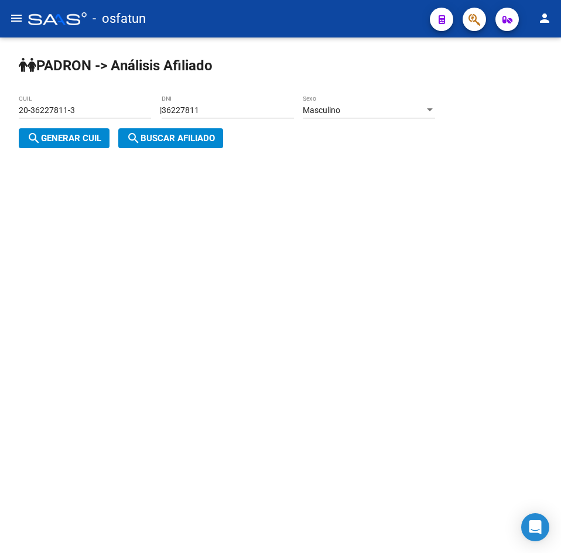
click at [231, 107] on input "36227811" at bounding box center [228, 110] width 132 height 10
drag, startPoint x: 216, startPoint y: 108, endPoint x: 118, endPoint y: 121, distance: 98.5
click at [118, 121] on app-analisis-afiliado "[PERSON_NAME] -> Análisis Afiliado 20-36227811-3 CUIL | 36227811 DNI Masculino …" at bounding box center [231, 124] width 425 height 38
click at [90, 142] on span "search Generar CUIL" at bounding box center [64, 138] width 74 height 11
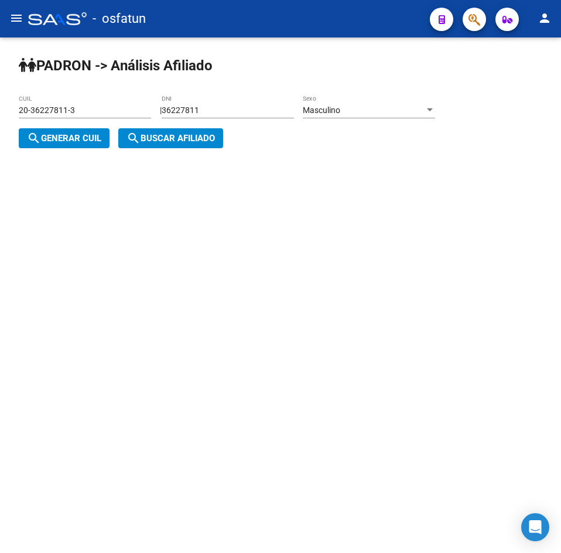
drag, startPoint x: 116, startPoint y: 140, endPoint x: 142, endPoint y: 159, distance: 31.7
click at [117, 140] on div "| 36227811 DNI Masculino Sexo search Generar CUIL" at bounding box center [231, 124] width 425 height 38
click at [145, 134] on span "search Buscar afiliado" at bounding box center [170, 138] width 88 height 11
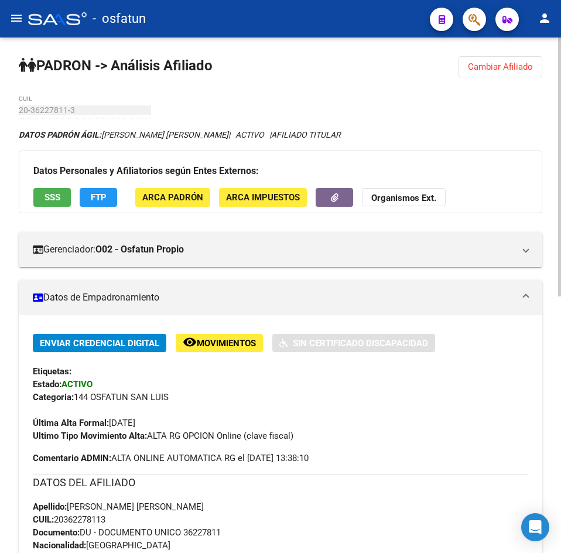
click at [510, 74] on button "Cambiar Afiliado" at bounding box center [500, 66] width 84 height 21
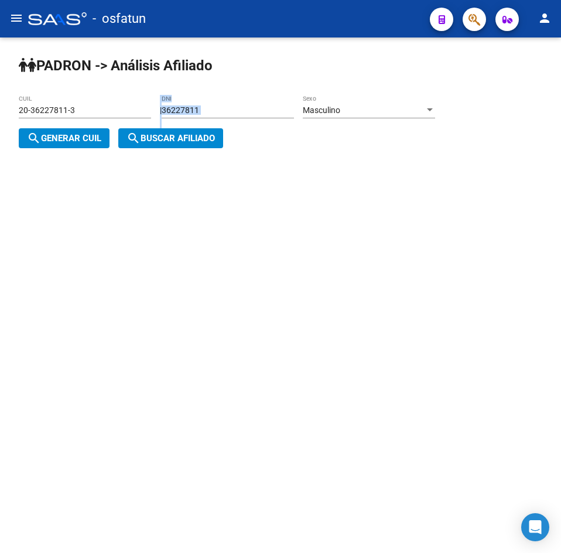
drag, startPoint x: 308, startPoint y: 108, endPoint x: 73, endPoint y: 125, distance: 235.9
click at [42, 125] on app-analisis-afiliado "[PERSON_NAME] -> Análisis Afiliado 20-36227811-3 CUIL | 36227811 DNI Masculino …" at bounding box center [231, 124] width 425 height 38
click at [239, 115] on input "36227811" at bounding box center [228, 110] width 132 height 10
drag, startPoint x: 239, startPoint y: 115, endPoint x: 98, endPoint y: 127, distance: 141.6
click at [98, 127] on app-analisis-afiliado "[PERSON_NAME] -> Análisis Afiliado 20-36227811-3 CUIL | 36227811 DNI Masculino …" at bounding box center [231, 124] width 425 height 38
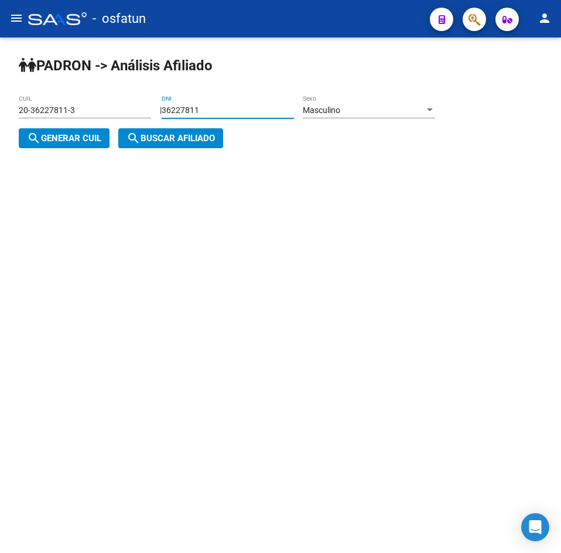
paste input "0546108"
type input "30546108"
drag, startPoint x: 64, startPoint y: 141, endPoint x: 157, endPoint y: 136, distance: 92.6
click at [66, 141] on span "search Generar CUIL" at bounding box center [64, 138] width 74 height 11
type input "20-30546108-4"
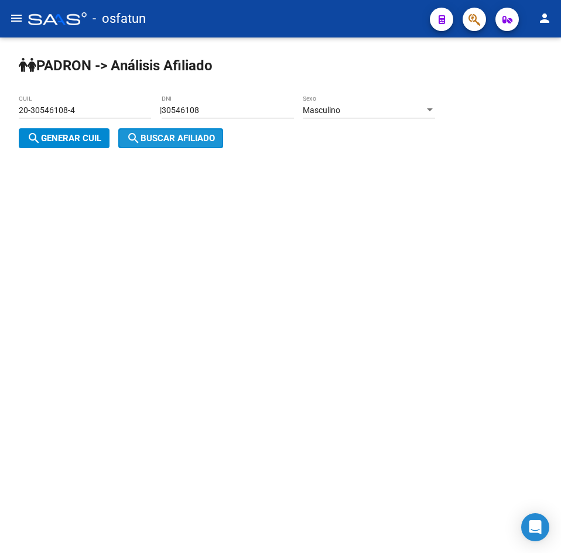
click at [159, 136] on span "search Buscar afiliado" at bounding box center [170, 138] width 88 height 11
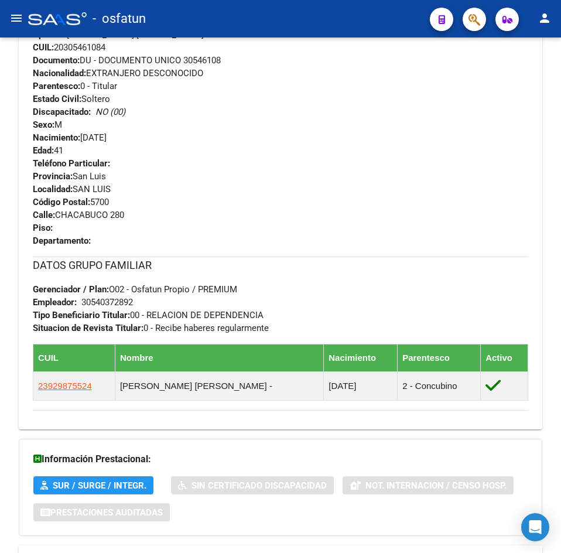
scroll to position [533, 0]
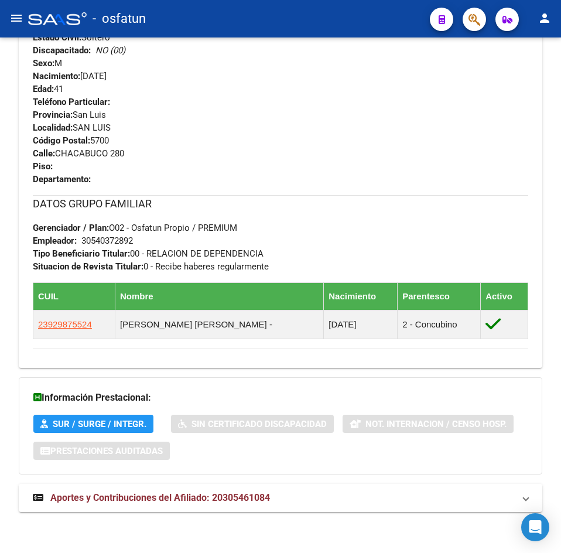
click at [200, 481] on div "DATOS [PERSON_NAME] ÁGIL: [PERSON_NAME] [PERSON_NAME] | ACTIVO | AFILIADO TITUL…" at bounding box center [280, 59] width 523 height 929
click at [202, 489] on mat-expansion-panel-header "Aportes y Contribuciones del Afiliado: 20305461084" at bounding box center [280, 498] width 523 height 28
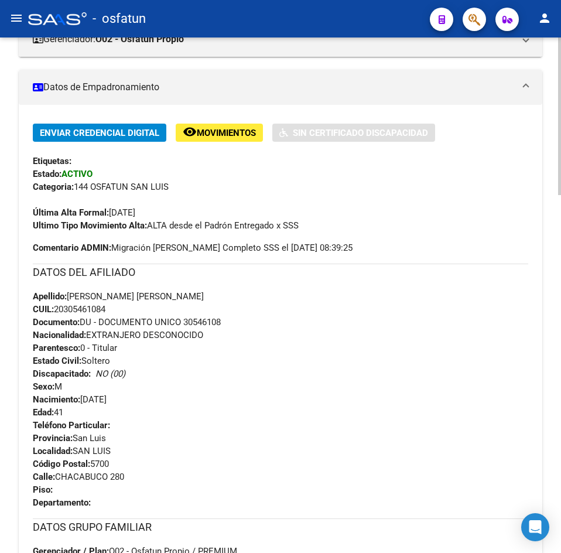
scroll to position [0, 0]
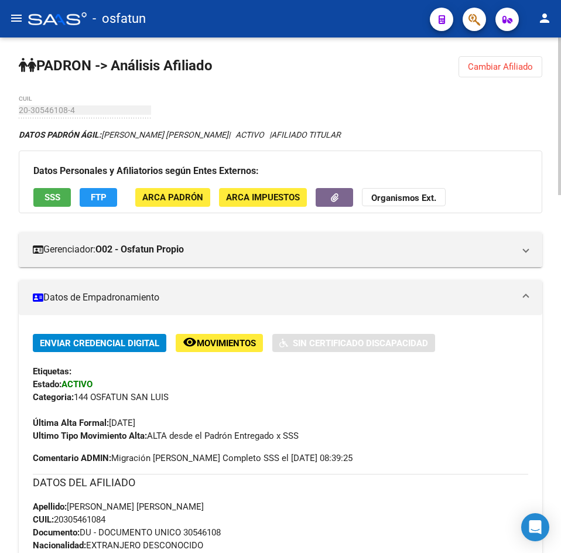
click at [505, 69] on span "Cambiar Afiliado" at bounding box center [500, 66] width 65 height 11
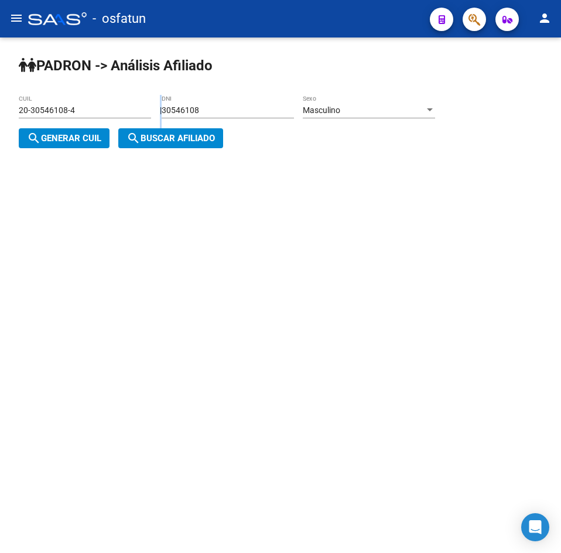
drag, startPoint x: 125, startPoint y: 116, endPoint x: 117, endPoint y: 120, distance: 8.9
click at [104, 120] on app-analisis-afiliado "[PERSON_NAME] -> Análisis Afiliado 20-30546108-4 CUIL | 30546108 DNI Masculino …" at bounding box center [231, 124] width 425 height 38
click at [234, 113] on input "30546108" at bounding box center [228, 110] width 132 height 10
drag, startPoint x: 235, startPoint y: 111, endPoint x: 122, endPoint y: 122, distance: 113.5
click at [122, 122] on app-analisis-afiliado "[PERSON_NAME] -> Análisis Afiliado 20-30546108-4 CUIL | 30546108 DNI Masculino …" at bounding box center [231, 124] width 425 height 38
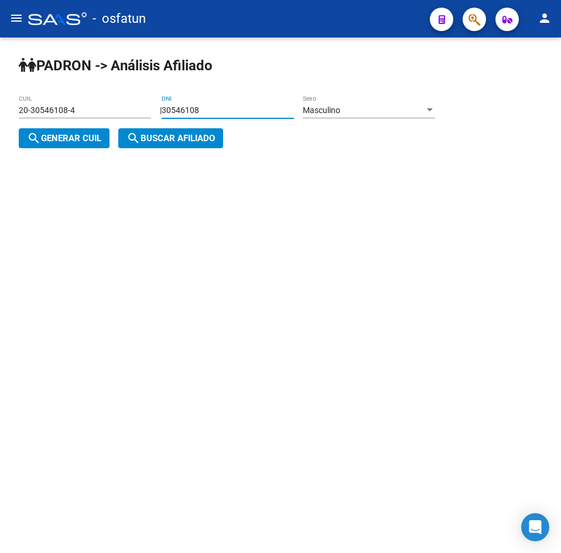
paste input "4060045"
type input "34060045"
click at [60, 143] on span "search Generar CUIL" at bounding box center [64, 138] width 74 height 11
click at [164, 134] on span "search Buscar afiliado" at bounding box center [170, 138] width 88 height 11
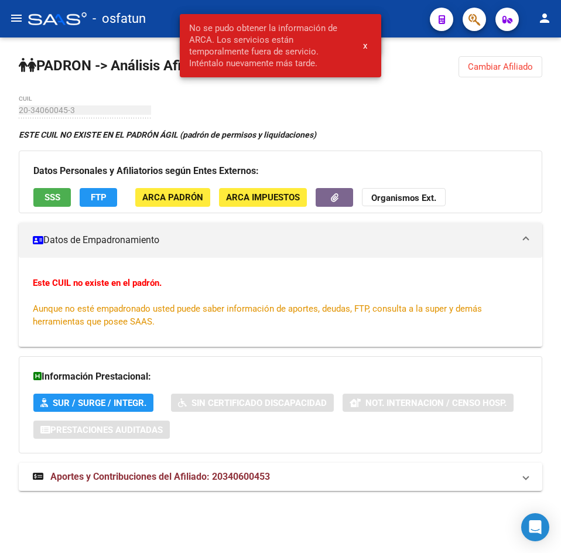
click at [508, 60] on button "Cambiar Afiliado" at bounding box center [500, 66] width 84 height 21
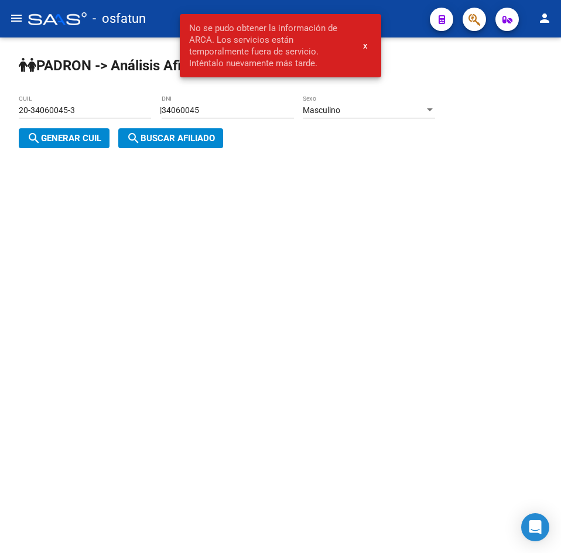
click at [384, 107] on div "Masculino" at bounding box center [364, 110] width 122 height 10
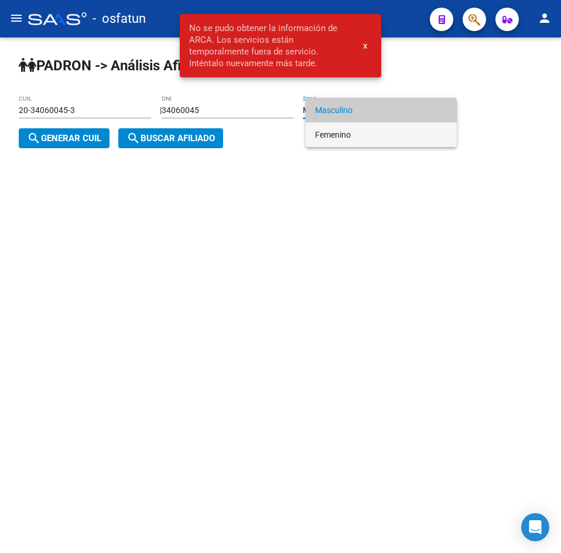
click at [334, 132] on span "Femenino" at bounding box center [381, 134] width 132 height 25
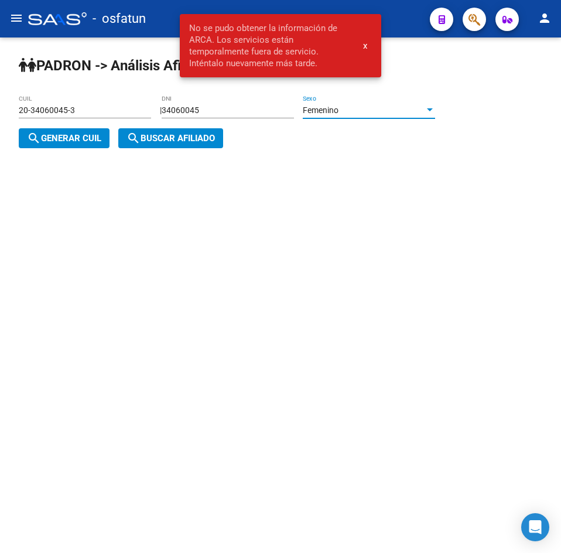
click at [59, 145] on button "search Generar CUIL" at bounding box center [64, 138] width 91 height 20
type input "27-34060045-8"
click at [143, 140] on span "search Buscar afiliado" at bounding box center [170, 138] width 88 height 11
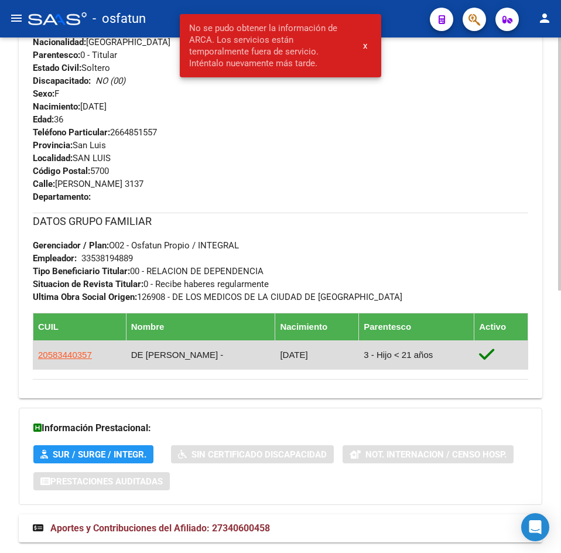
scroll to position [533, 0]
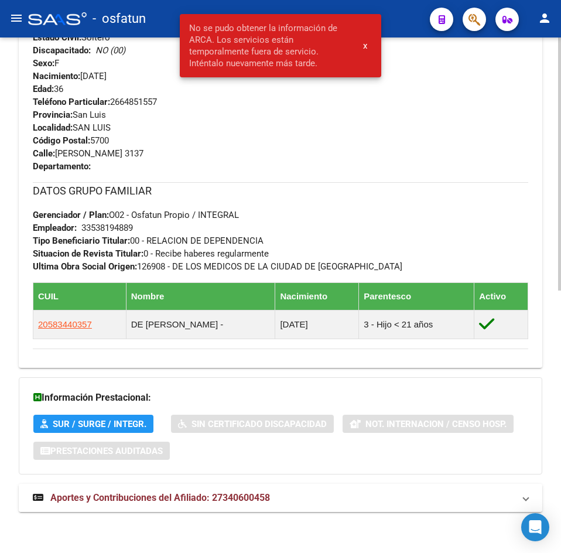
click at [171, 490] on mat-expansion-panel-header "Aportes y Contribuciones del Afiliado: 27340600458" at bounding box center [280, 498] width 523 height 28
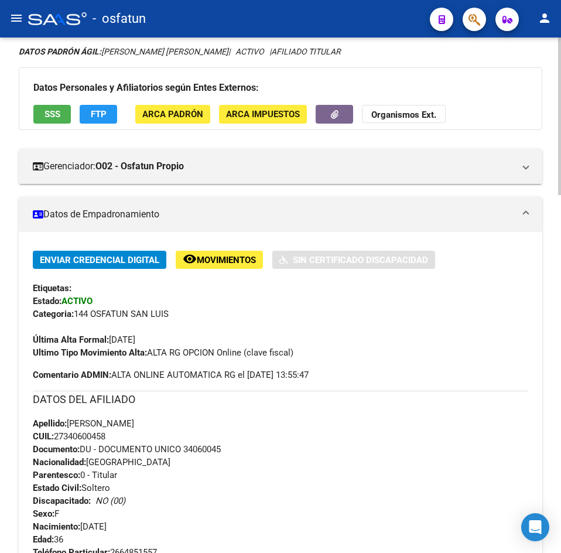
scroll to position [0, 0]
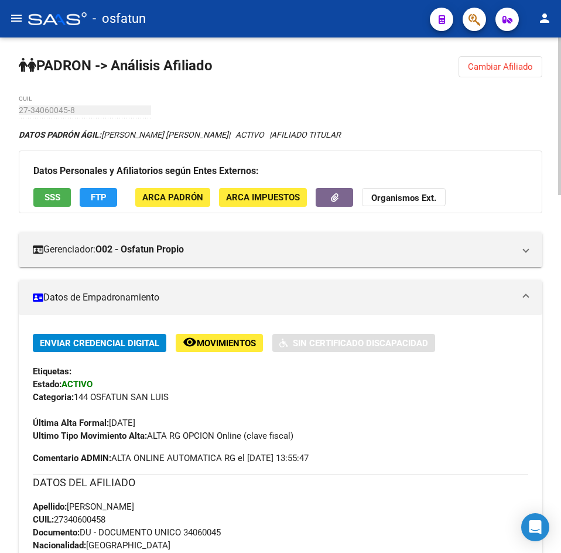
click at [516, 72] on button "Cambiar Afiliado" at bounding box center [500, 66] width 84 height 21
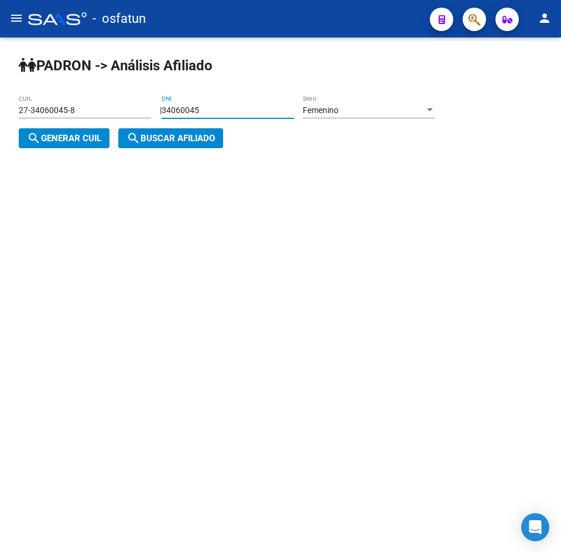
drag, startPoint x: 259, startPoint y: 109, endPoint x: 39, endPoint y: 119, distance: 220.9
click at [39, 119] on app-analisis-afiliado "[PERSON_NAME] -> Análisis Afiliado 27-34060045-8 CUIL | 34060045 DNI Femenino S…" at bounding box center [231, 124] width 425 height 38
paste input "42357051"
type input "42357051"
click at [384, 110] on div "Femenino" at bounding box center [364, 110] width 122 height 10
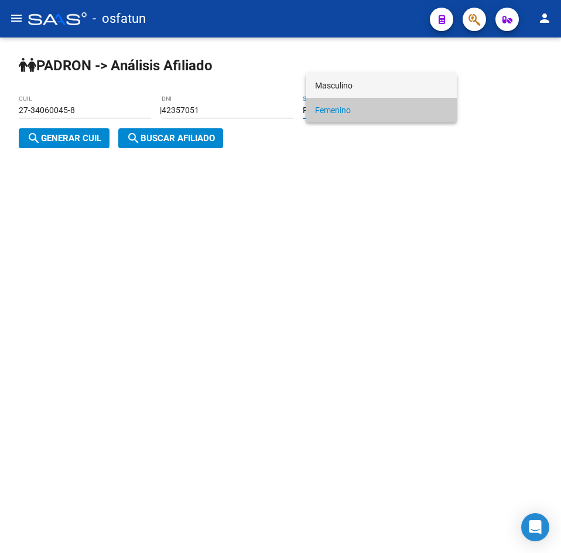
click at [341, 81] on span "Masculino" at bounding box center [381, 85] width 132 height 25
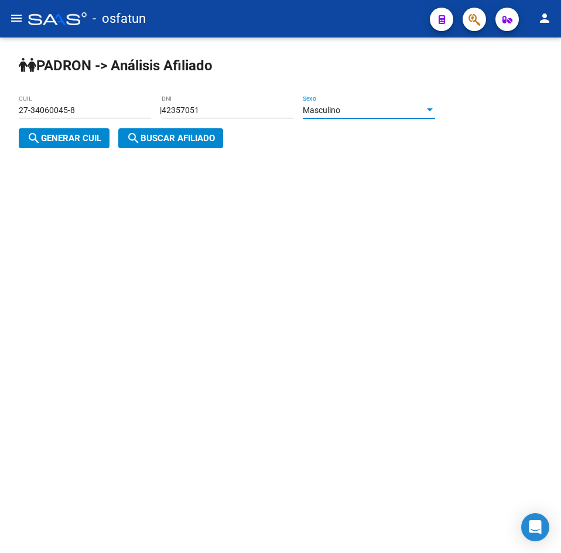
drag, startPoint x: 76, startPoint y: 139, endPoint x: 116, endPoint y: 143, distance: 40.5
click at [77, 139] on span "search Generar CUIL" at bounding box center [64, 138] width 74 height 11
type input "20-42357051-3"
click at [139, 143] on mat-icon "search" at bounding box center [133, 138] width 14 height 14
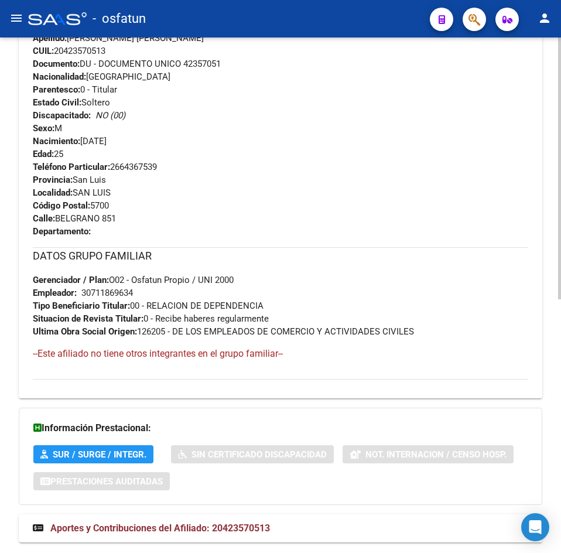
scroll to position [499, 0]
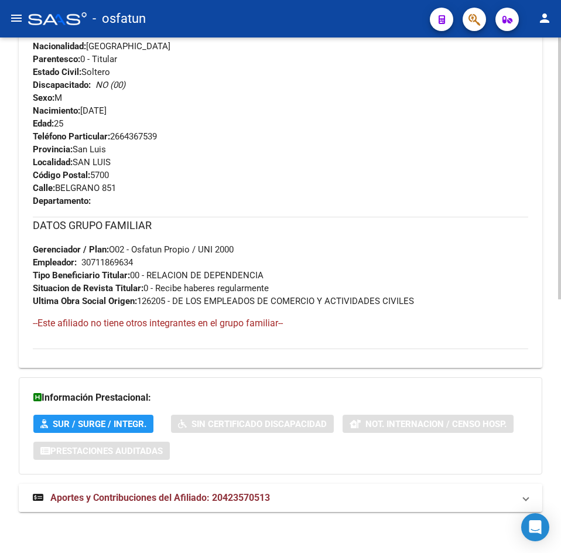
click at [199, 498] on span "Aportes y Contribuciones del Afiliado: 20423570513" at bounding box center [160, 497] width 220 height 11
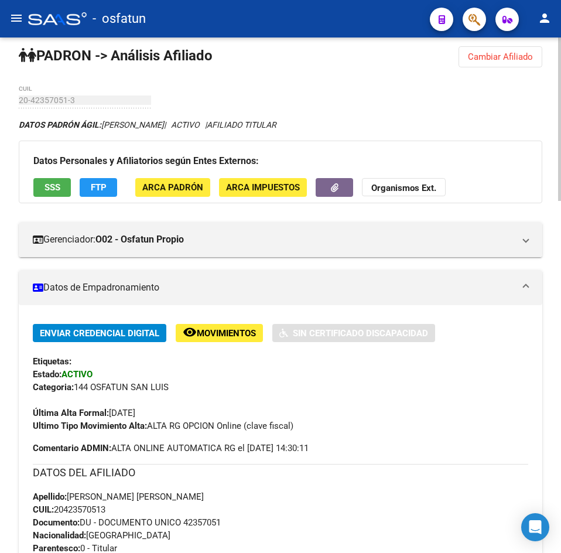
scroll to position [0, 0]
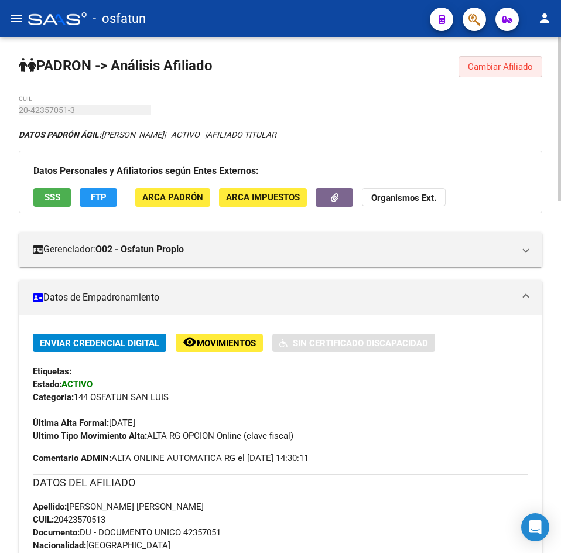
click at [519, 67] on span "Cambiar Afiliado" at bounding box center [500, 66] width 65 height 11
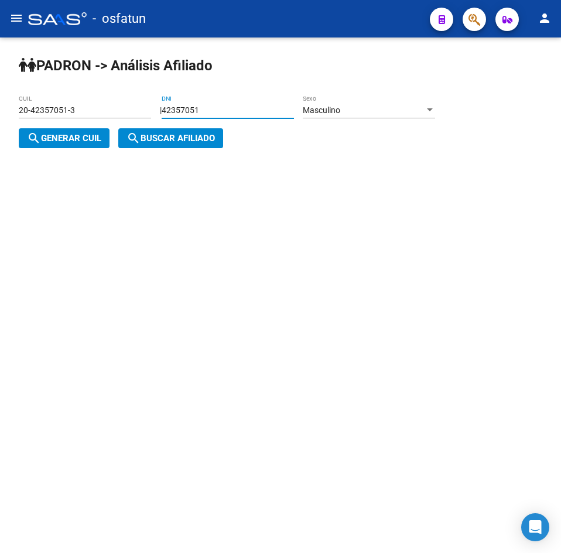
drag, startPoint x: 242, startPoint y: 114, endPoint x: 116, endPoint y: 114, distance: 125.3
click at [116, 114] on app-analisis-afiliado "[PERSON_NAME] -> Análisis Afiliado 20-42357051-3 CUIL | 42357051 DNI Masculino …" at bounding box center [231, 124] width 425 height 38
paste input "30040138"
type input "30040138"
drag, startPoint x: 33, startPoint y: 146, endPoint x: 122, endPoint y: 136, distance: 89.5
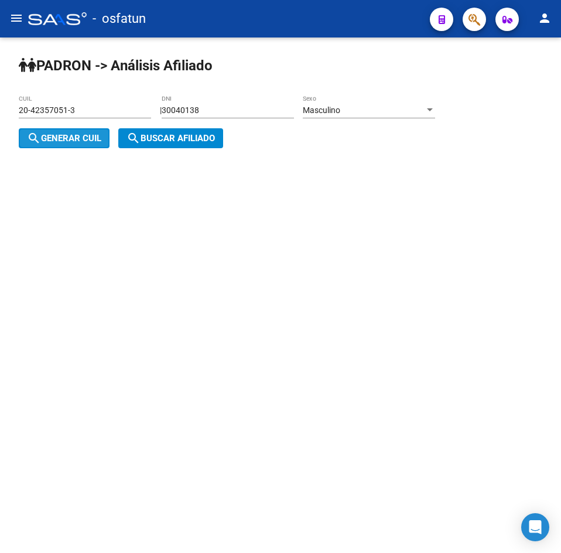
click at [34, 145] on button "search Generar CUIL" at bounding box center [64, 138] width 91 height 20
type input "20-30040138-5"
click at [131, 136] on mat-icon "search" at bounding box center [133, 138] width 14 height 14
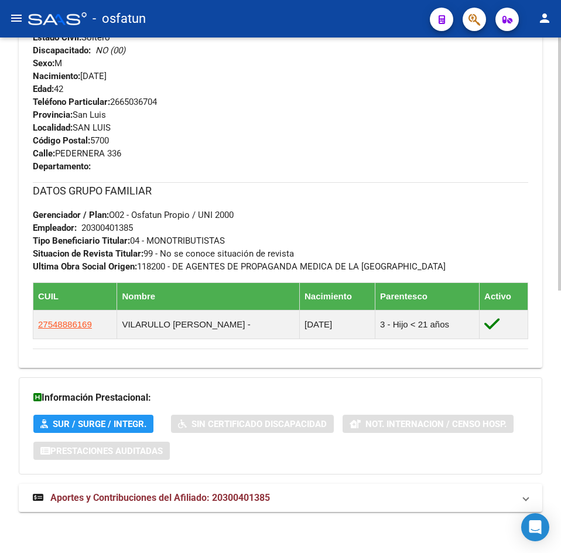
drag, startPoint x: 268, startPoint y: 496, endPoint x: 227, endPoint y: 420, distance: 85.6
click at [268, 496] on span "Aportes y Contribuciones del Afiliado: 20300401385" at bounding box center [160, 497] width 220 height 11
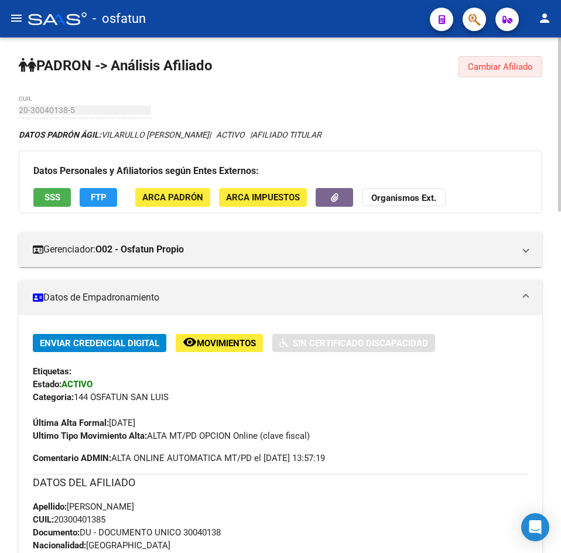
click at [527, 67] on span "Cambiar Afiliado" at bounding box center [500, 66] width 65 height 11
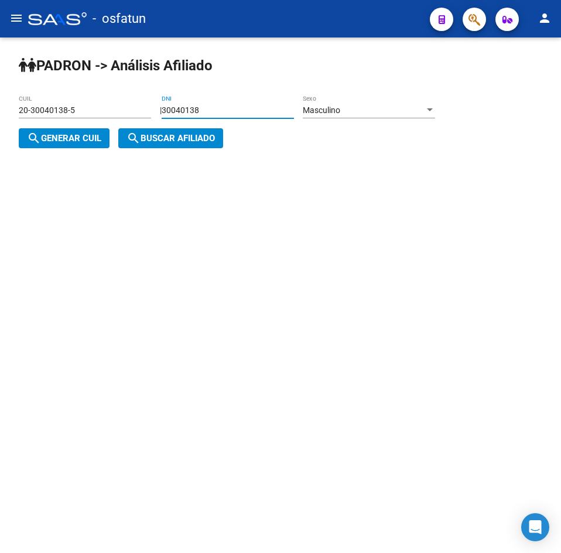
drag, startPoint x: 240, startPoint y: 112, endPoint x: 60, endPoint y: 125, distance: 180.2
click at [60, 125] on app-analisis-afiliado "[PERSON_NAME] -> Análisis Afiliado 20-30040138-5 CUIL | 30040138 DNI Masculino …" at bounding box center [231, 124] width 425 height 38
paste input "40484969"
type input "40484969"
drag, startPoint x: 49, startPoint y: 131, endPoint x: 174, endPoint y: 138, distance: 125.5
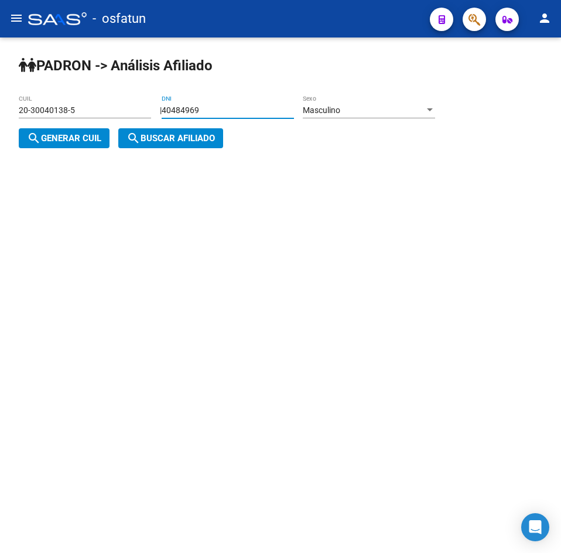
click at [51, 133] on button "search Generar CUIL" at bounding box center [64, 138] width 91 height 20
type input "20-40484969-8"
click at [210, 138] on span "search Buscar afiliado" at bounding box center [170, 138] width 88 height 11
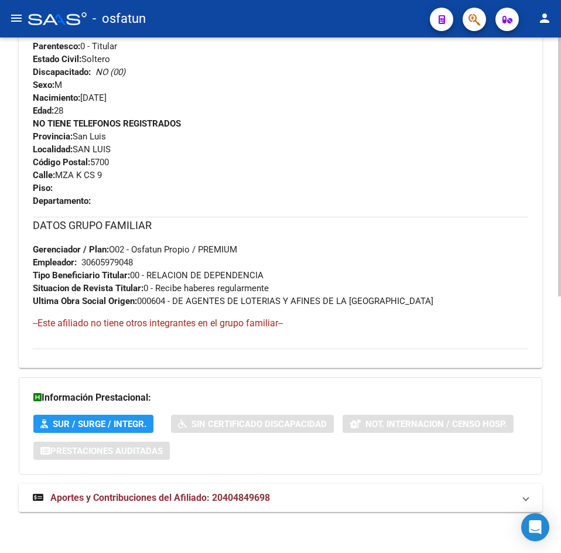
click at [252, 507] on mat-expansion-panel-header "Aportes y Contribuciones del Afiliado: 20404849698" at bounding box center [280, 498] width 523 height 28
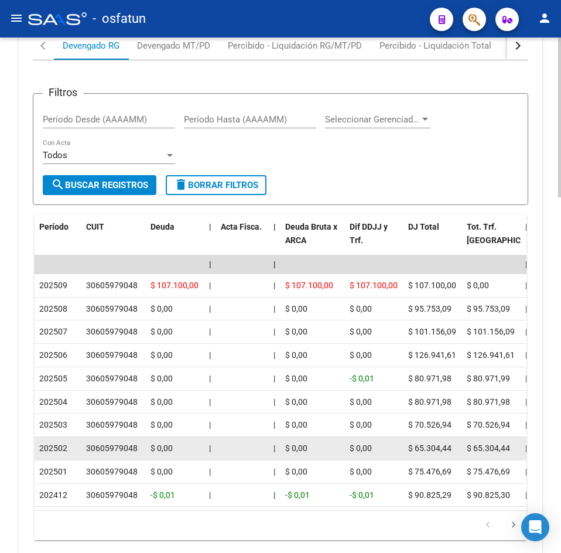
scroll to position [1146, 0]
